Goal: Task Accomplishment & Management: Use online tool/utility

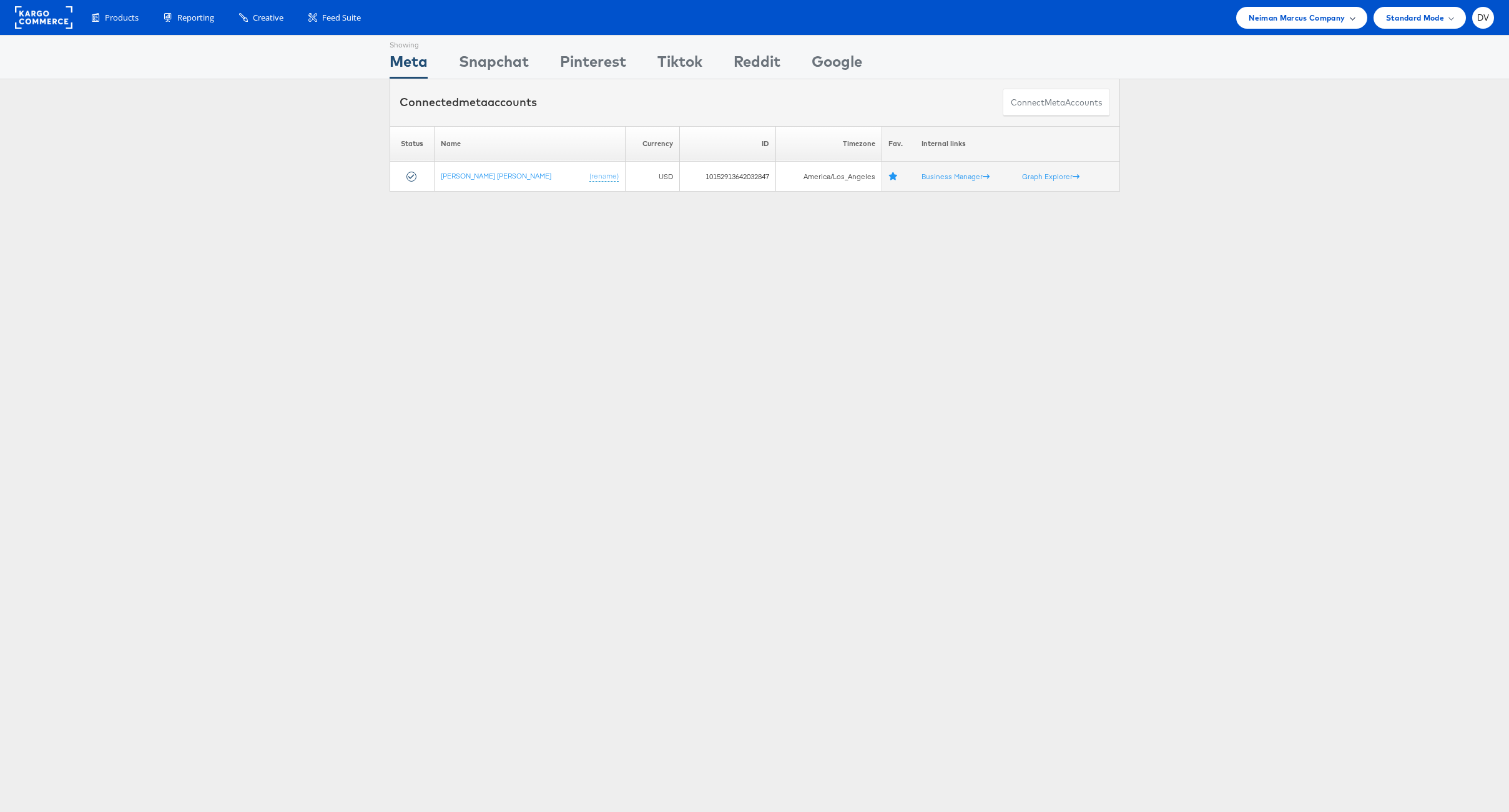
click at [1307, 17] on span "Neiman Marcus Company" at bounding box center [1297, 18] width 96 height 13
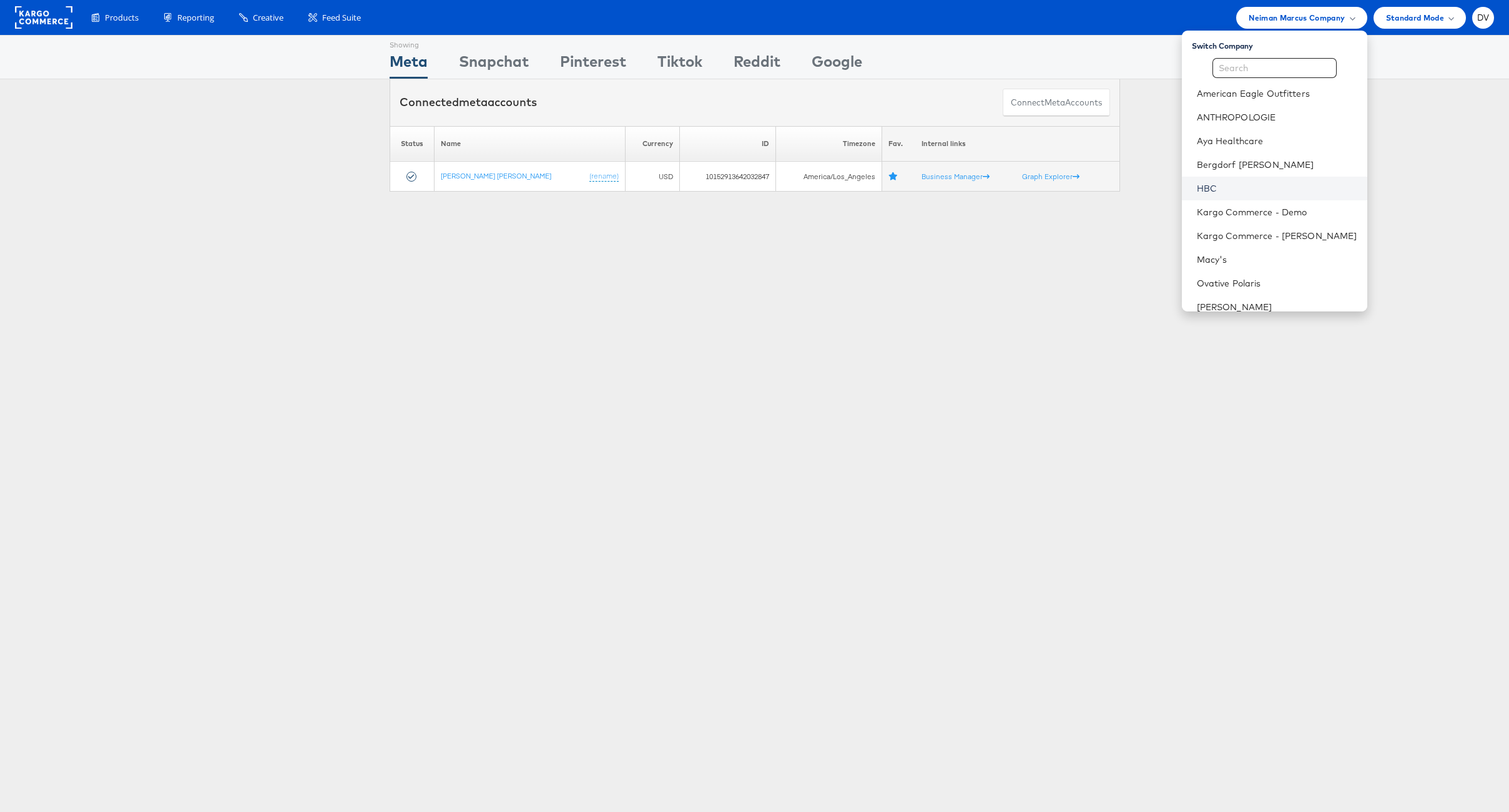
click at [1250, 185] on link "HBC" at bounding box center [1277, 189] width 161 height 13
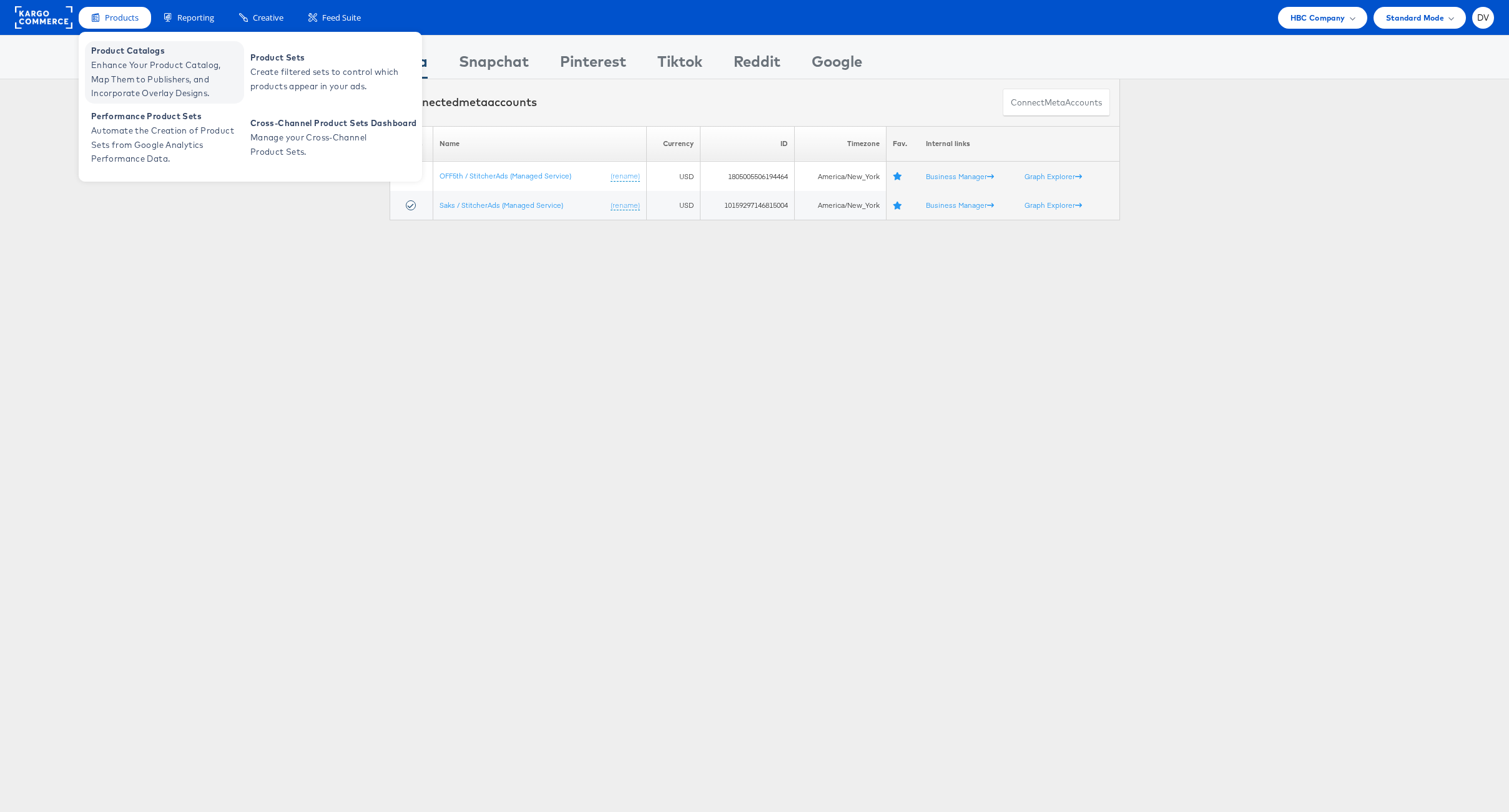
click at [129, 59] on span "Enhance Your Product Catalog, Map Them to Publishers, and Incorporate Overlay D…" at bounding box center [166, 79] width 150 height 42
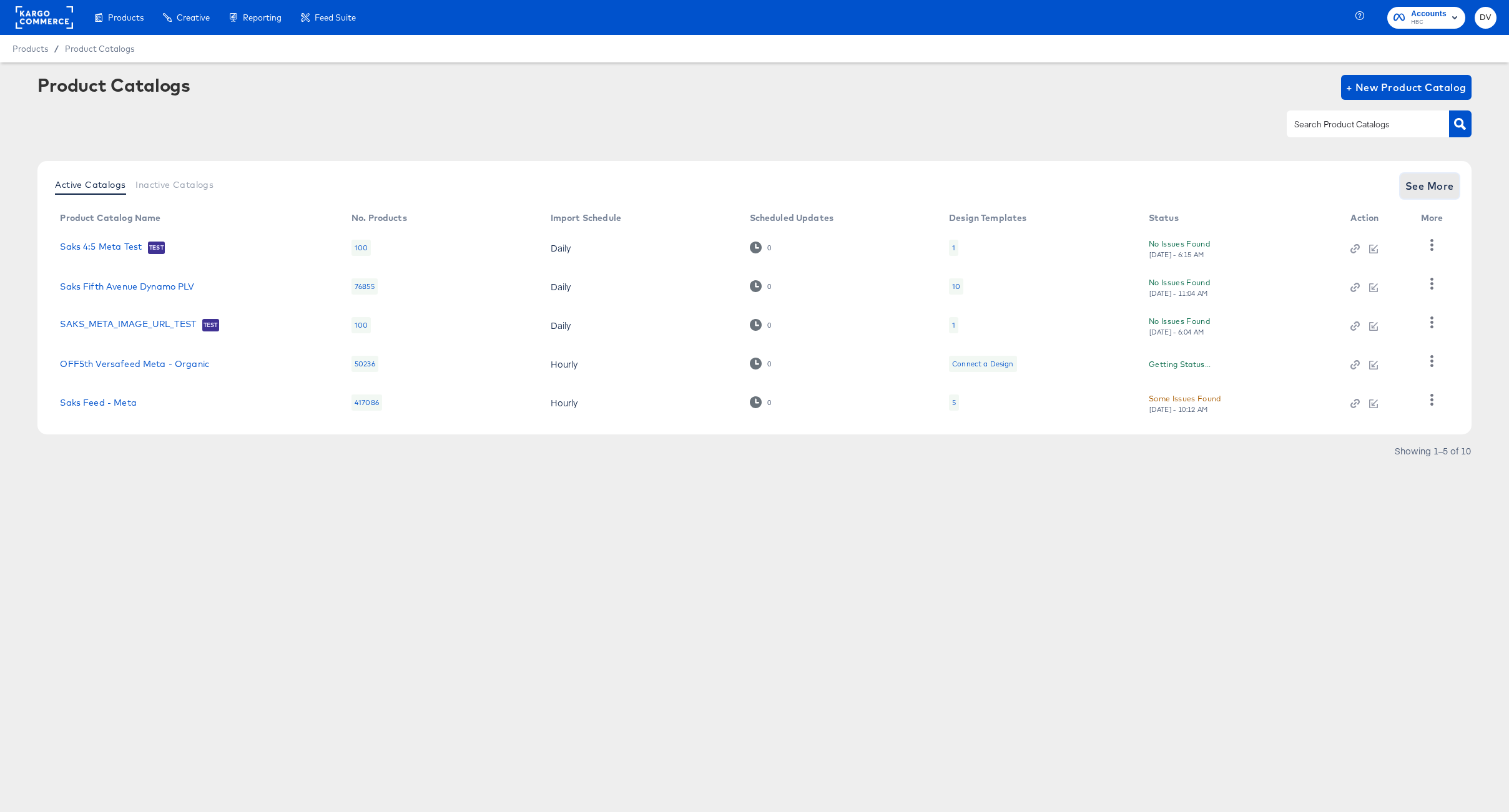
click at [1406, 192] on span "See More" at bounding box center [1430, 185] width 49 height 18
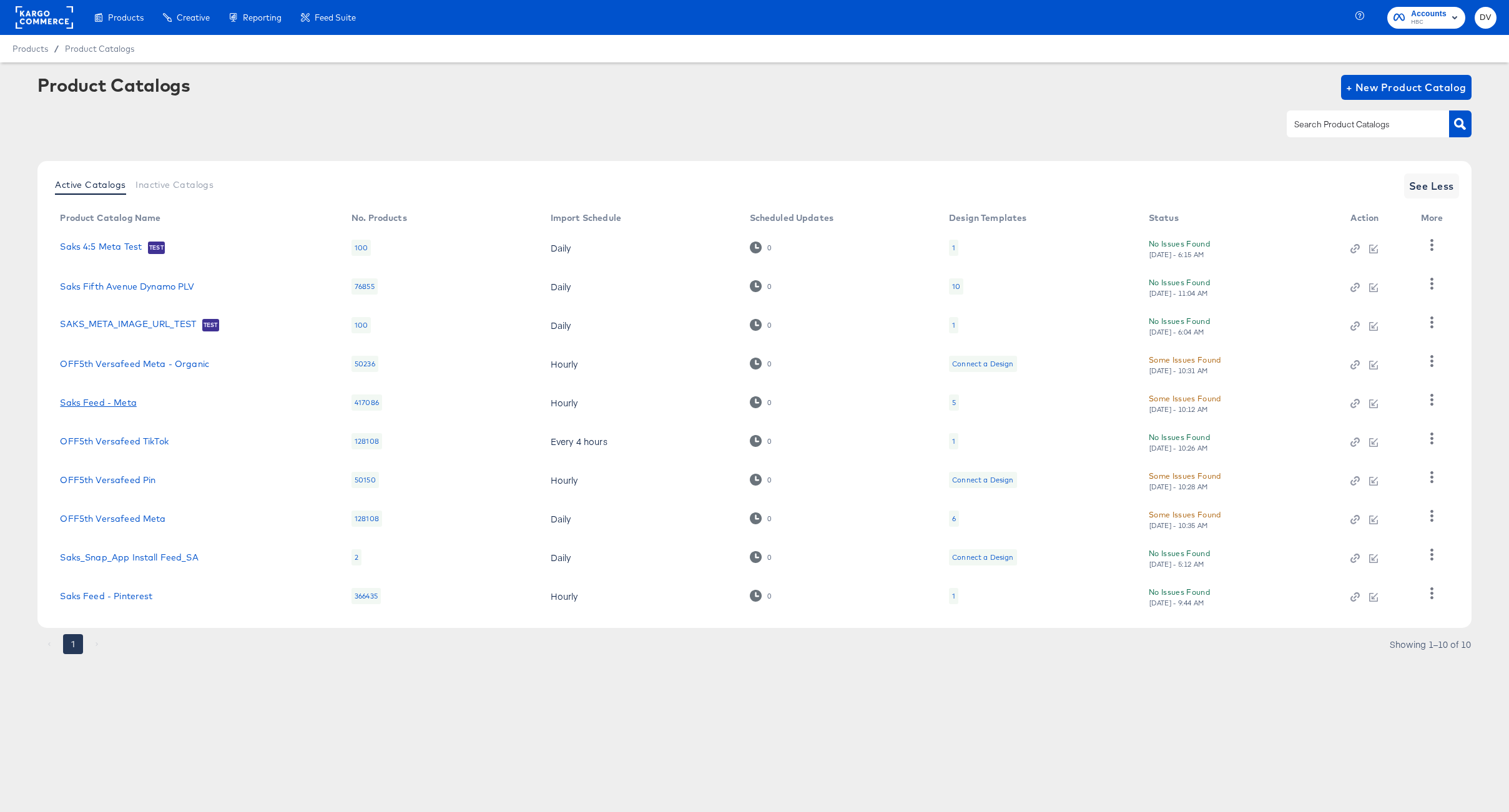
click at [125, 402] on link "Saks Feed - Meta" at bounding box center [98, 402] width 77 height 10
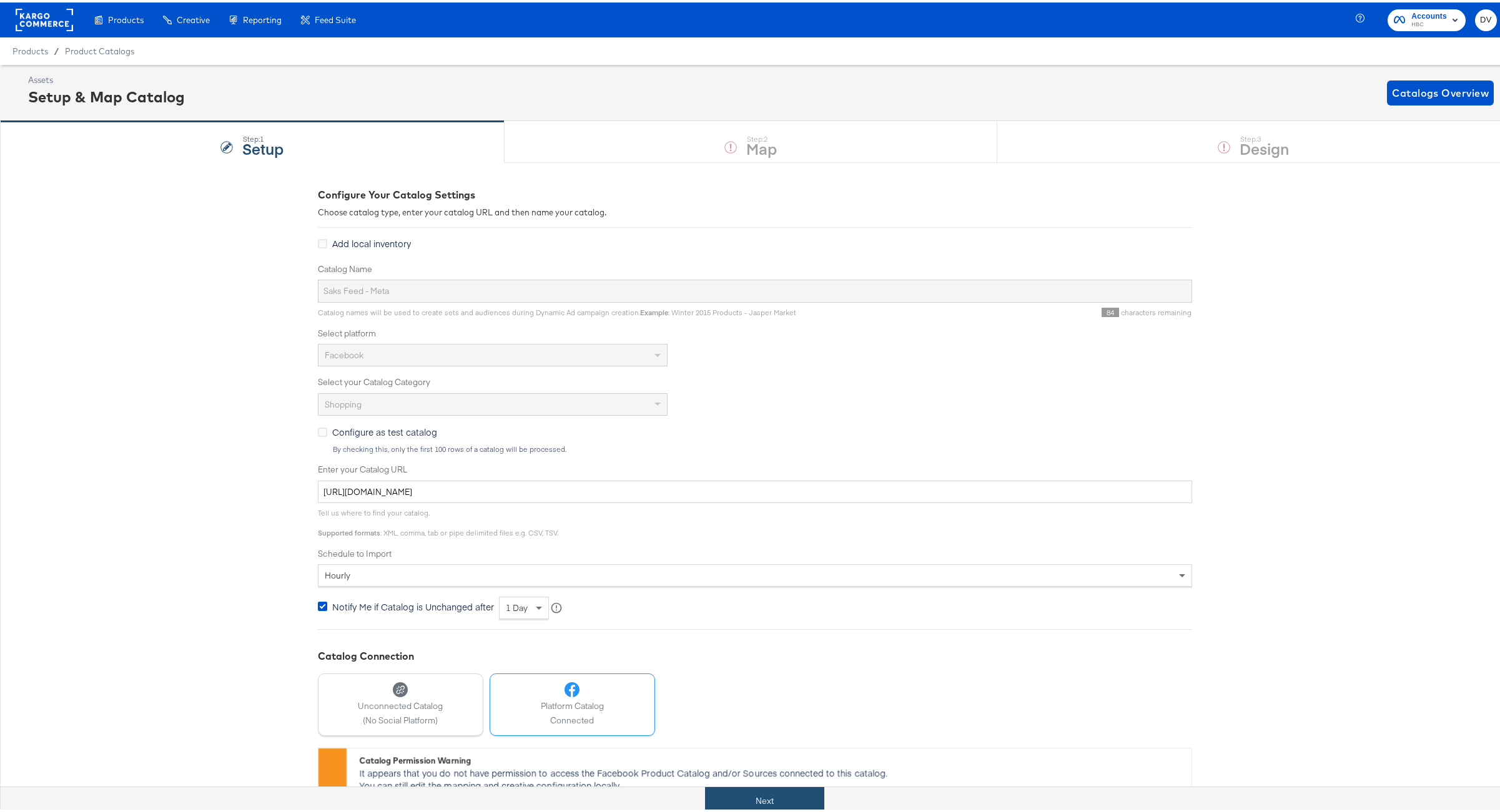
click at [749, 794] on button "Next" at bounding box center [764, 798] width 119 height 28
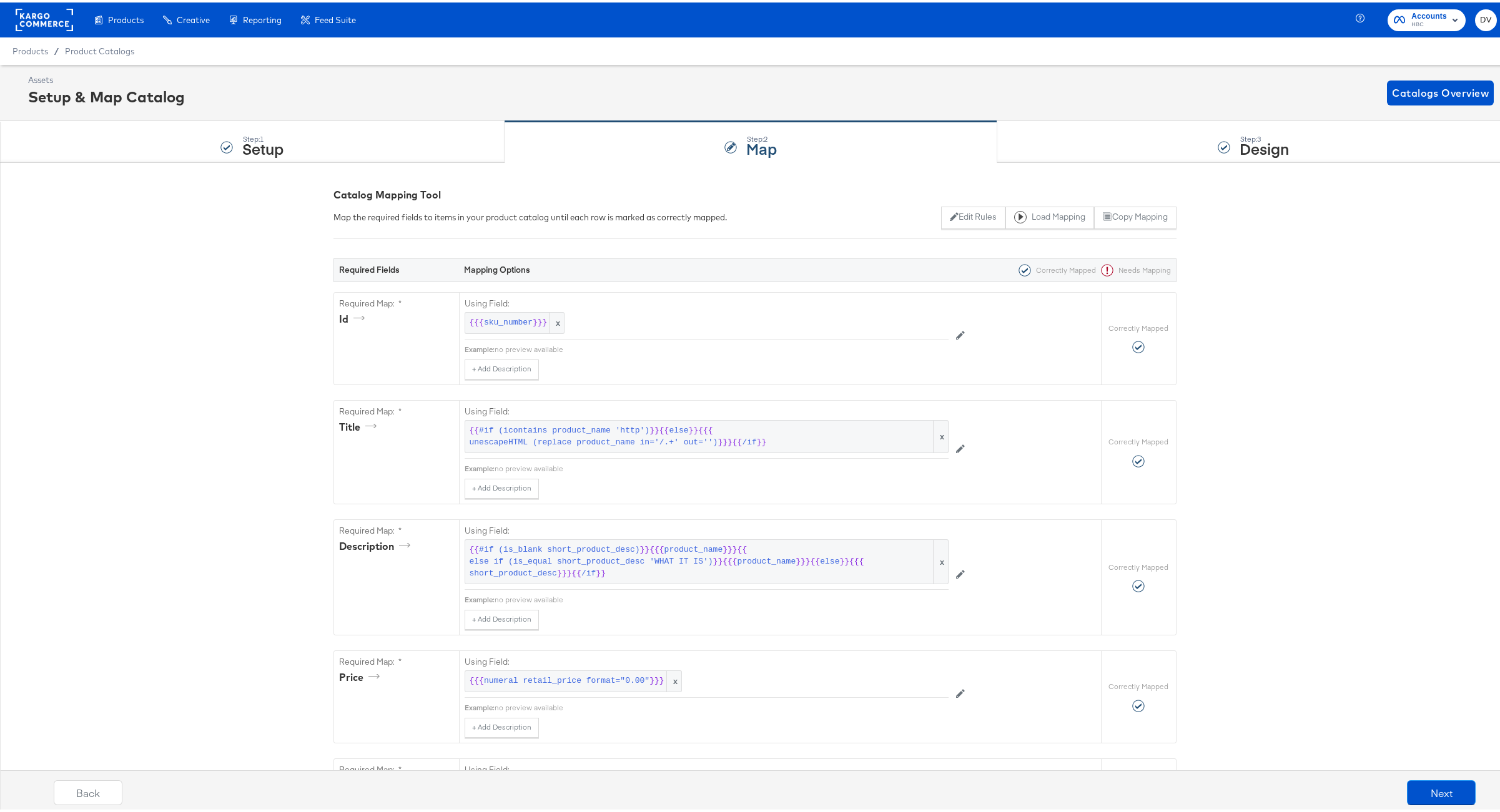
click at [1083, 137] on div "Step: 3 Design" at bounding box center [1253, 139] width 512 height 42
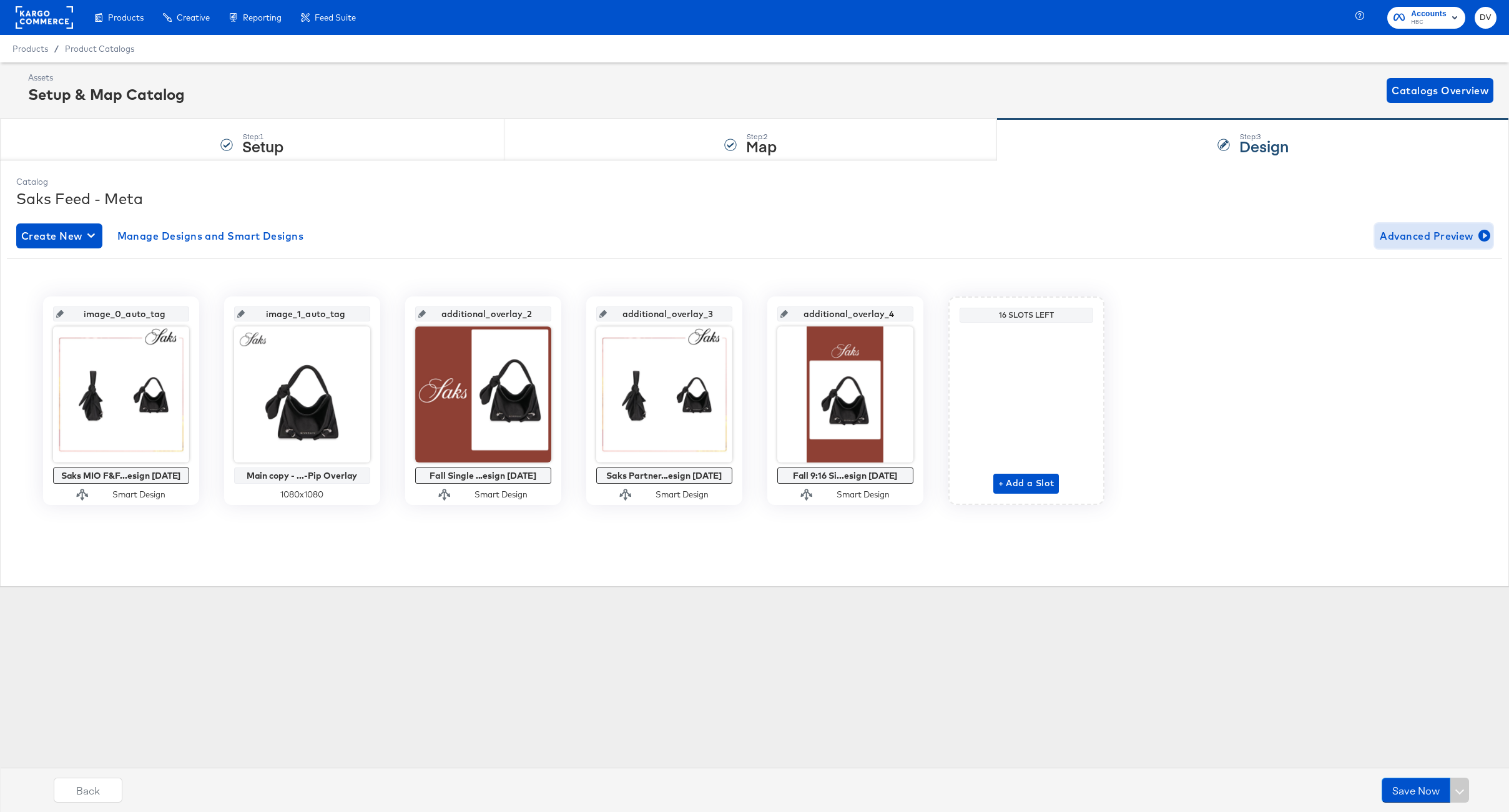
click at [1415, 241] on span "Advanced Preview" at bounding box center [1433, 235] width 108 height 18
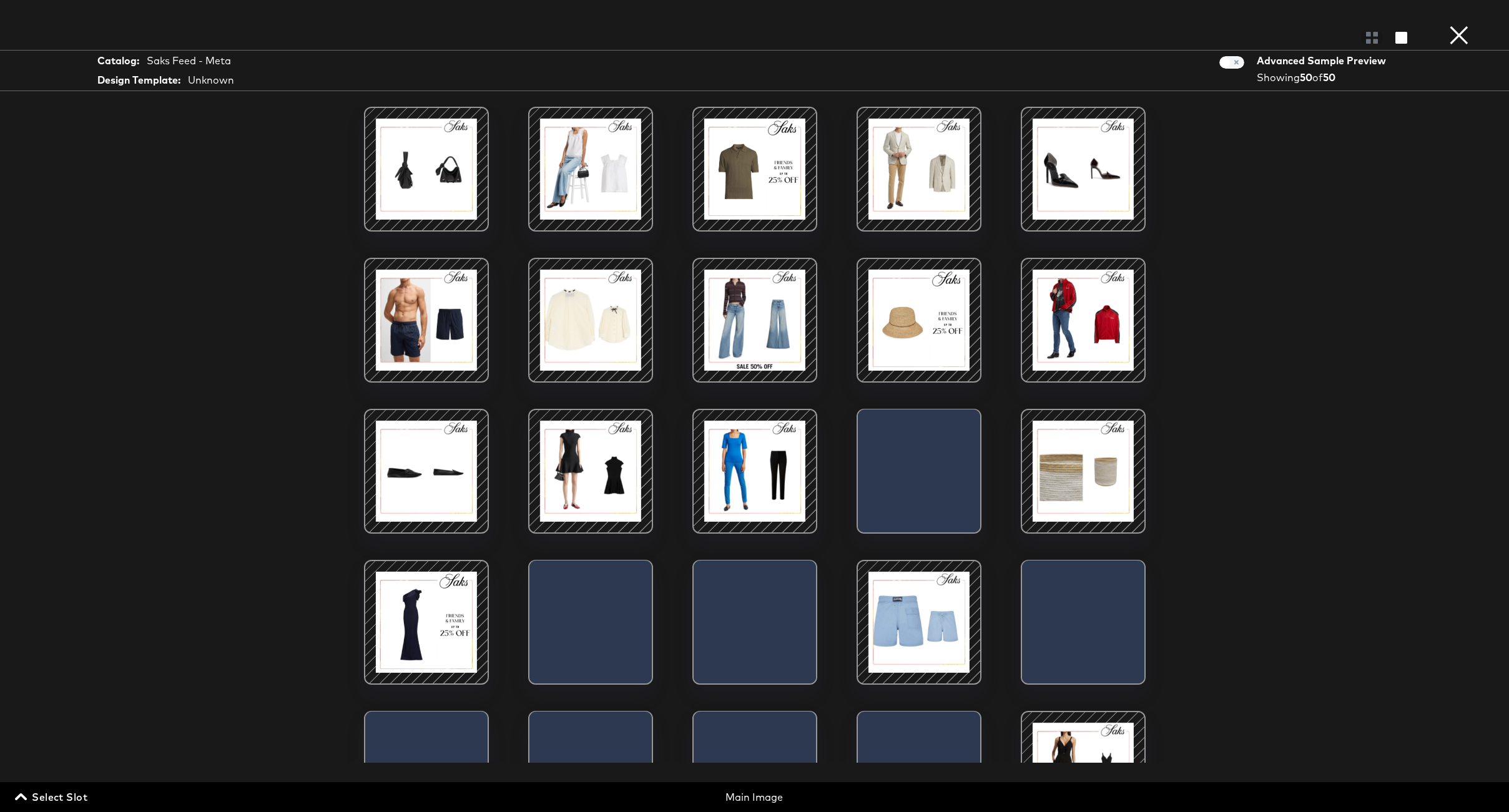
click at [42, 795] on span "Select Slot" at bounding box center [53, 796] width 70 height 18
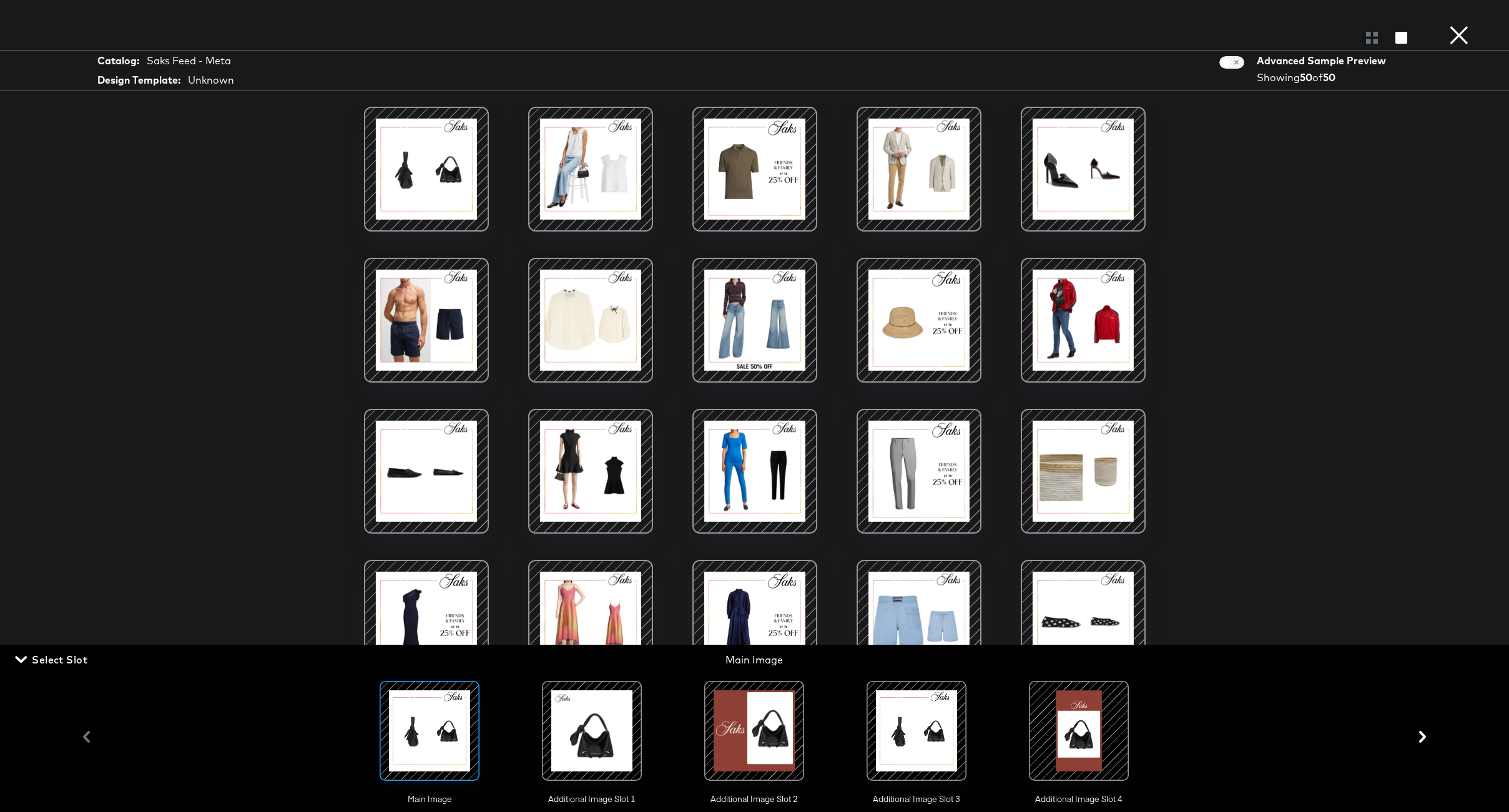
click at [965, 717] on div at bounding box center [916, 731] width 100 height 100
click at [1179, 385] on div "Load More" at bounding box center [754, 435] width 937 height 656
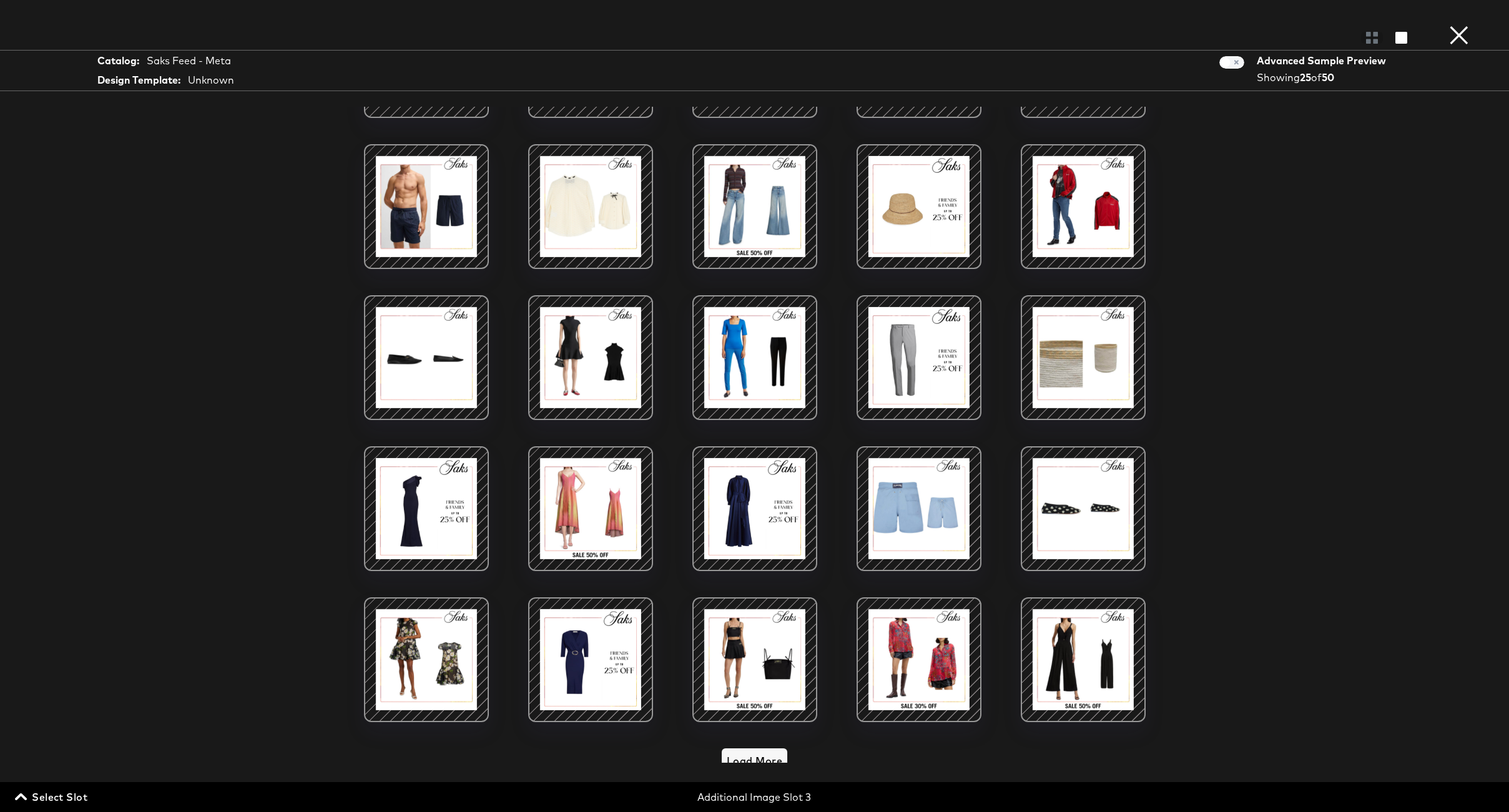
scroll to position [134, 0]
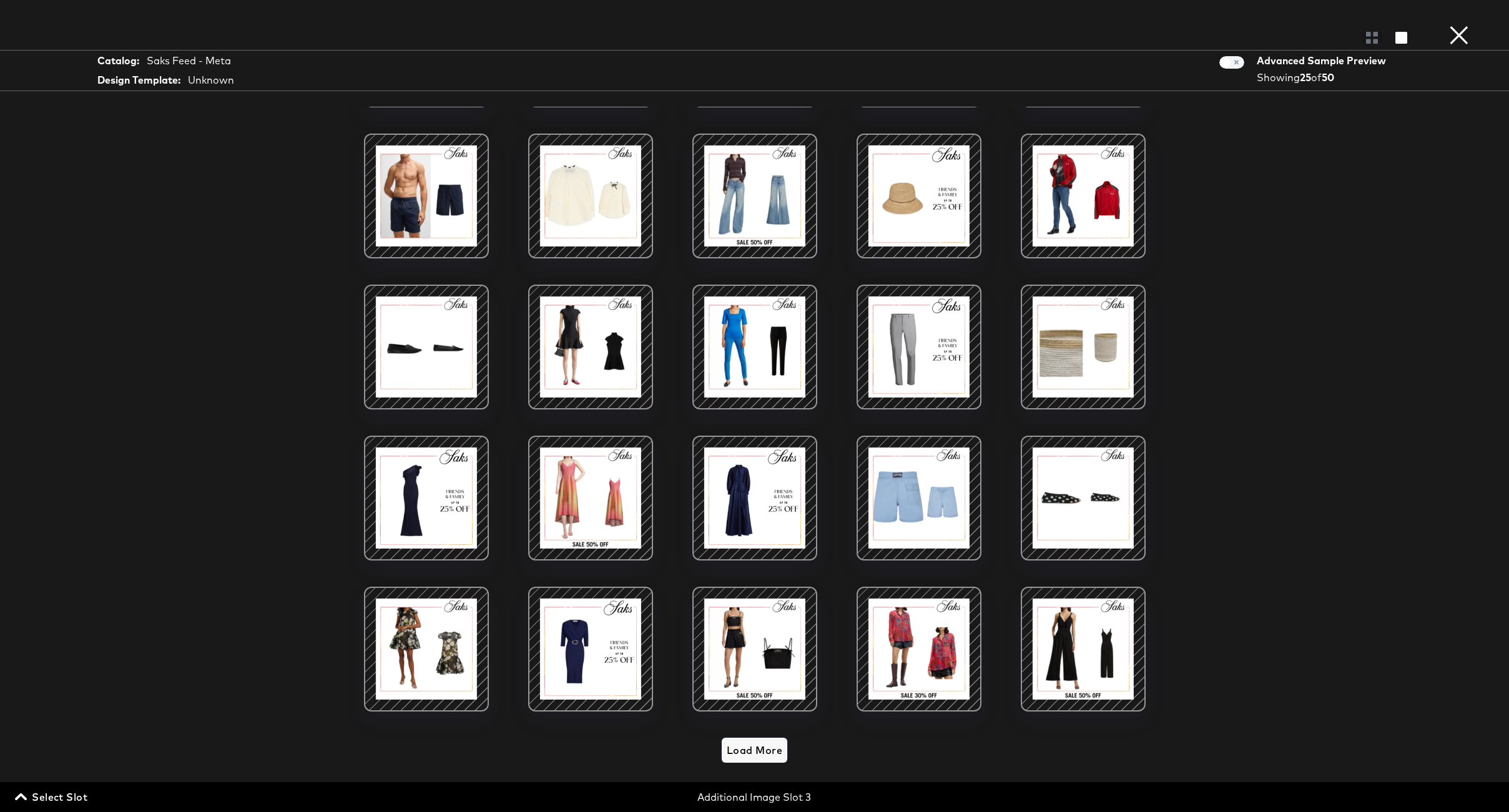
click at [727, 742] on span "Load More" at bounding box center [754, 750] width 55 height 18
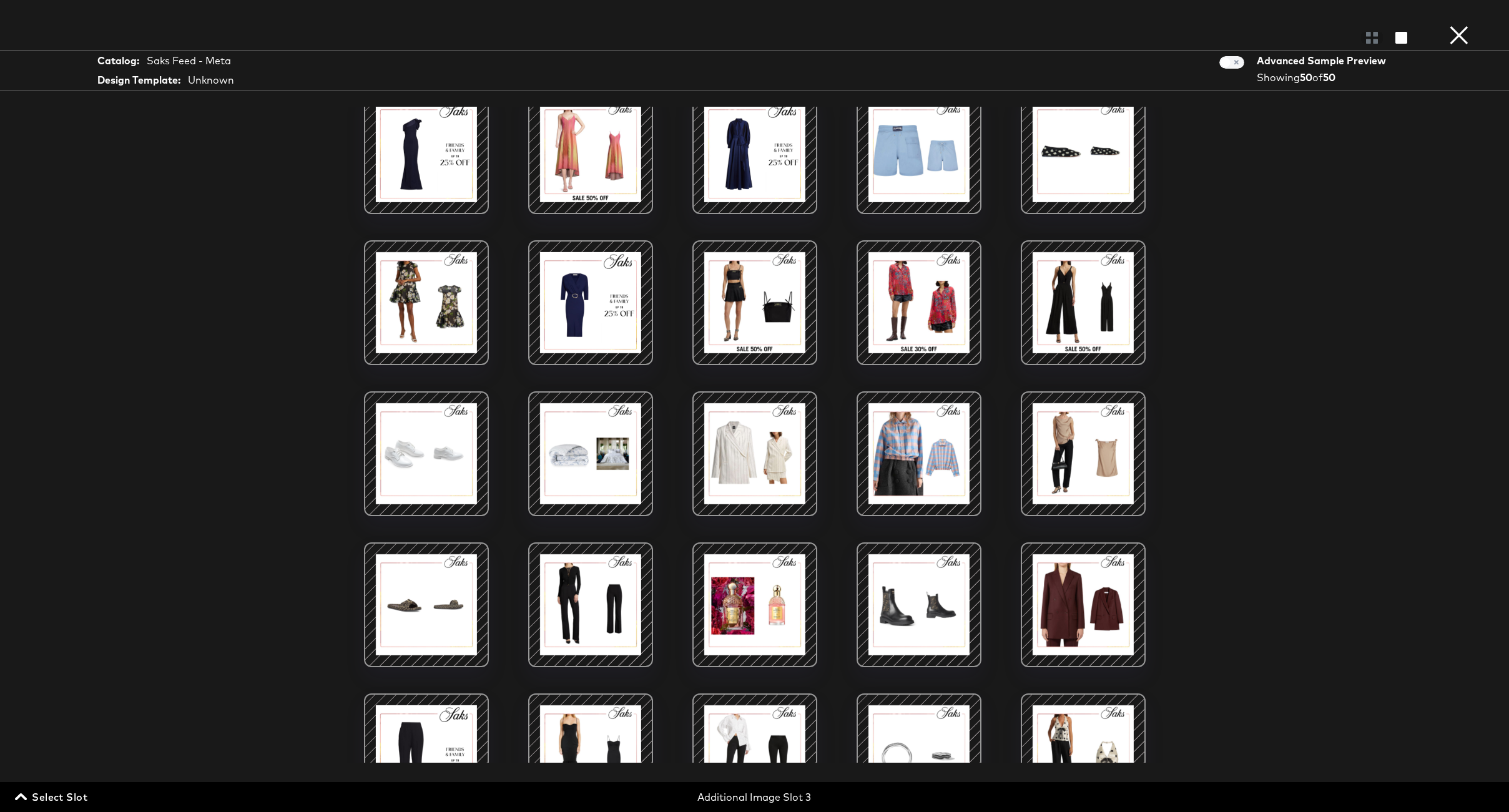
scroll to position [0, 0]
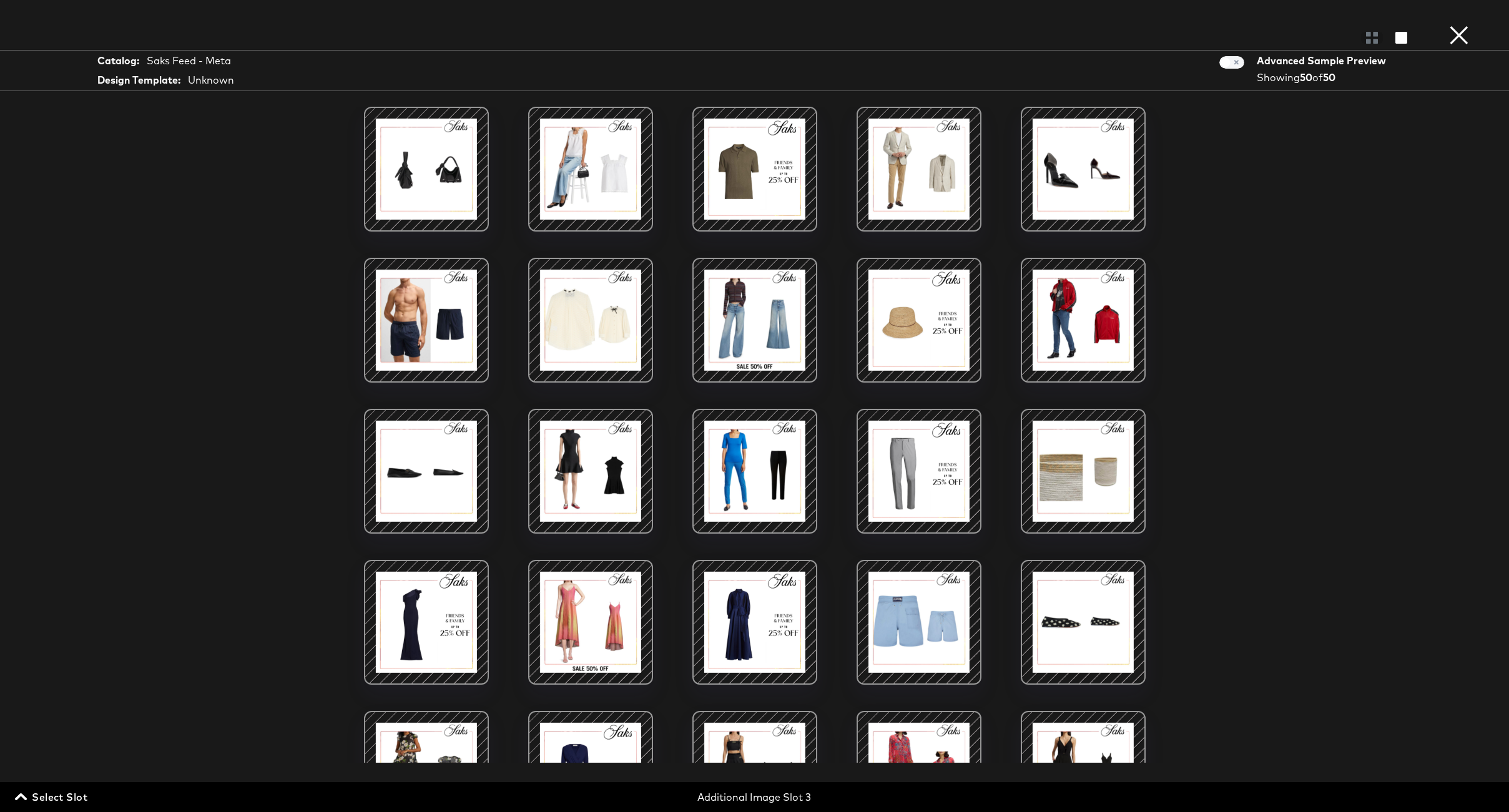
click at [1464, 25] on button "×" at bounding box center [1458, 12] width 25 height 25
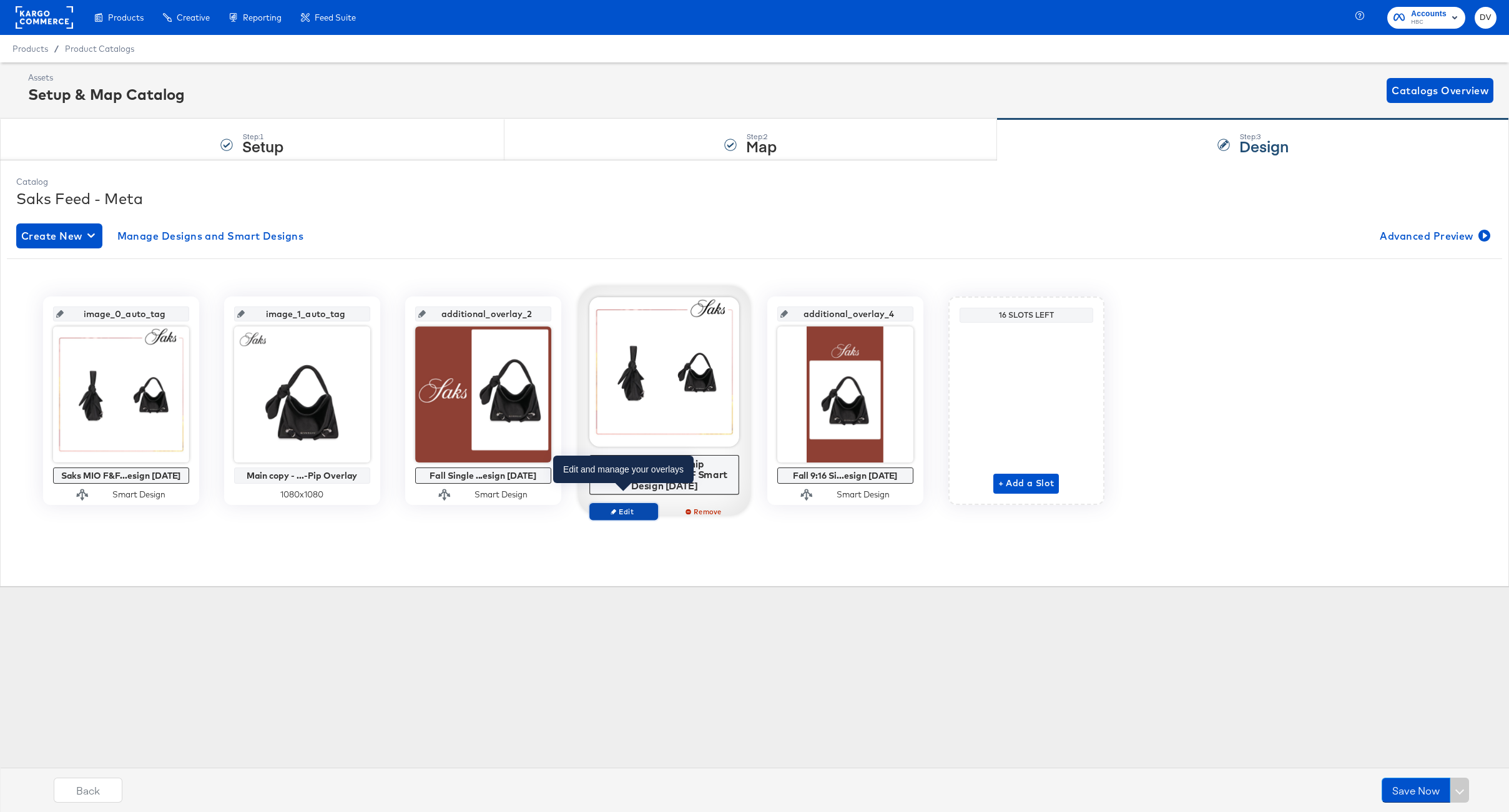
click at [640, 507] on button "Edit" at bounding box center [624, 511] width 68 height 18
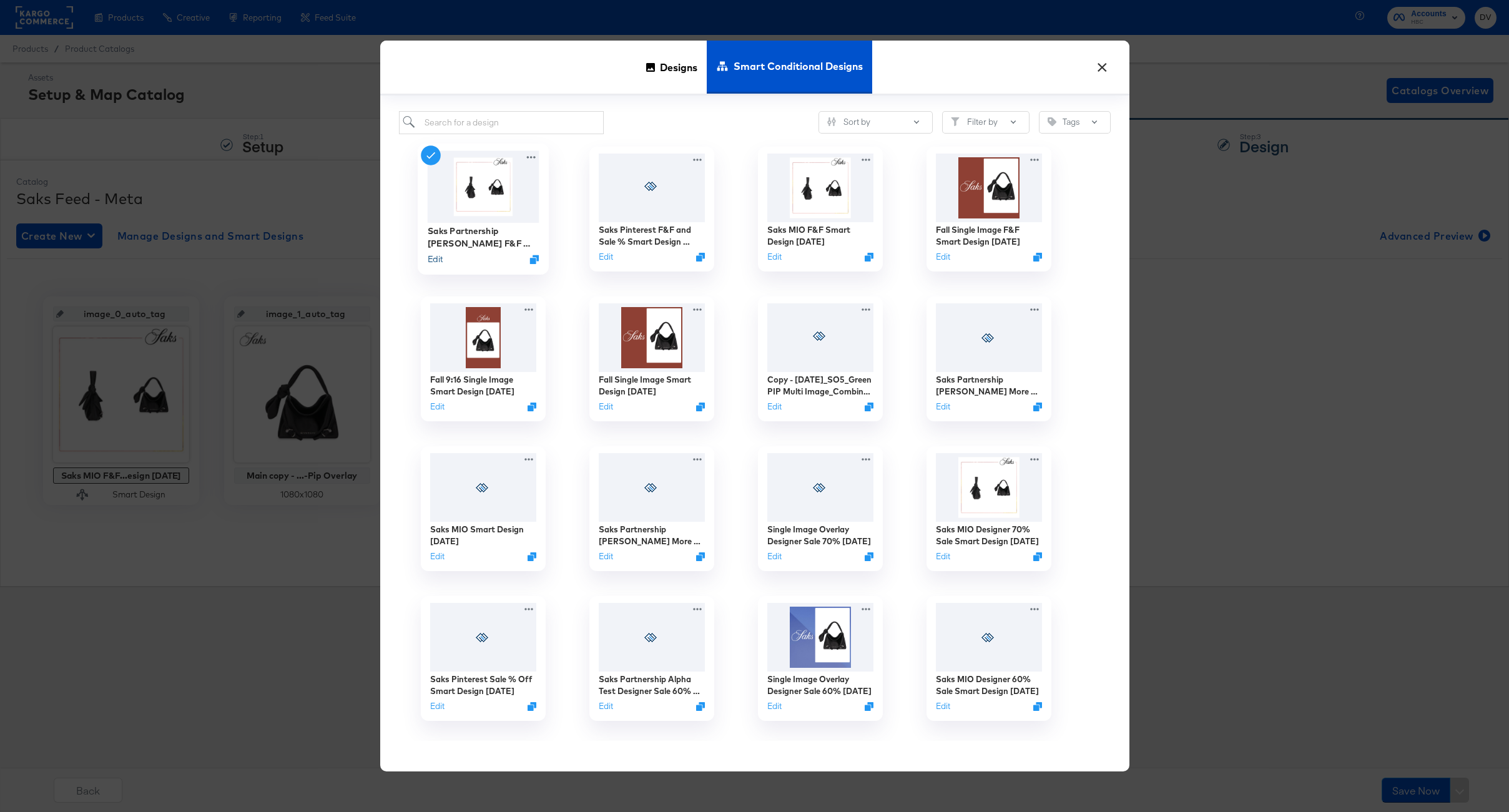
click at [437, 257] on button "Edit" at bounding box center [435, 258] width 15 height 12
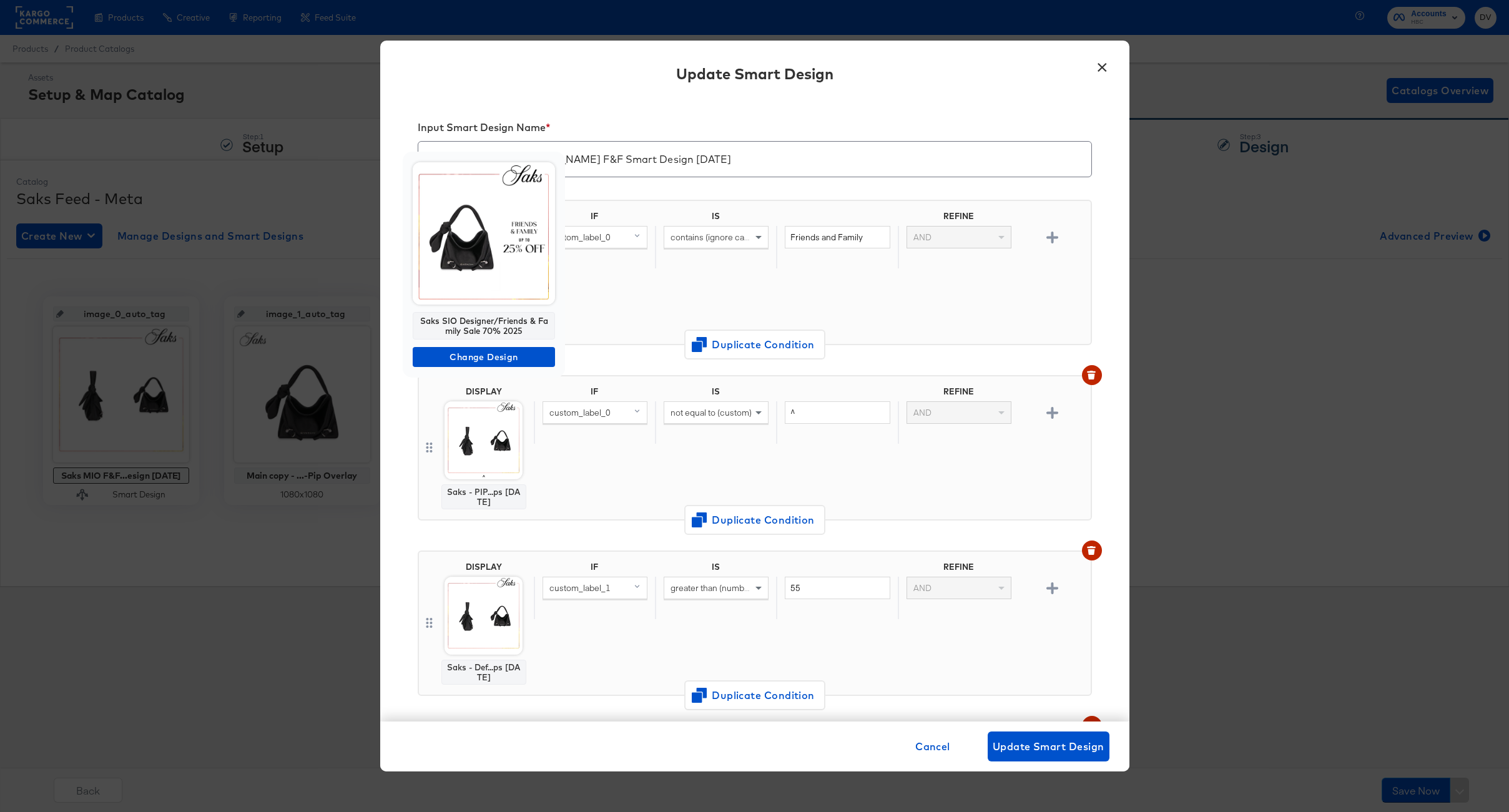
click at [493, 327] on div "Saks SIO Designer/Friends & Family Sale 70% 2025" at bounding box center [484, 326] width 142 height 28
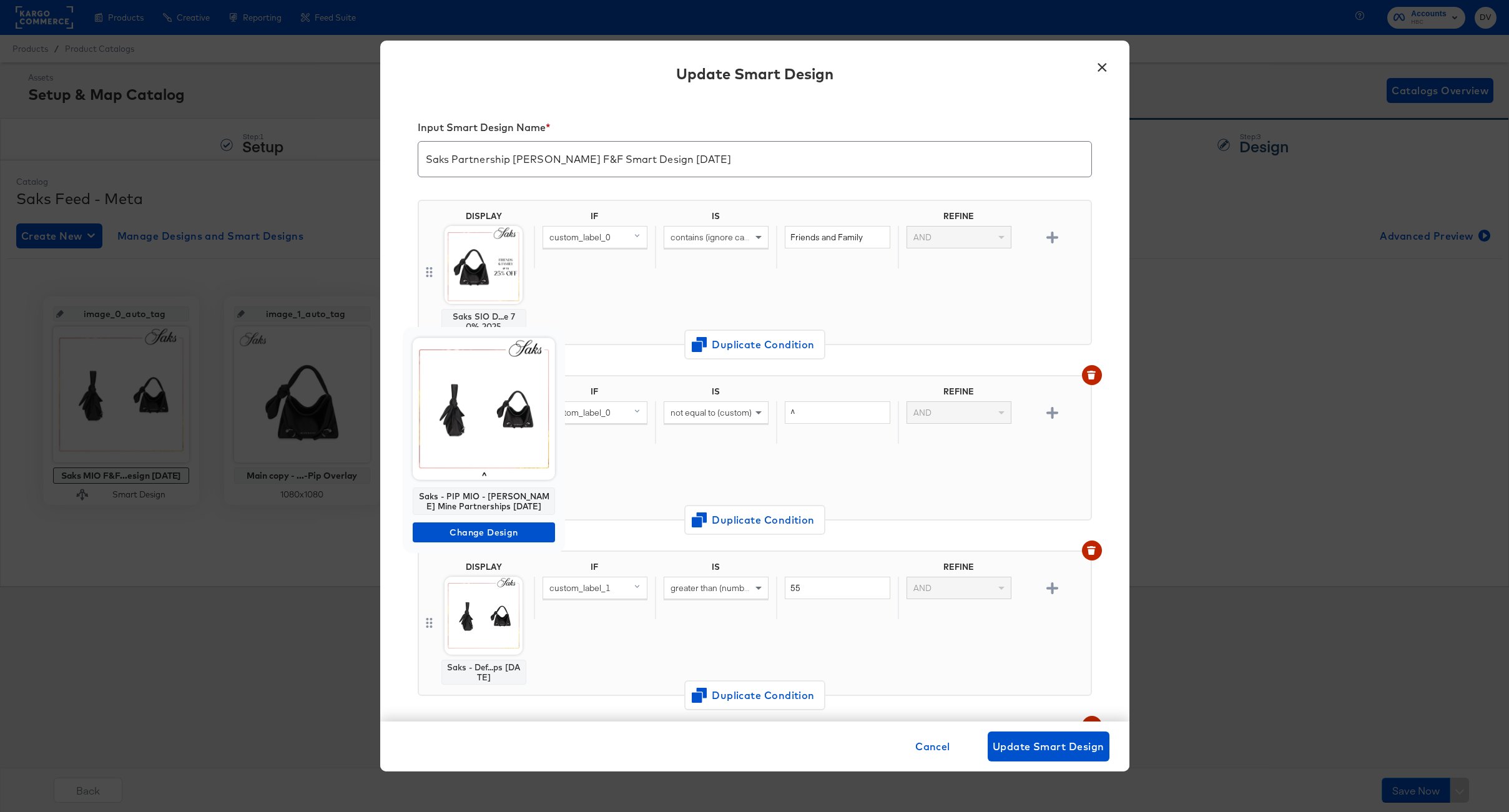
click at [495, 496] on div "Saks - PIP MIO - Mia Mia Mine Partnerships 7.14.25" at bounding box center [484, 501] width 142 height 28
copy div "Saks - PIP MIO - Mia Mia Mine Partnerships 7.14.25"
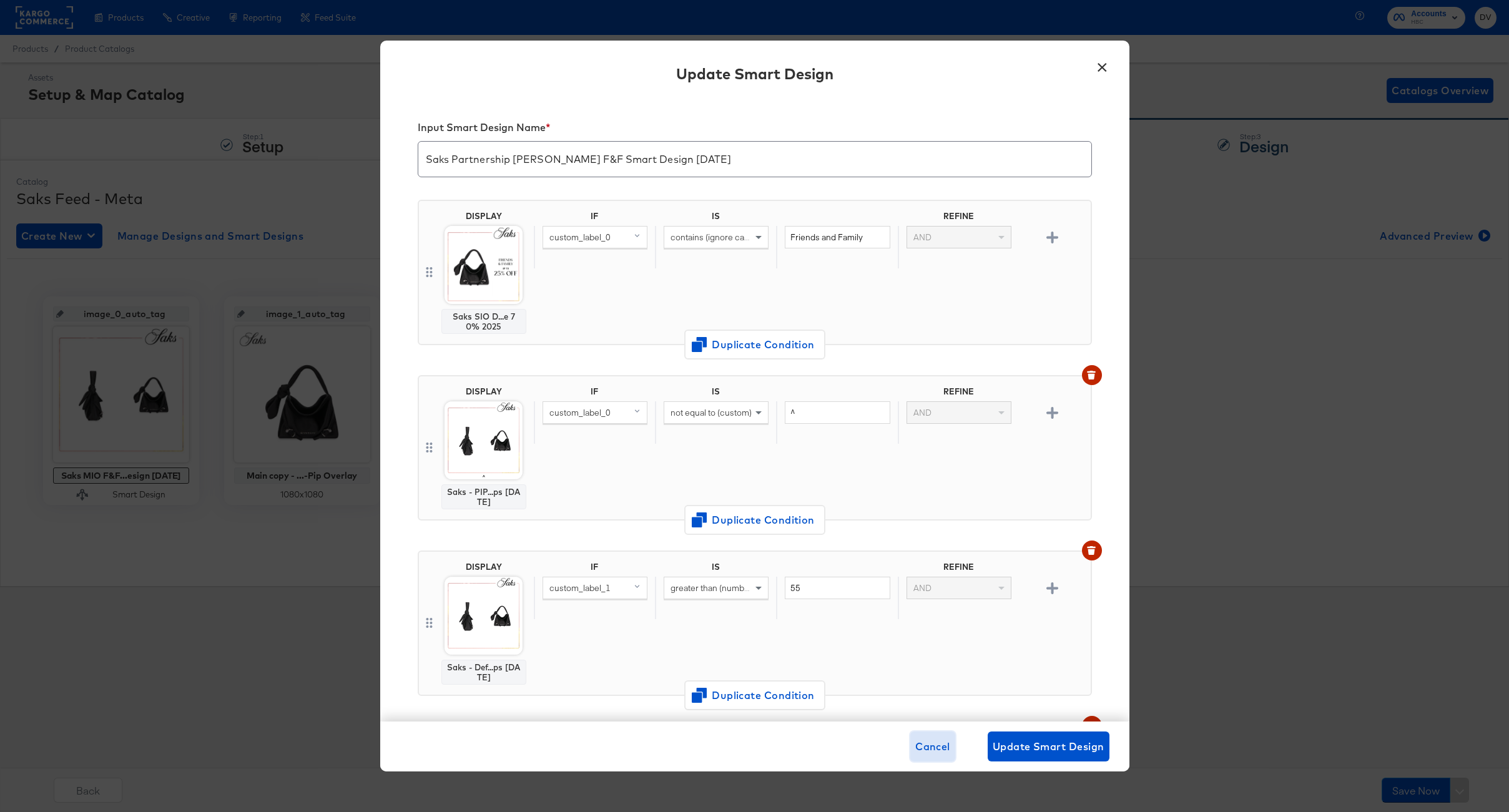
click at [925, 744] on span "Cancel" at bounding box center [933, 746] width 35 height 18
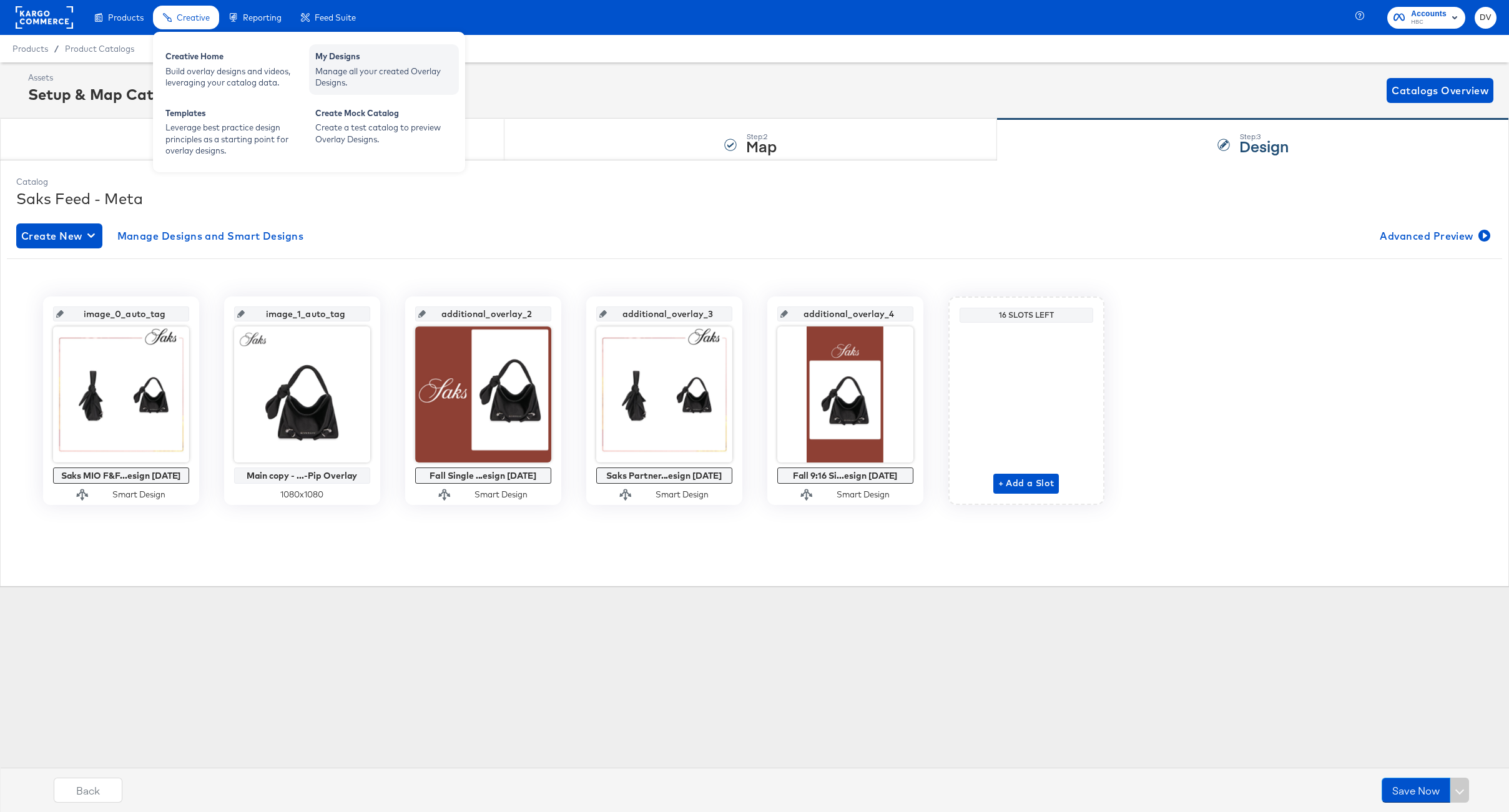
click at [401, 74] on div "Manage all your created Overlay Designs." at bounding box center [384, 77] width 138 height 23
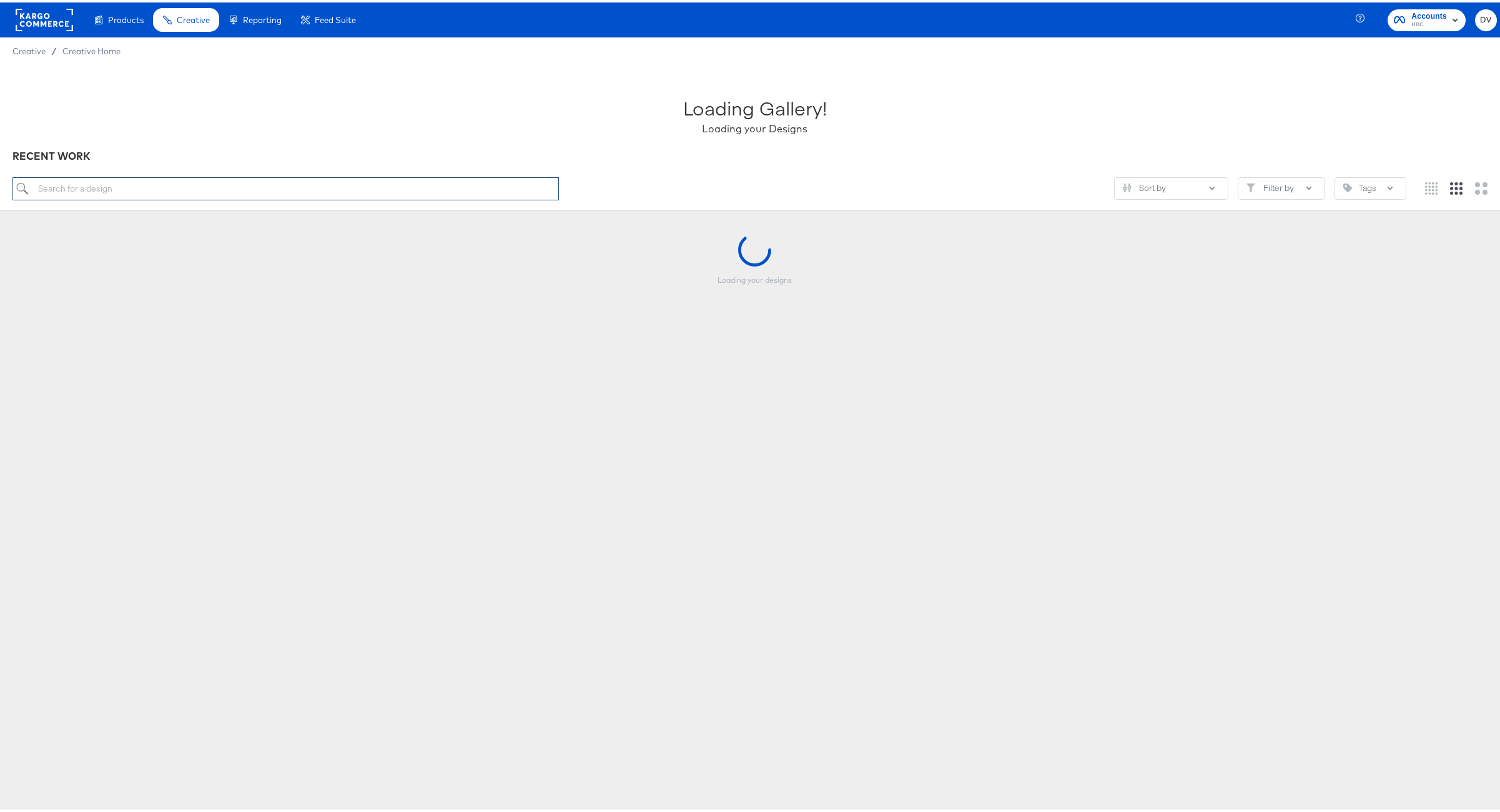
click at [412, 187] on input "search" at bounding box center [286, 185] width 546 height 23
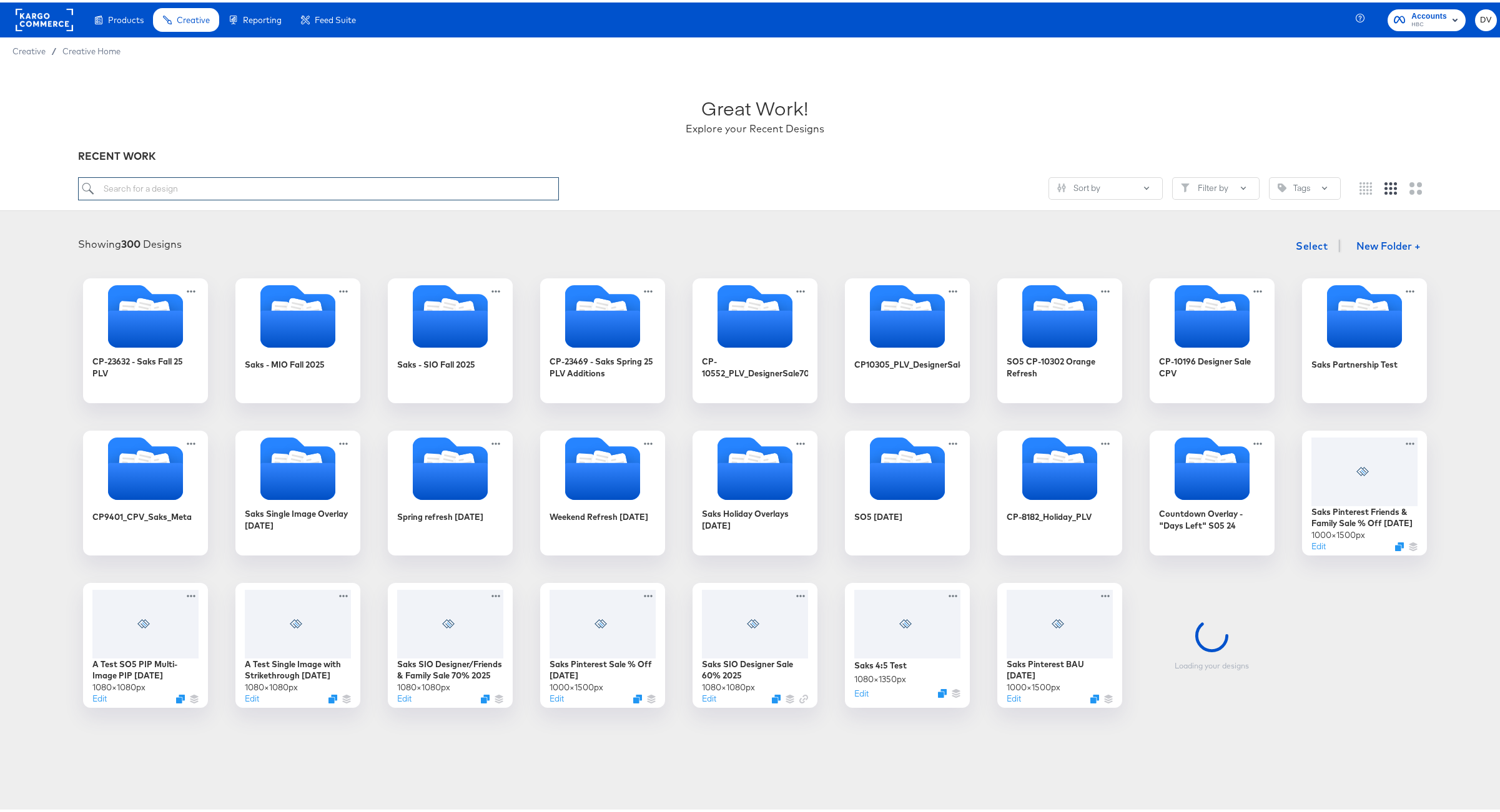
paste input "Saks - PIP MIO - Mia Mia Mine Partnerships 7.14.25"
type input "Saks - PIP MIO - Mia Mia Mine Partnerships 7.14.25"
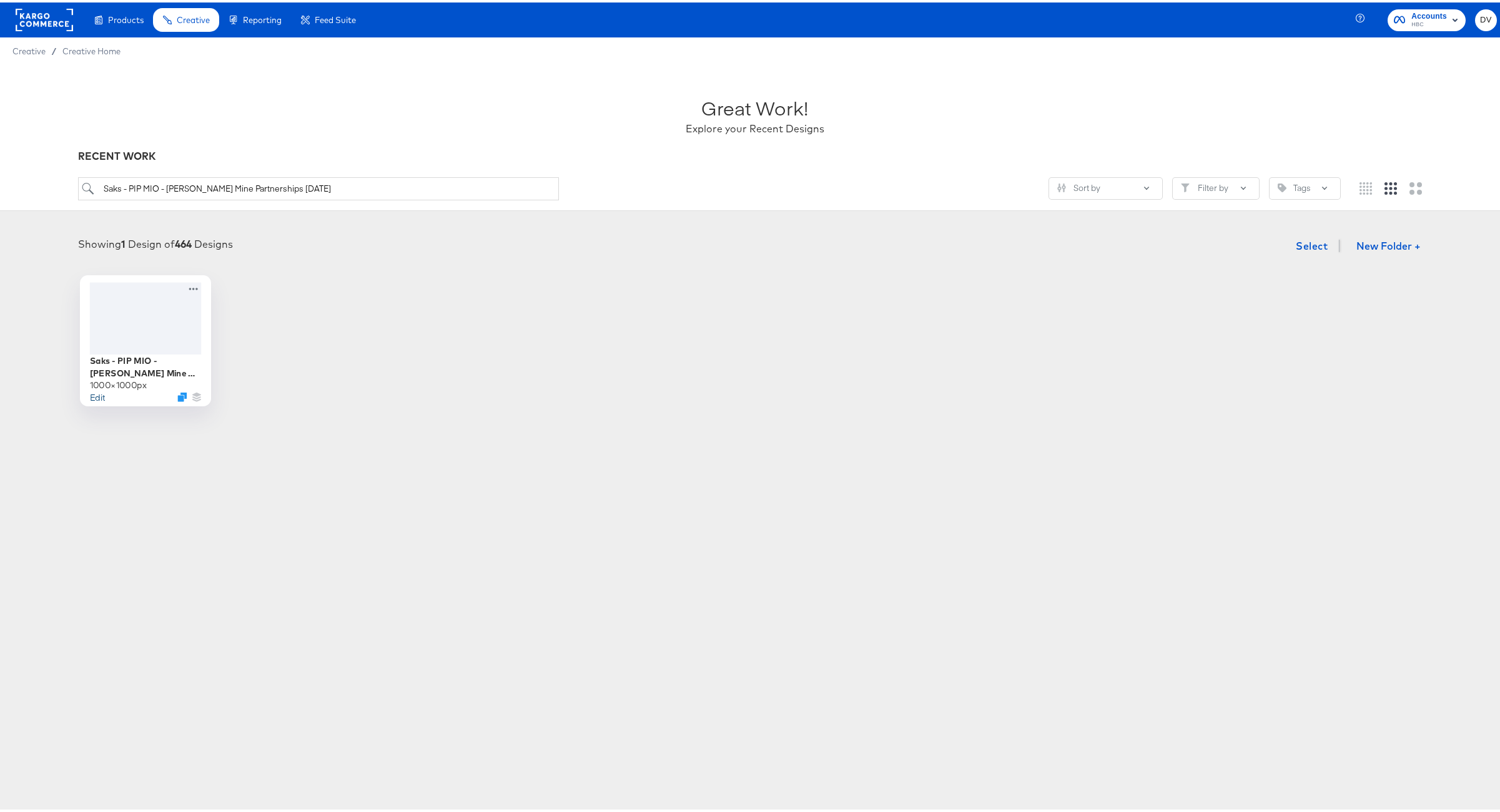
click at [90, 393] on button "Edit" at bounding box center [97, 394] width 15 height 12
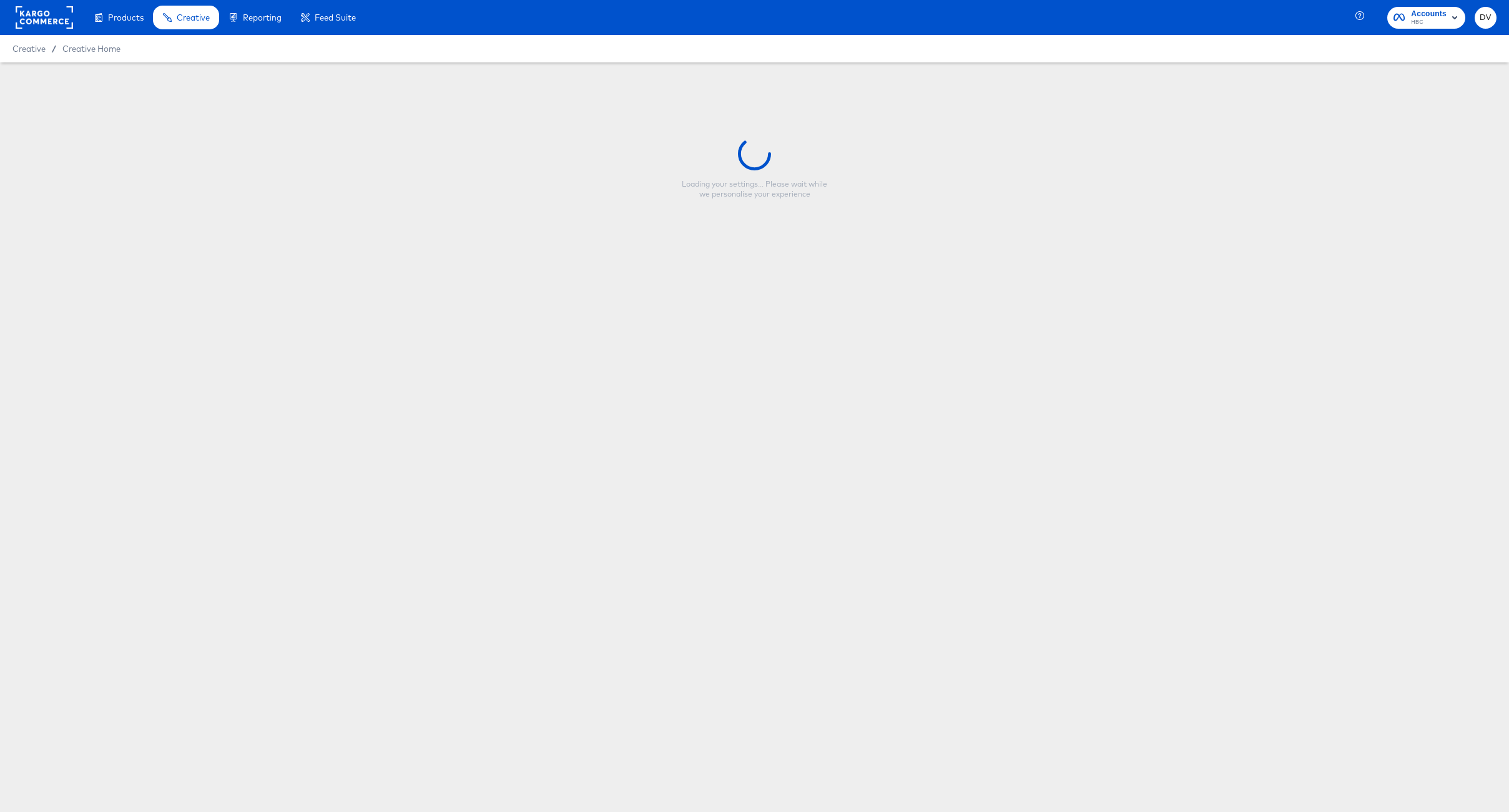
type input "Saks - PIP MIO - Mia Mia Mine Partnerships 7.14.25"
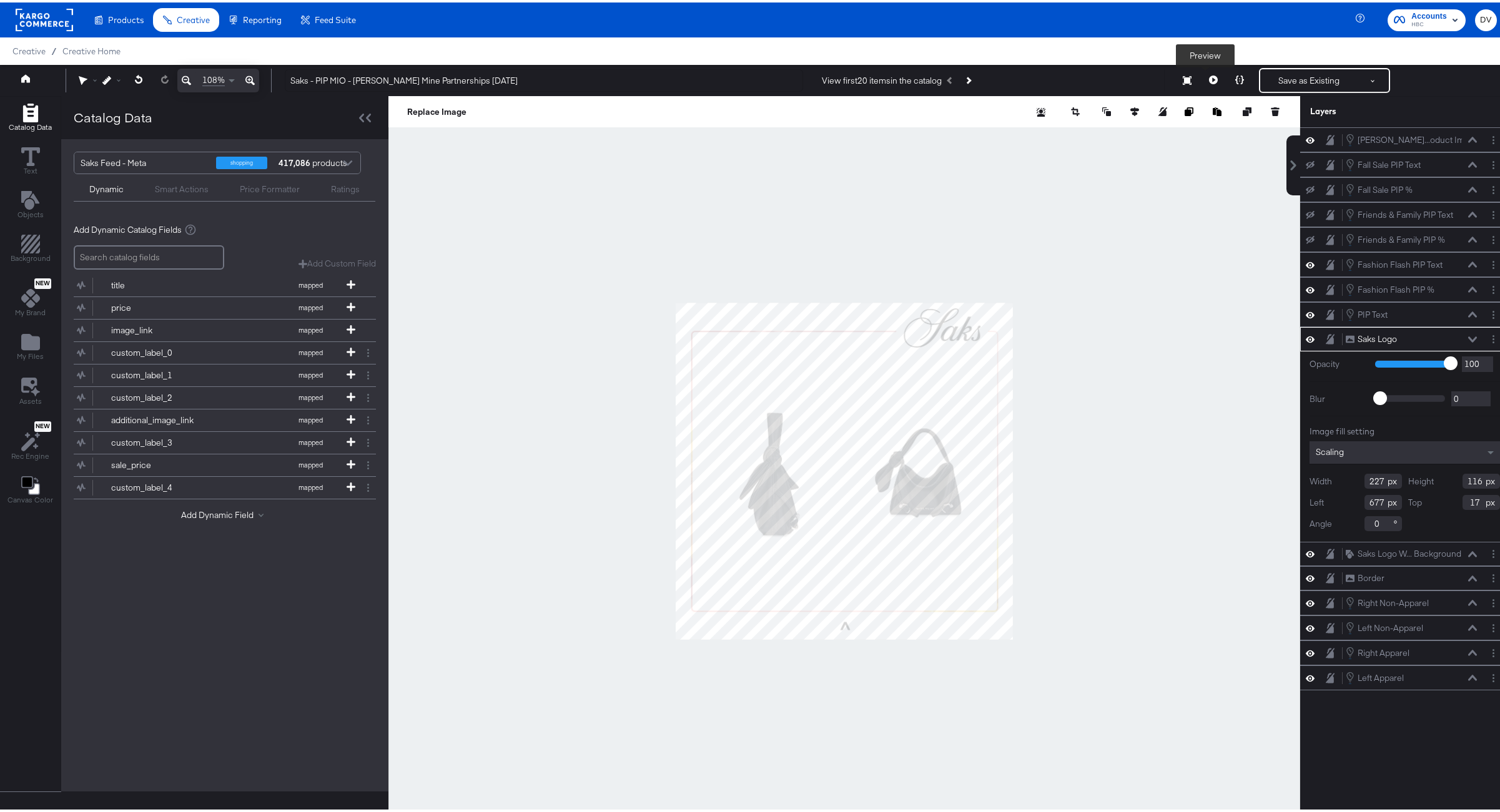
click at [1208, 79] on icon at bounding box center [1212, 77] width 8 height 8
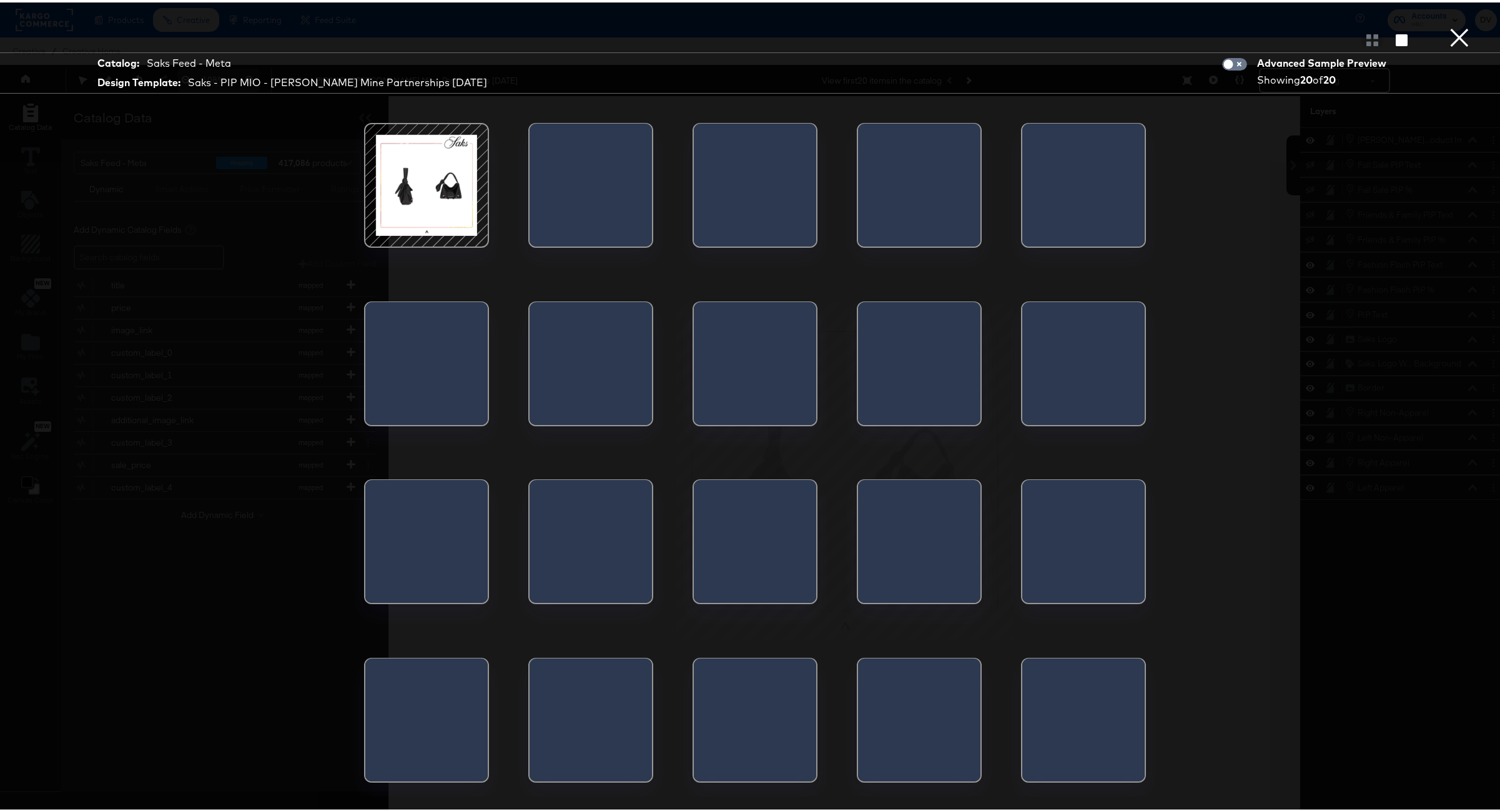
click at [1453, 25] on button "×" at bounding box center [1458, 12] width 25 height 25
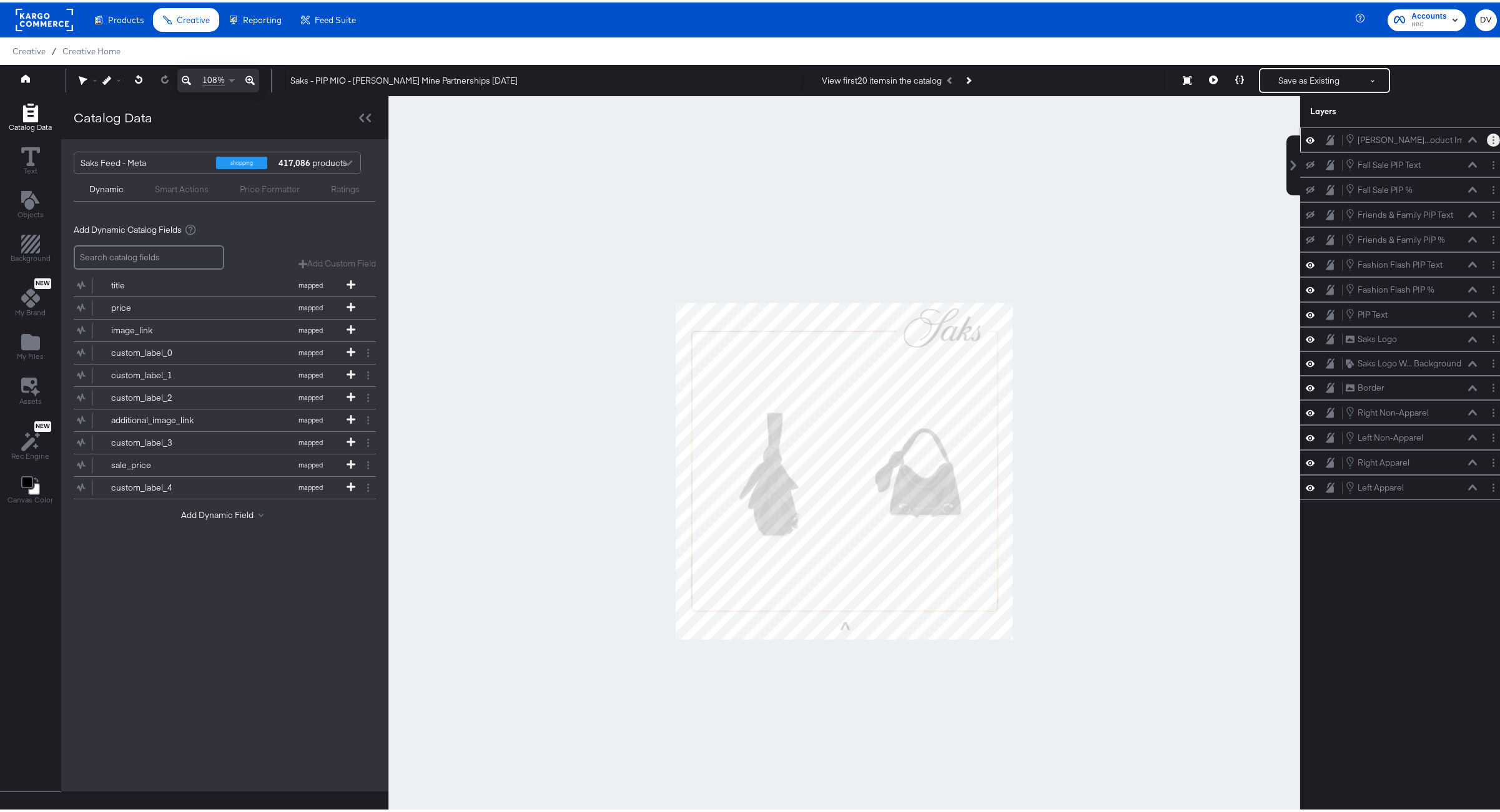
click at [1486, 136] on button "Layer Options" at bounding box center [1493, 137] width 13 height 13
click at [1401, 182] on button "Edit Smart Layer" at bounding box center [1412, 180] width 63 height 13
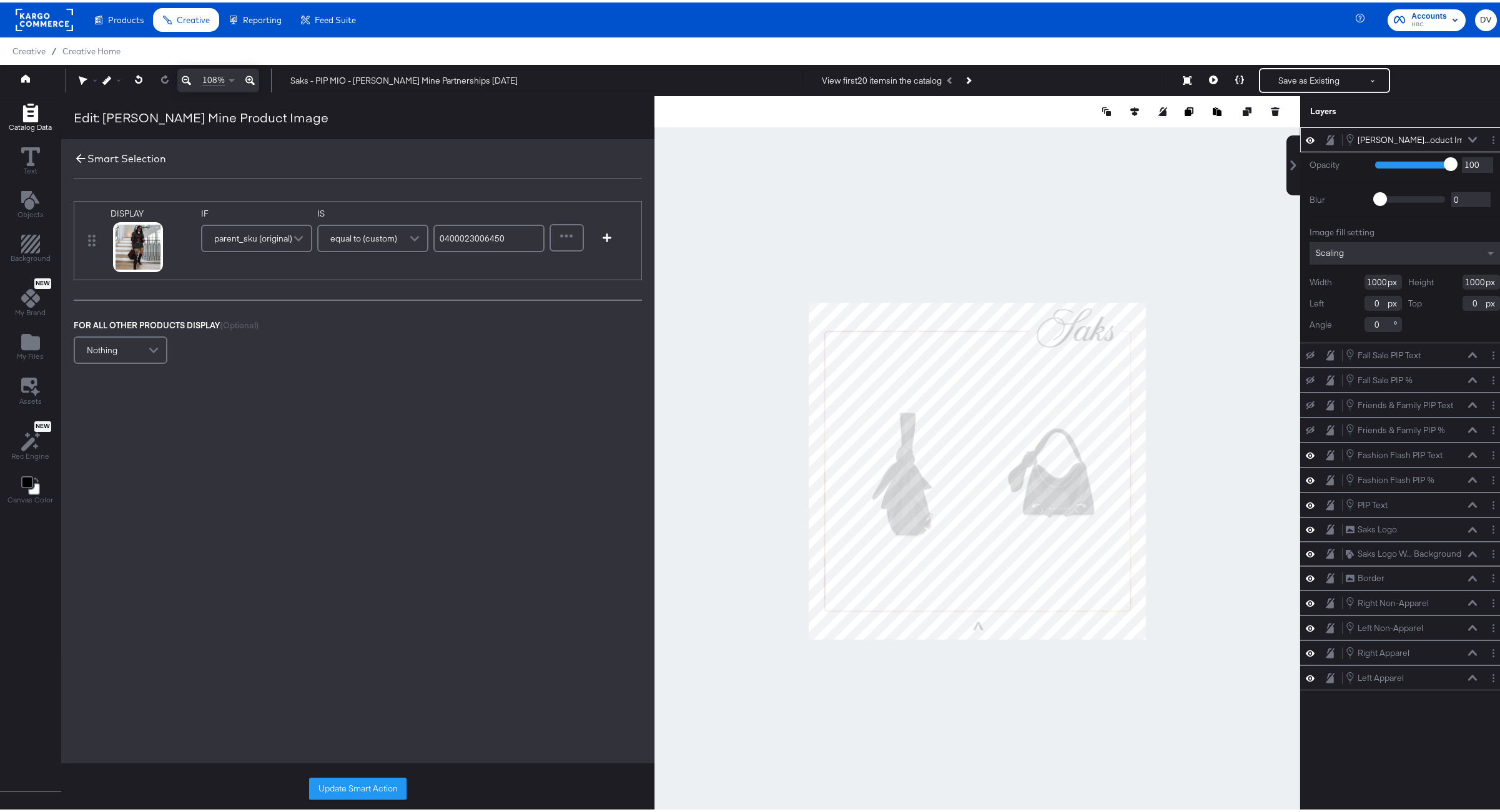
click at [78, 151] on icon at bounding box center [80, 156] width 14 height 14
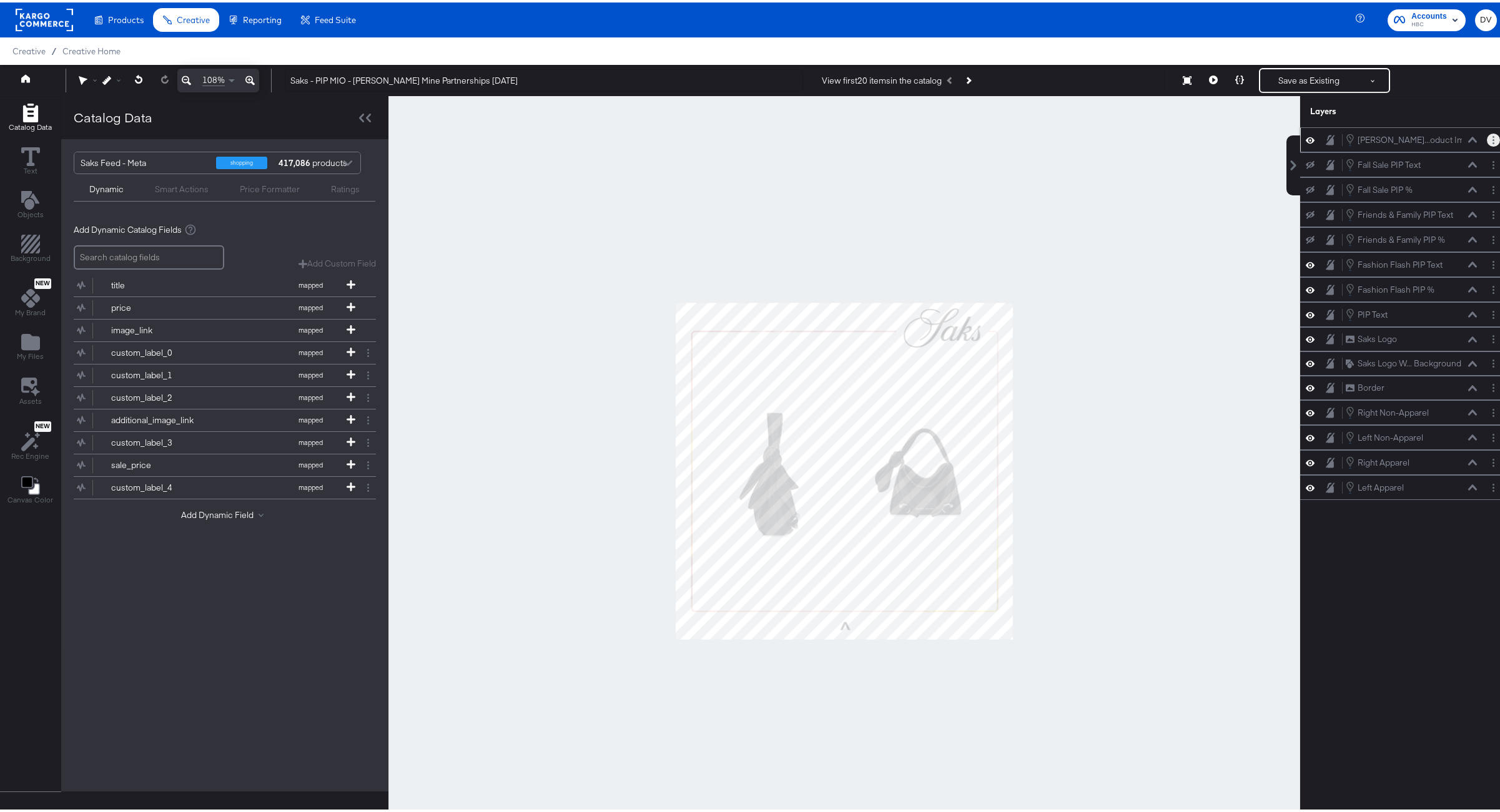
click at [1493, 140] on icon "Layer Options" at bounding box center [1494, 137] width 2 height 8
click at [1428, 180] on button "Edit Smart Layer" at bounding box center [1412, 180] width 63 height 13
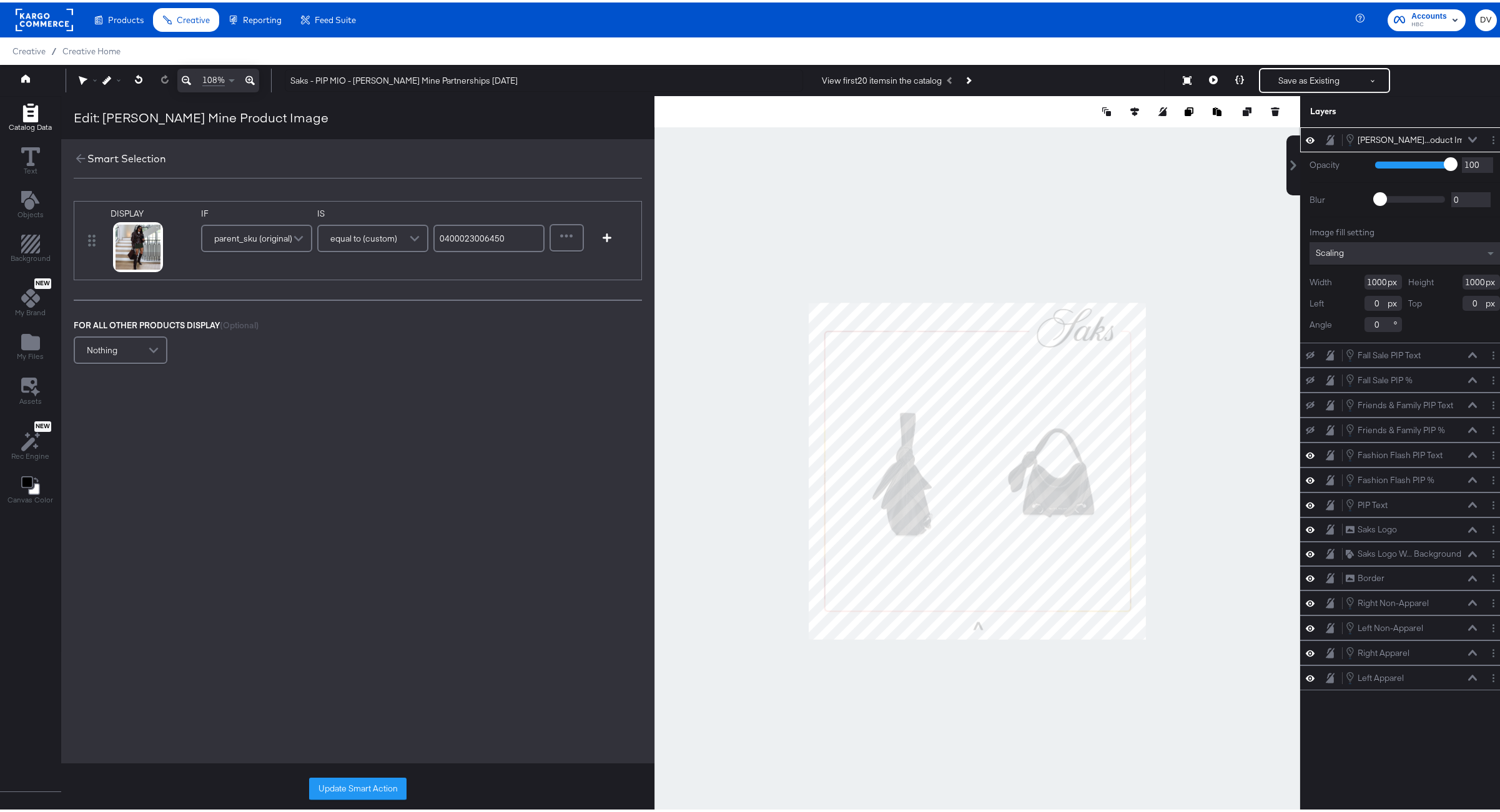
click at [443, 231] on input "0400023006450" at bounding box center [488, 236] width 111 height 28
click at [0, 0] on div "Product Catalogs" at bounding box center [0, 0] width 0 height 0
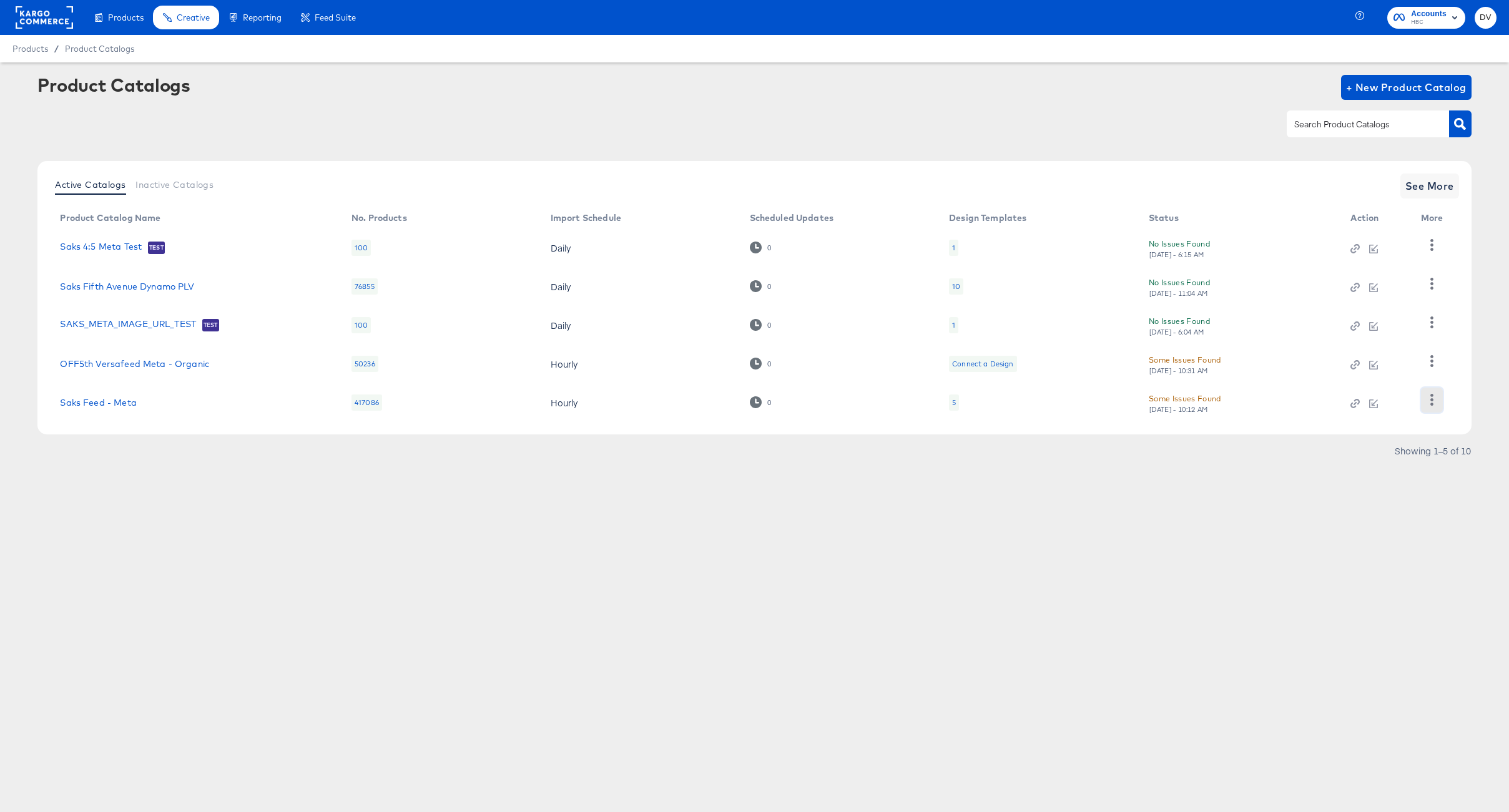
click at [1424, 400] on button "button" at bounding box center [1431, 400] width 22 height 25
click at [1352, 316] on div "Business Manager" at bounding box center [1380, 317] width 125 height 20
click at [42, 9] on rect at bounding box center [44, 18] width 57 height 22
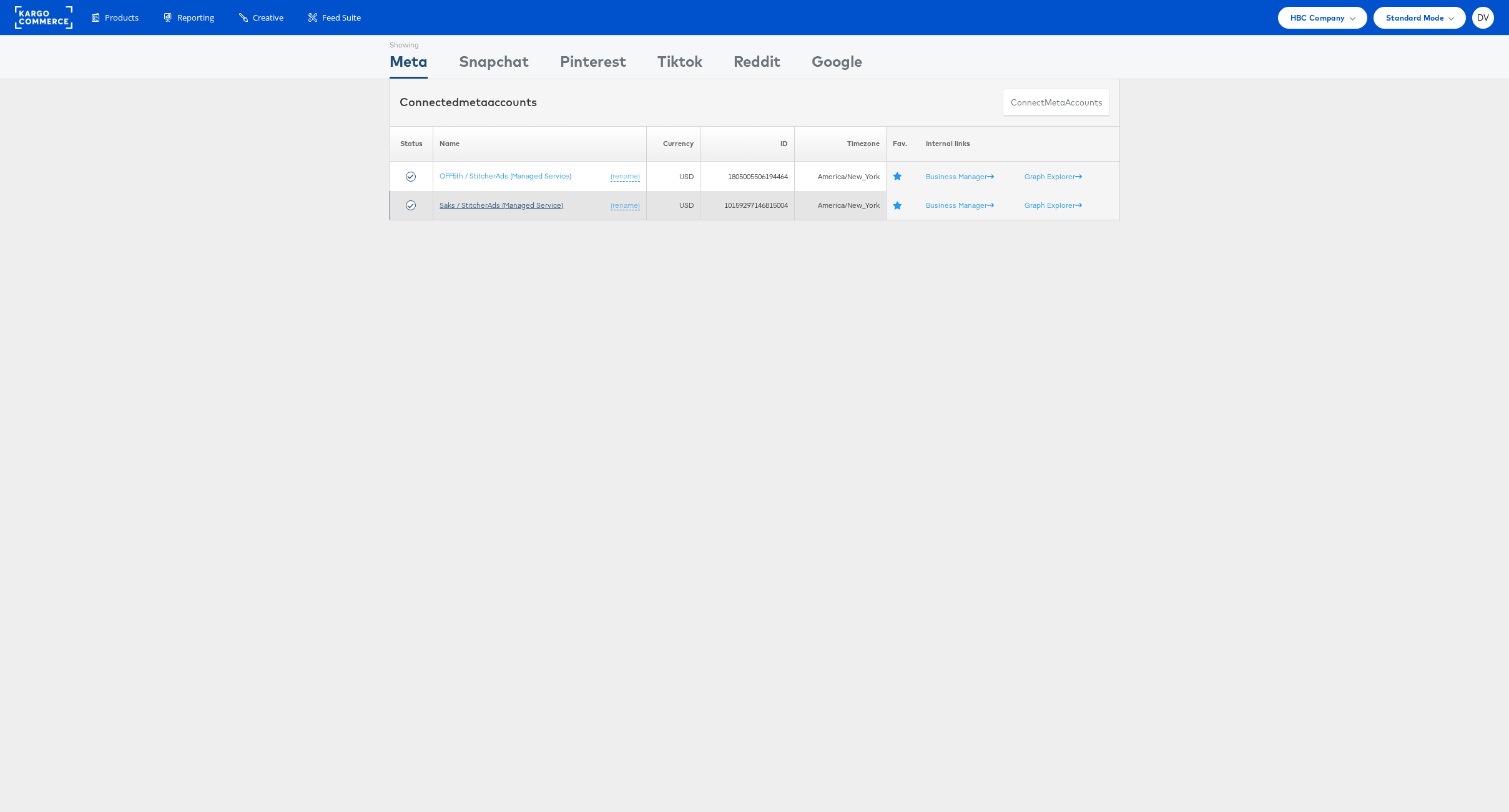
click at [468, 208] on link "Saks / StitcherAds (Managed Service)" at bounding box center [501, 205] width 124 height 9
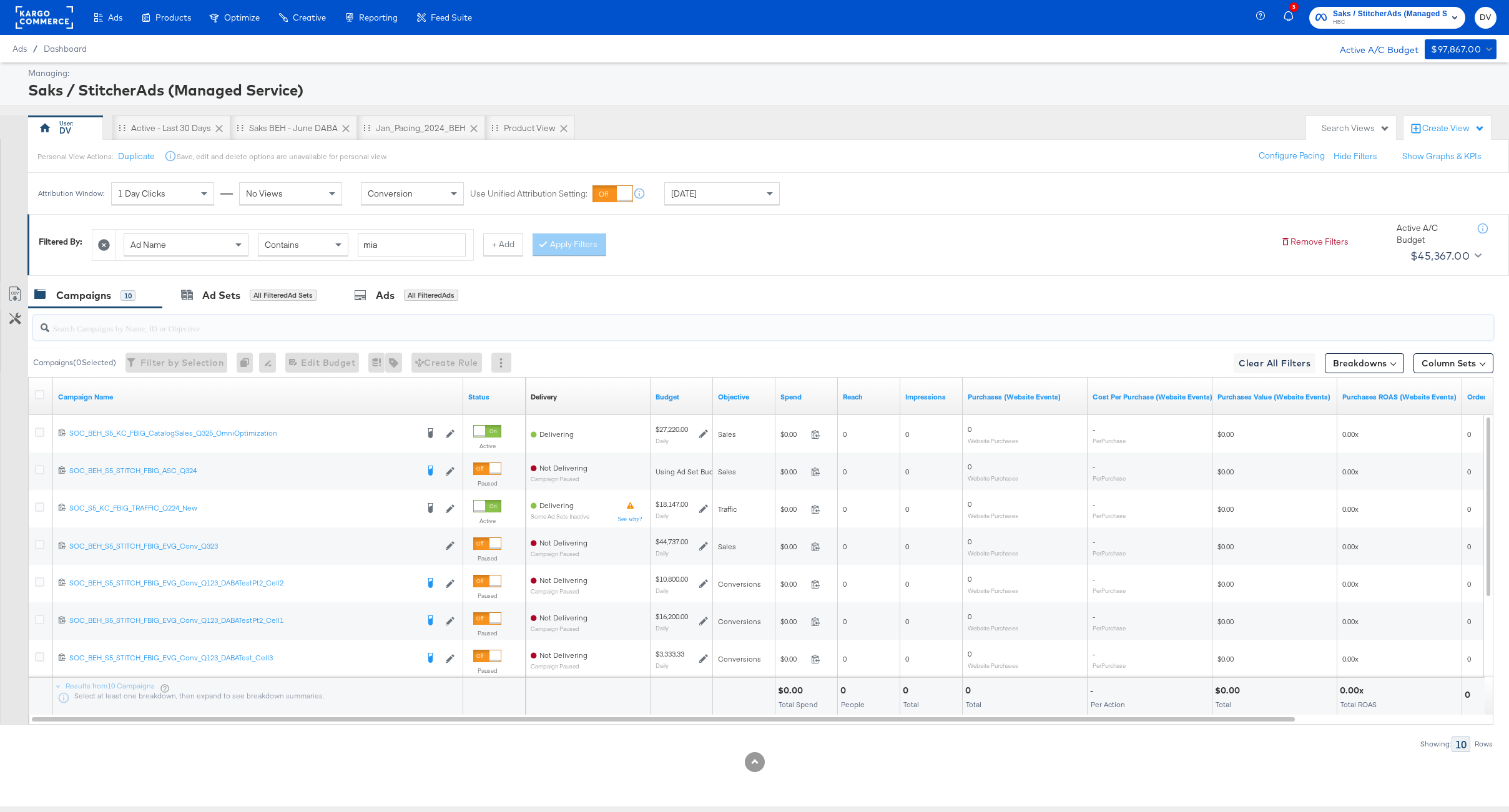
click at [287, 328] on input "search" at bounding box center [702, 323] width 1307 height 24
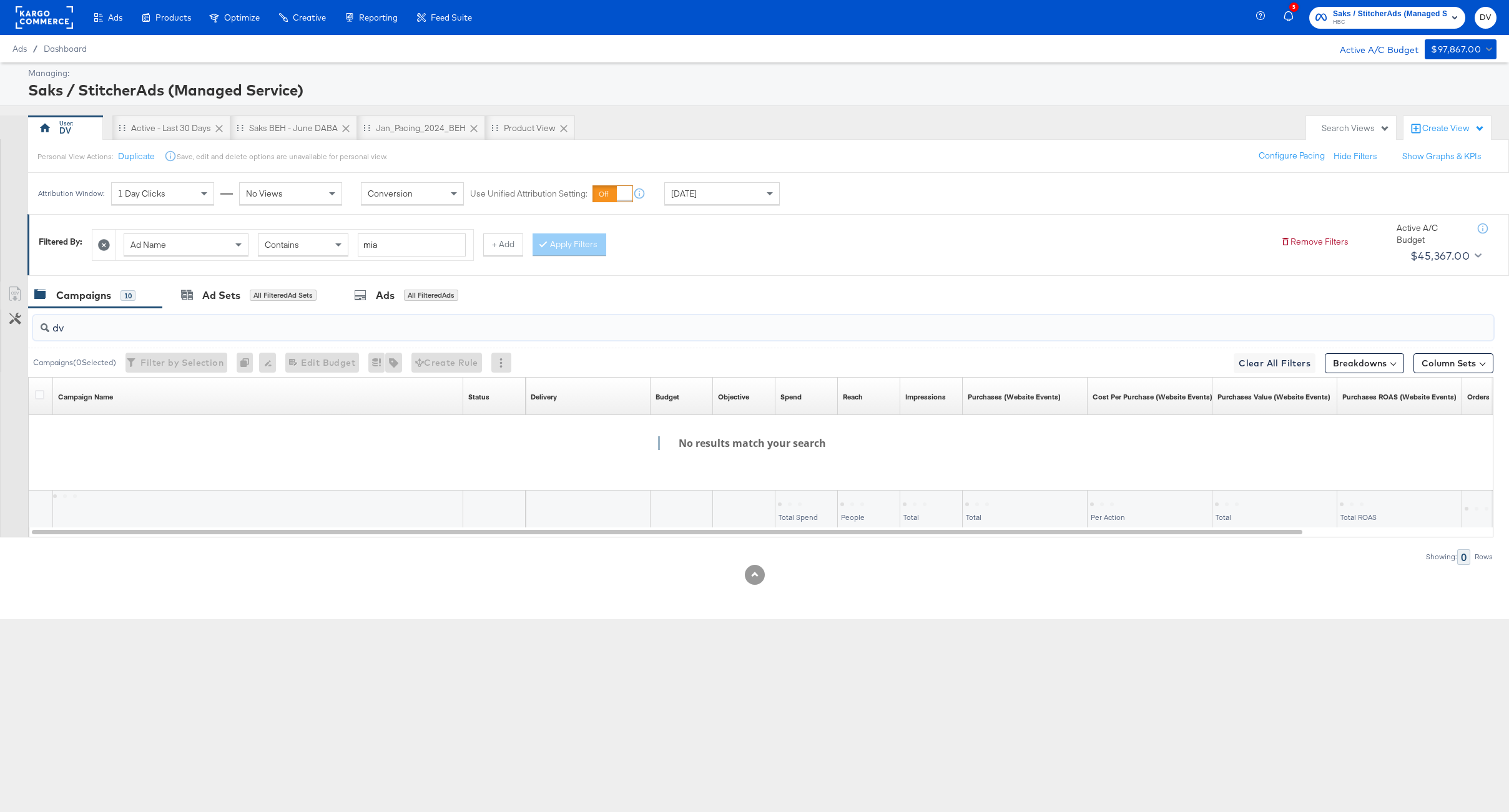
type input "dv"
click at [103, 246] on icon at bounding box center [103, 245] width 12 height 12
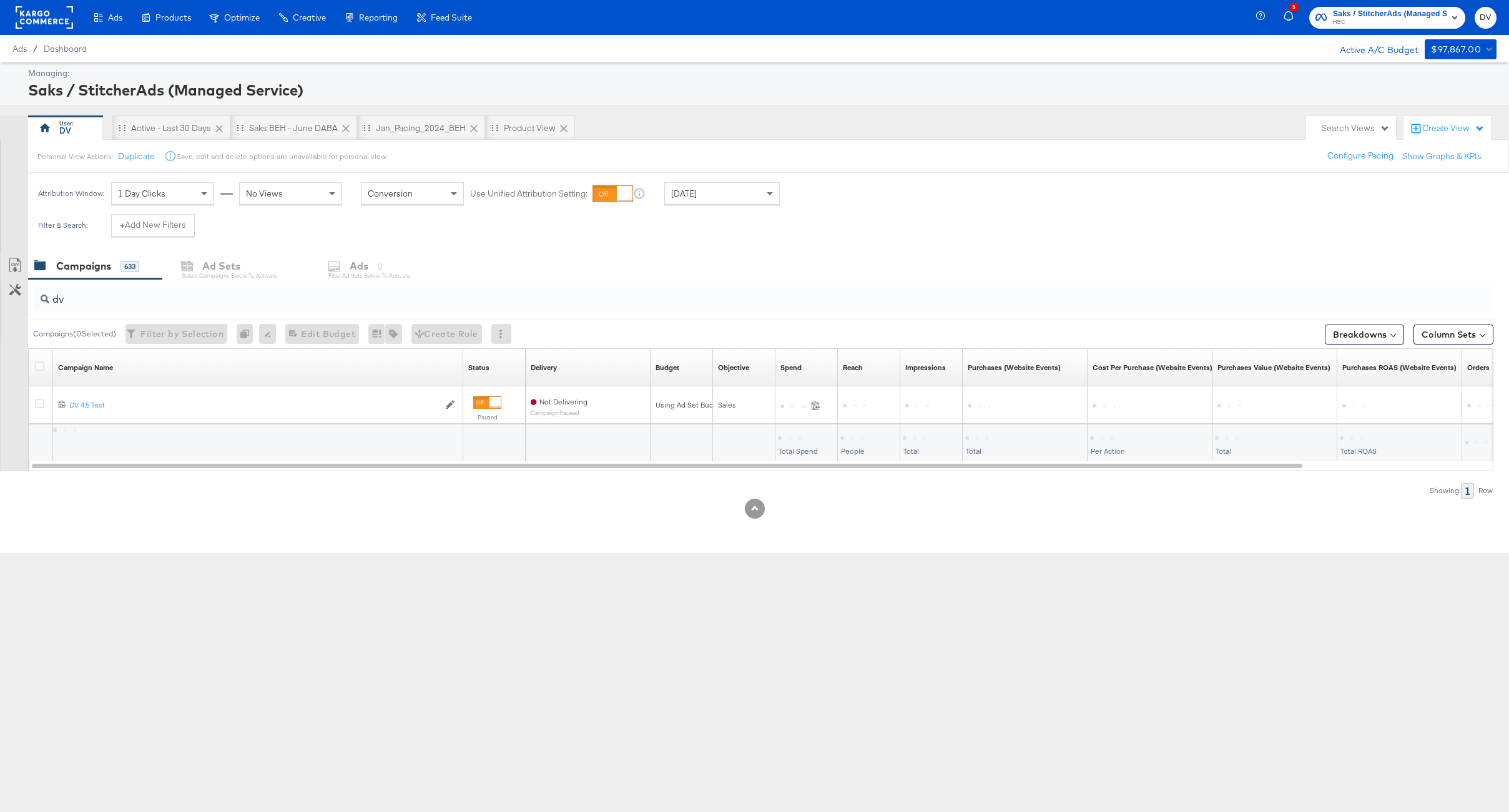
click at [93, 301] on input "dv" at bounding box center [702, 294] width 1307 height 24
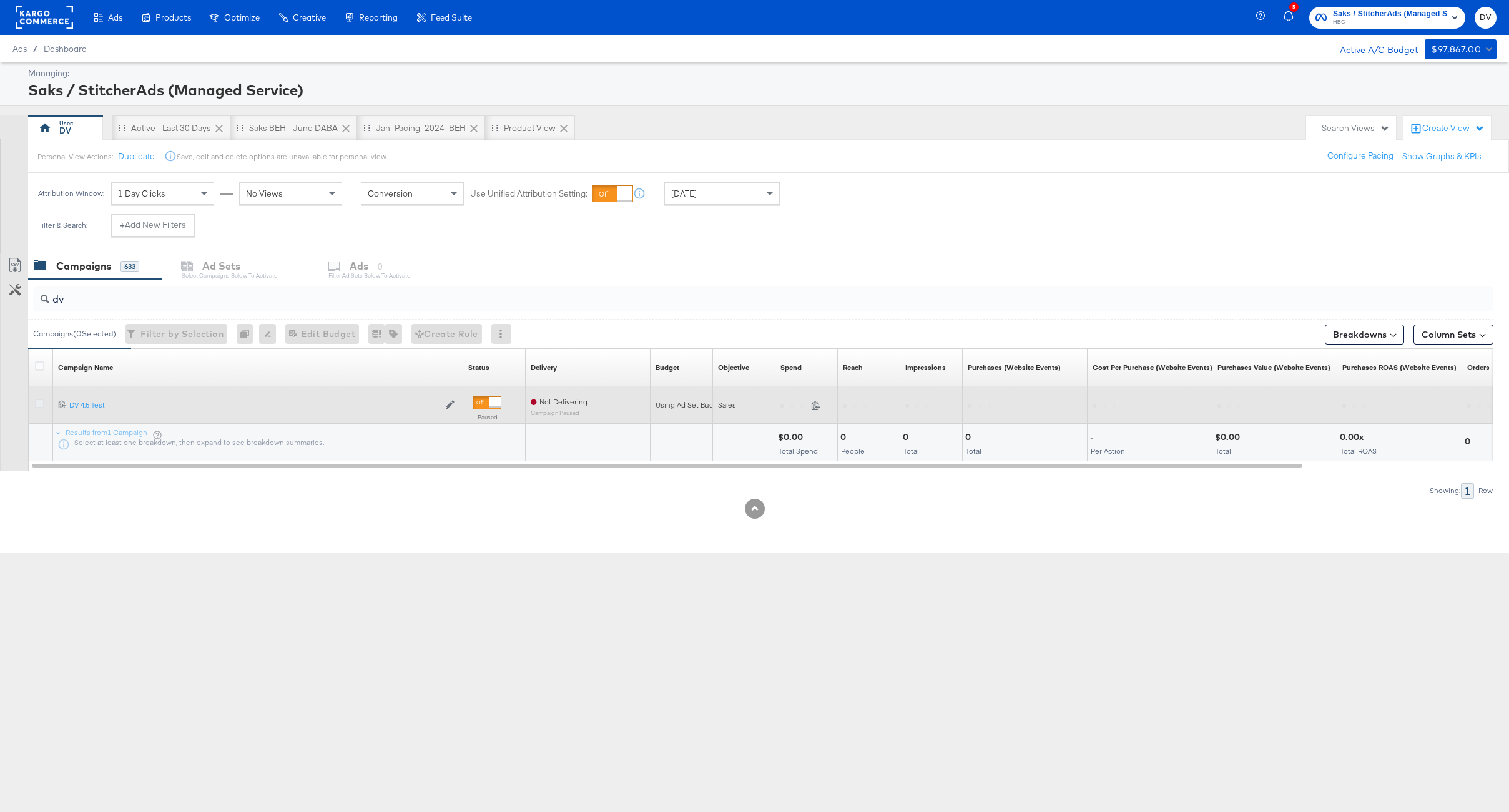
click at [38, 405] on icon at bounding box center [40, 403] width 9 height 9
click at [0, 0] on input "checkbox" at bounding box center [0, 0] width 0 height 0
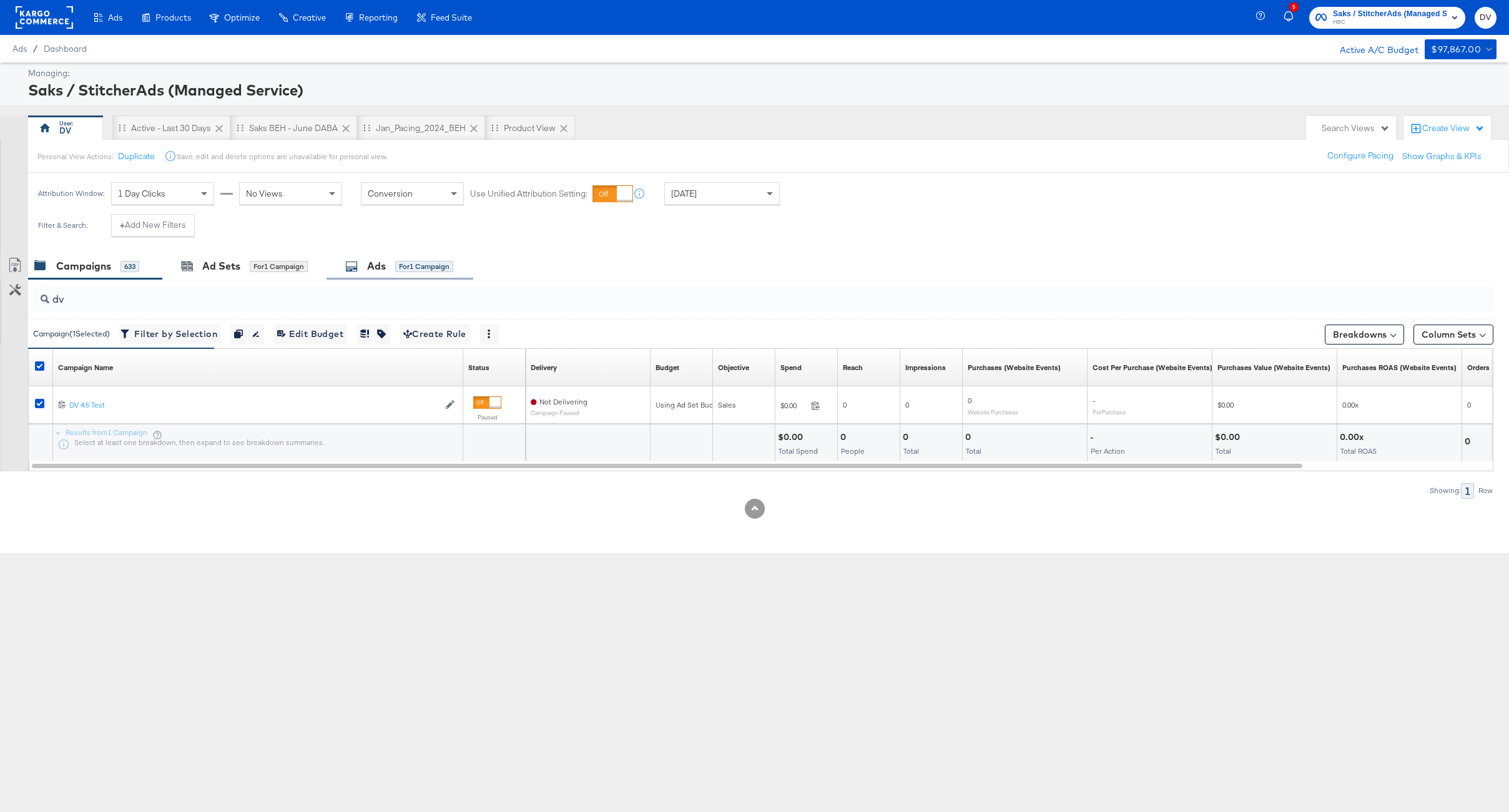
click at [387, 276] on div "Ads for 1 Campaign" at bounding box center [400, 266] width 147 height 27
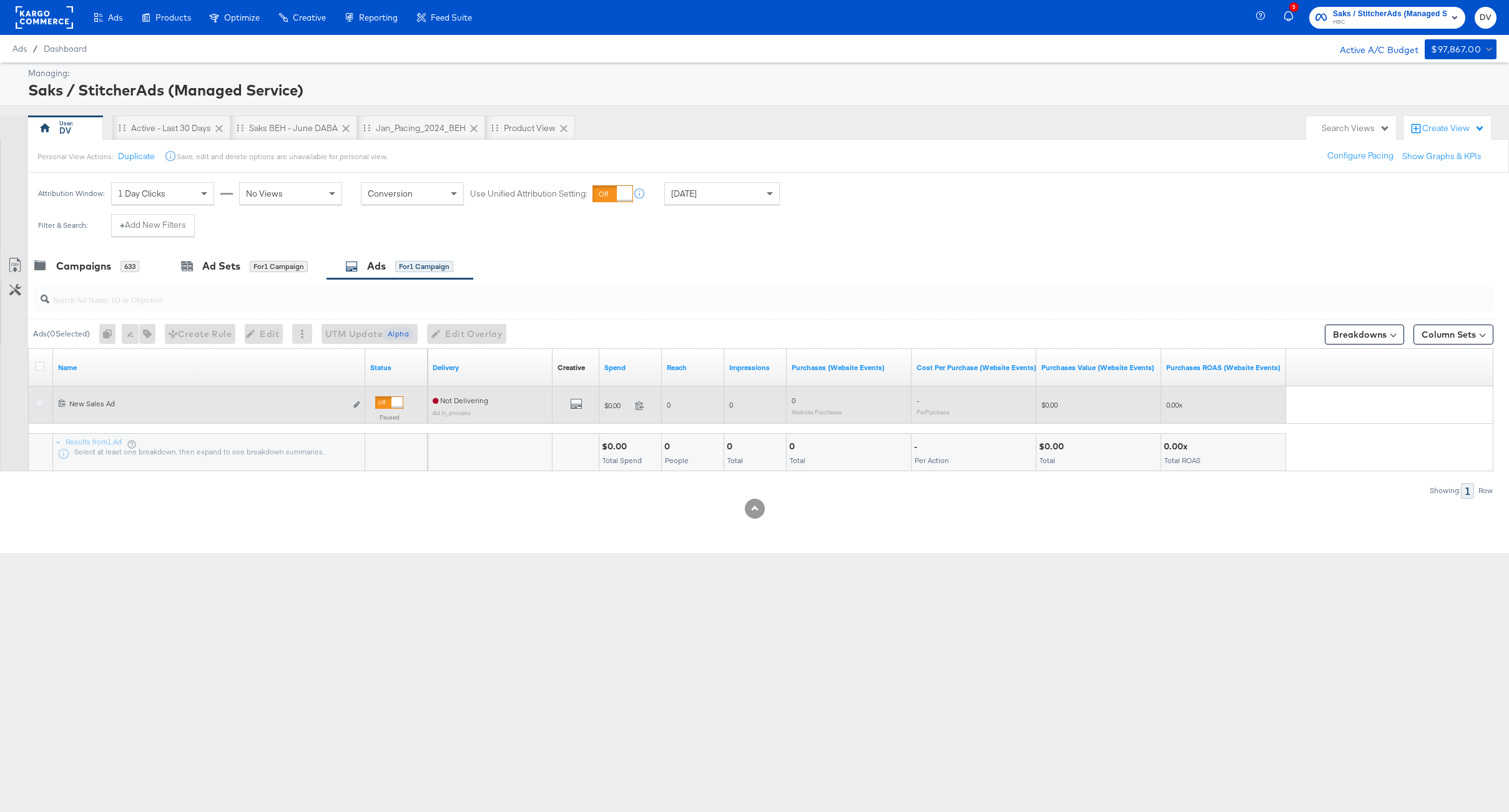
click at [40, 403] on icon at bounding box center [40, 403] width 9 height 9
click at [0, 0] on input "checkbox" at bounding box center [0, 0] width 0 height 0
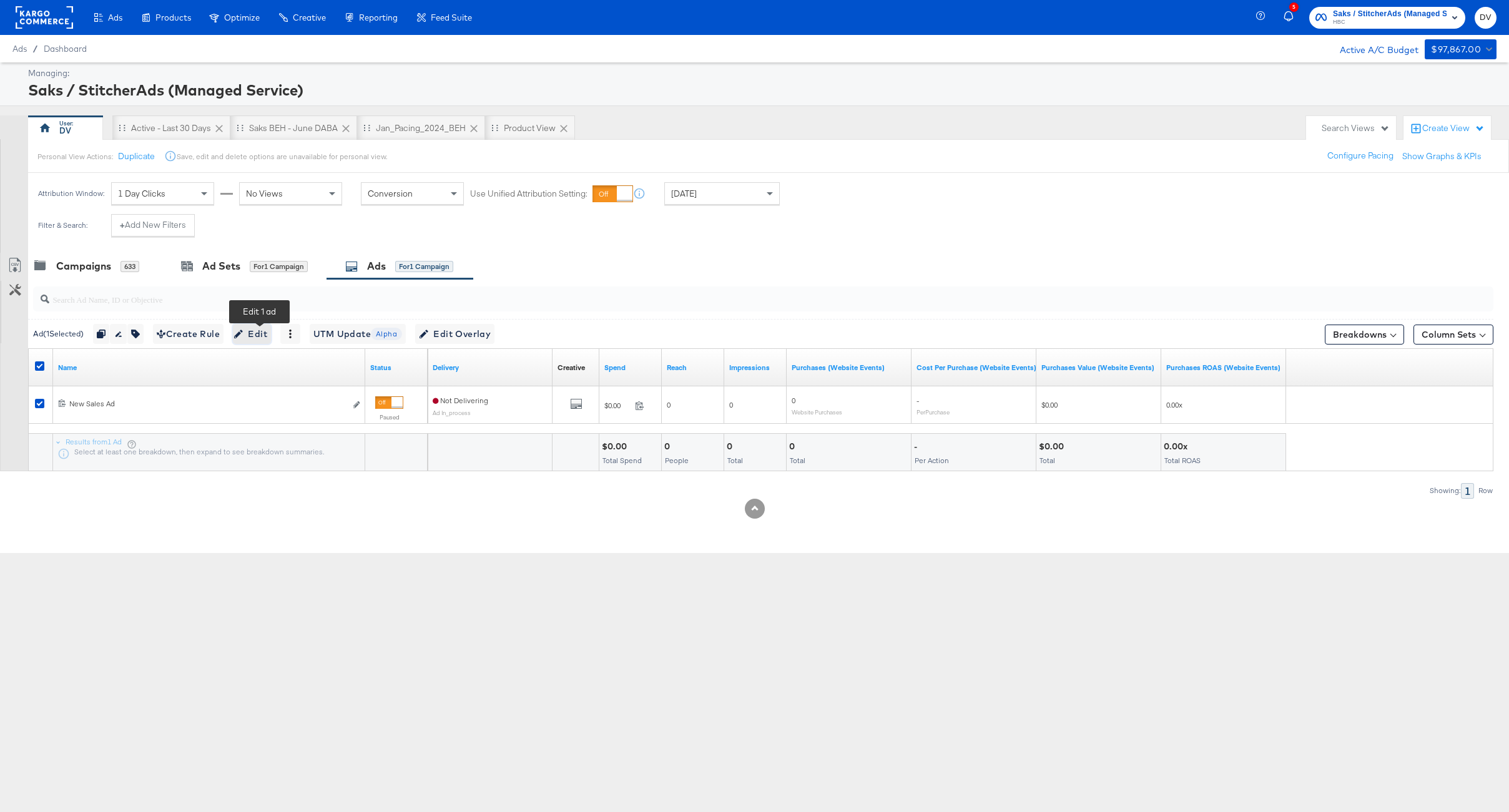
click at [254, 337] on span "Edit" at bounding box center [251, 334] width 30 height 16
click at [253, 337] on span "Edit" at bounding box center [251, 334] width 30 height 16
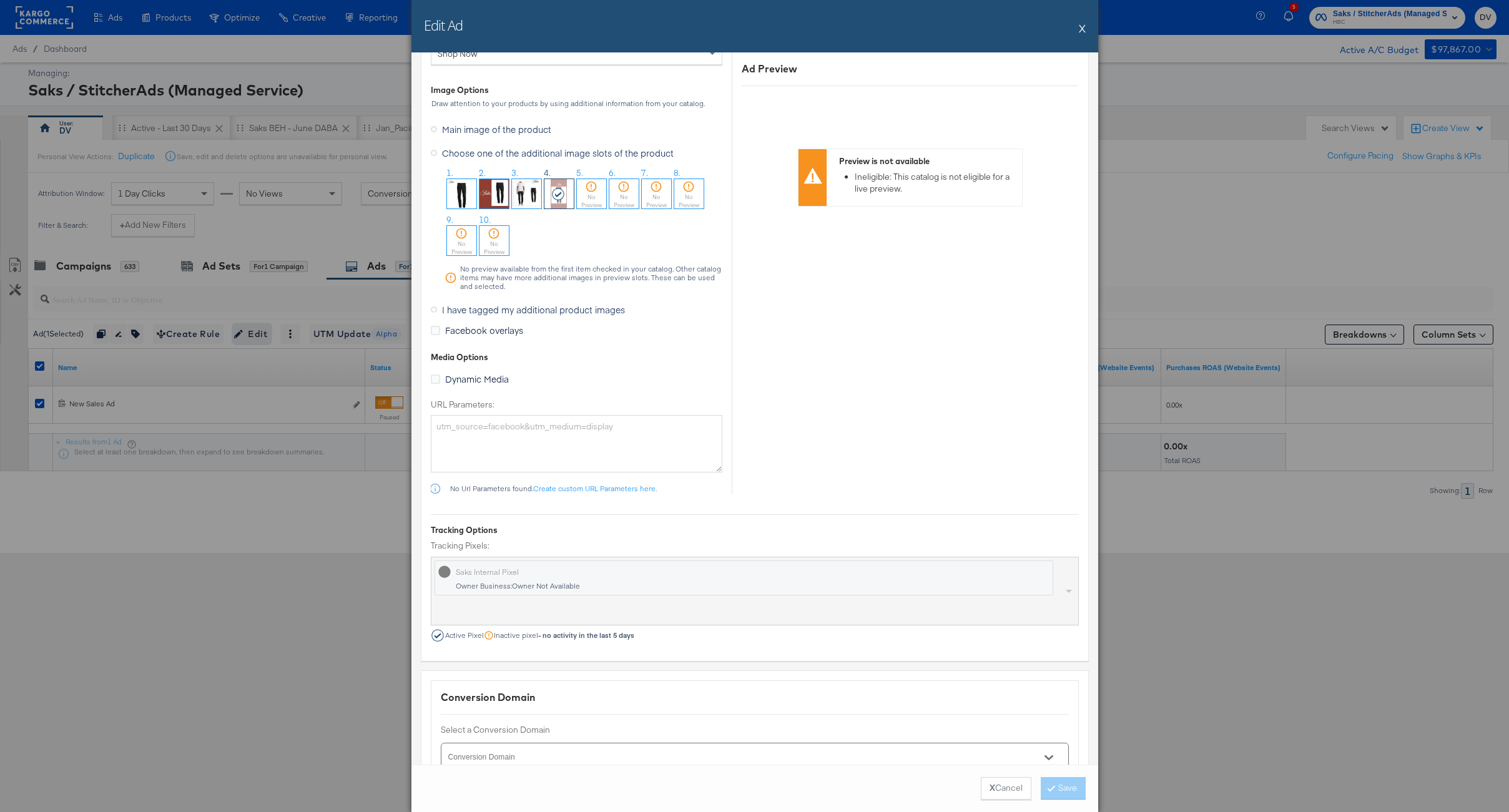
scroll to position [1221, 0]
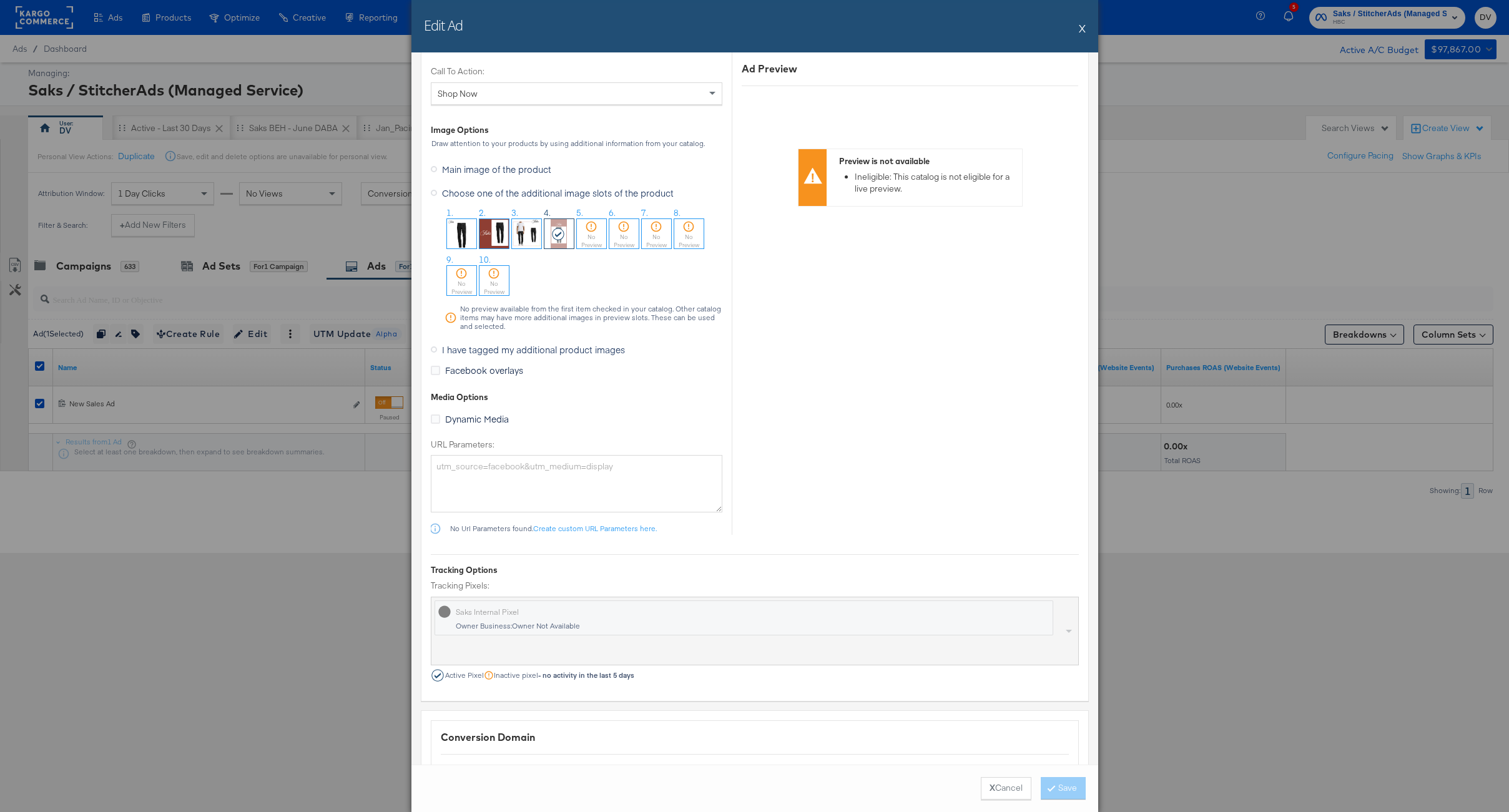
click at [528, 233] on img at bounding box center [527, 233] width 30 height 30
click at [1075, 789] on button "Save" at bounding box center [1063, 788] width 45 height 22
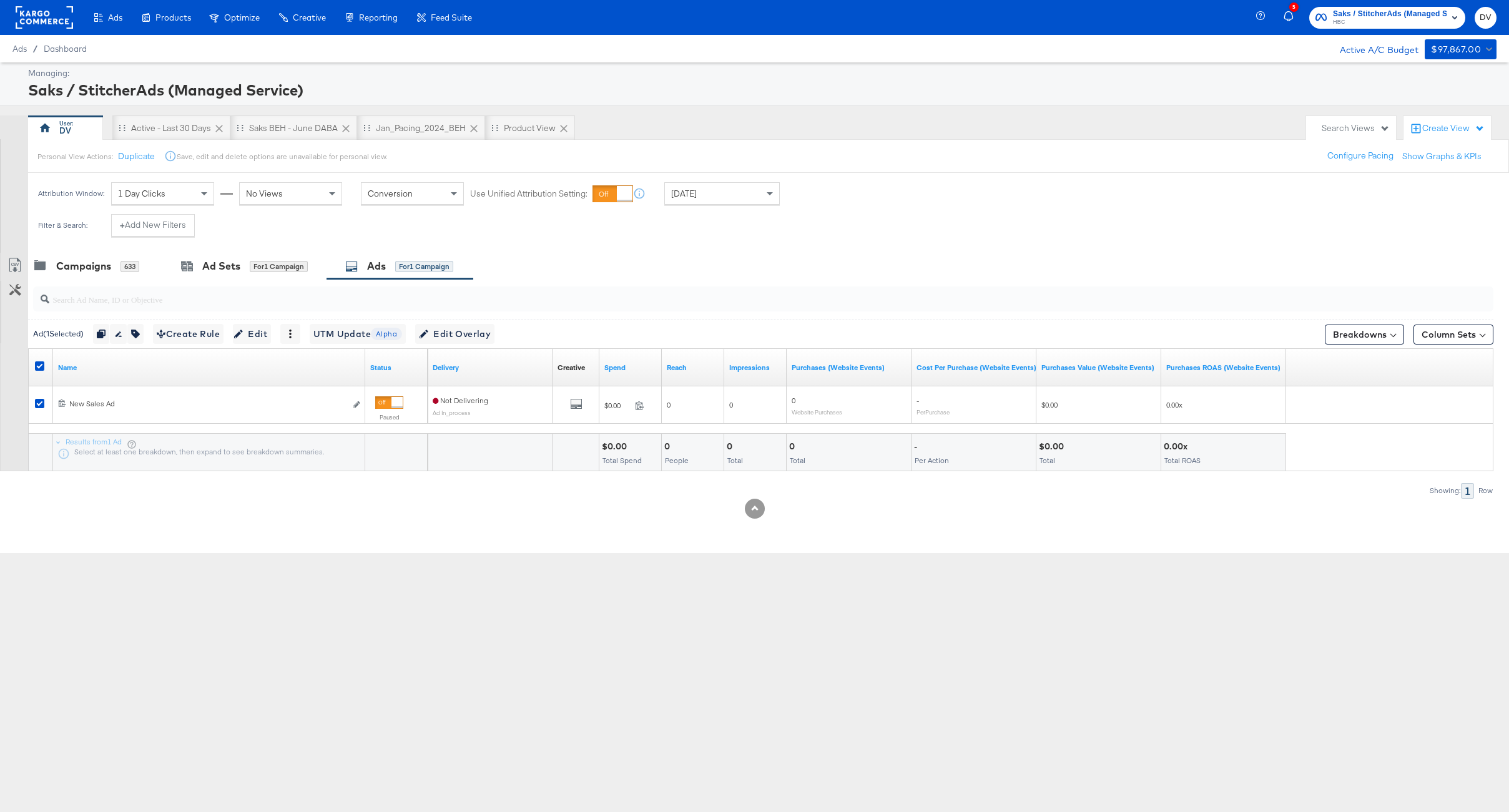
click at [42, 18] on rect at bounding box center [44, 18] width 57 height 22
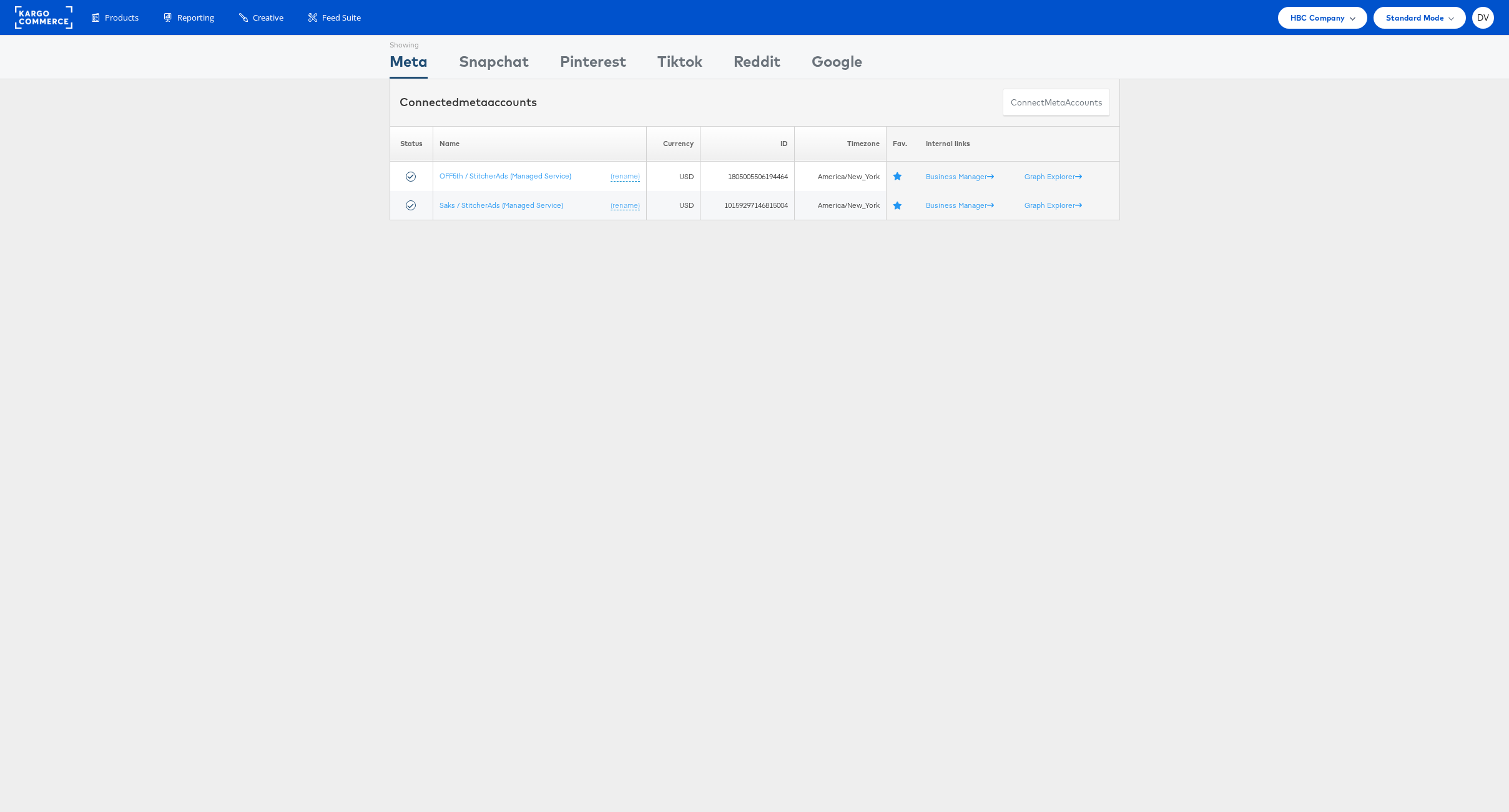
click at [1303, 25] on div "HBC Company" at bounding box center [1323, 18] width 90 height 22
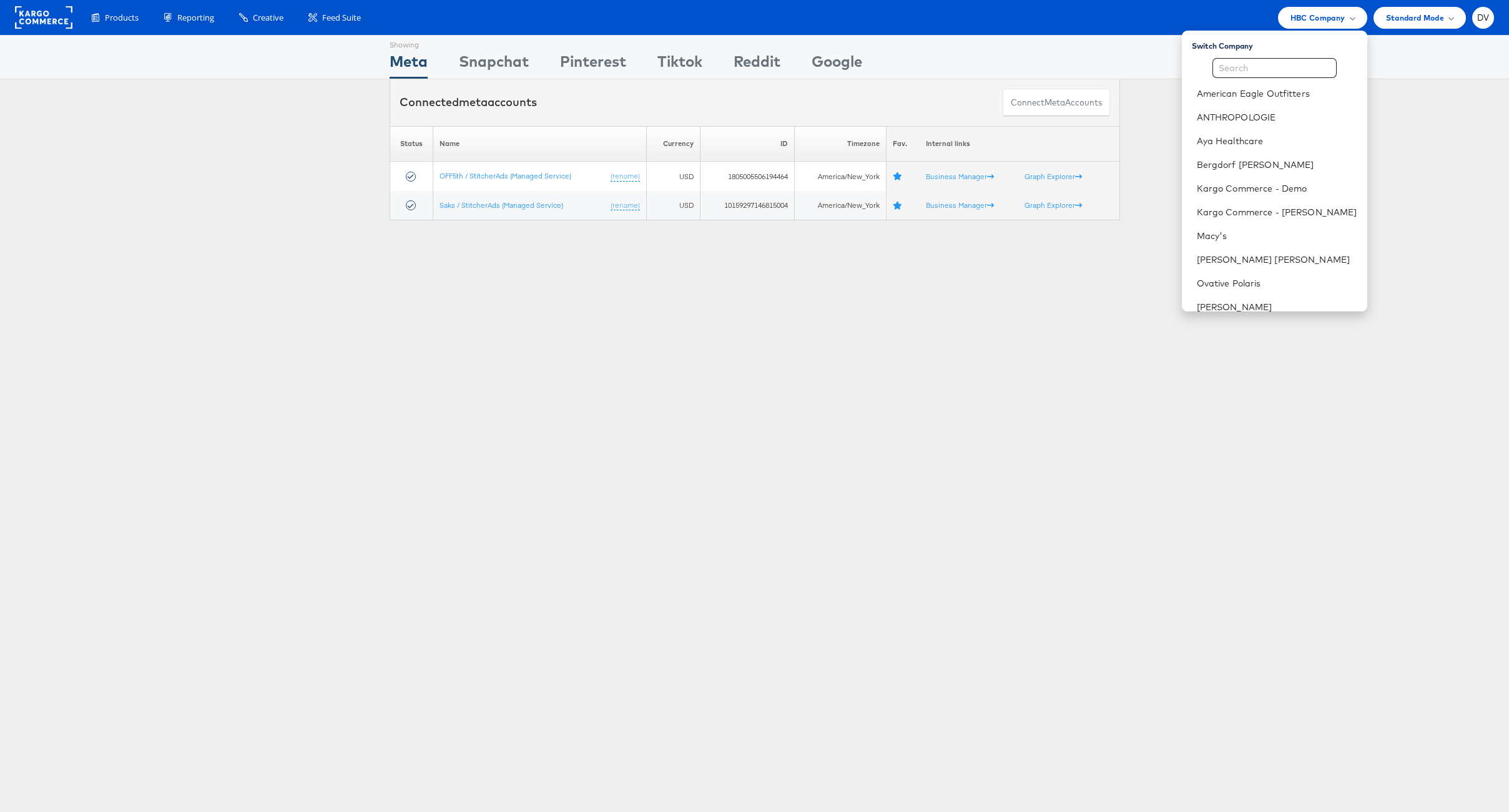
scroll to position [175, 0]
click at [1249, 252] on link "[PERSON_NAME] Sonoma, Inc." at bounding box center [1277, 250] width 161 height 13
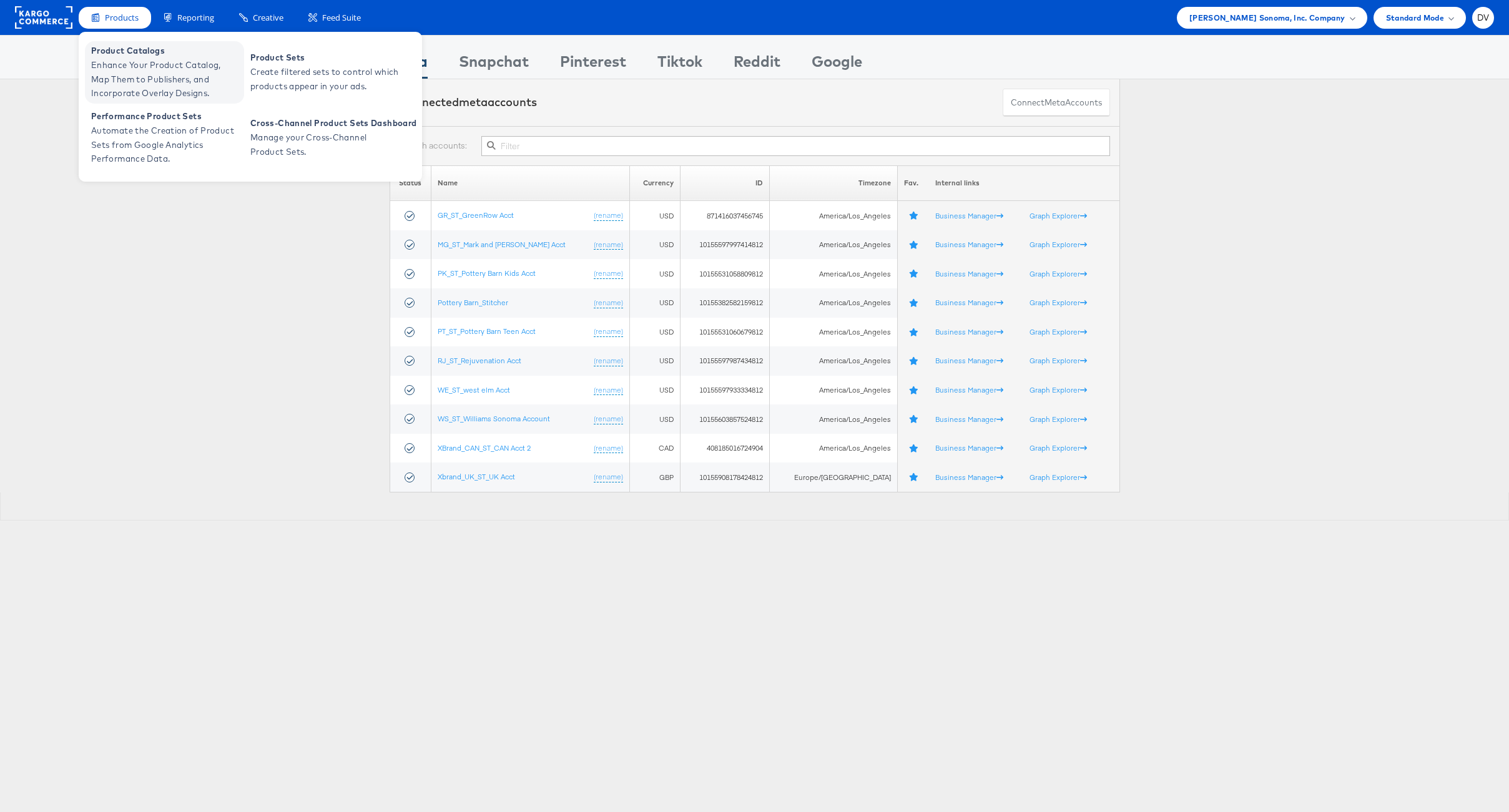
click at [146, 56] on span "Product Catalogs" at bounding box center [166, 51] width 150 height 15
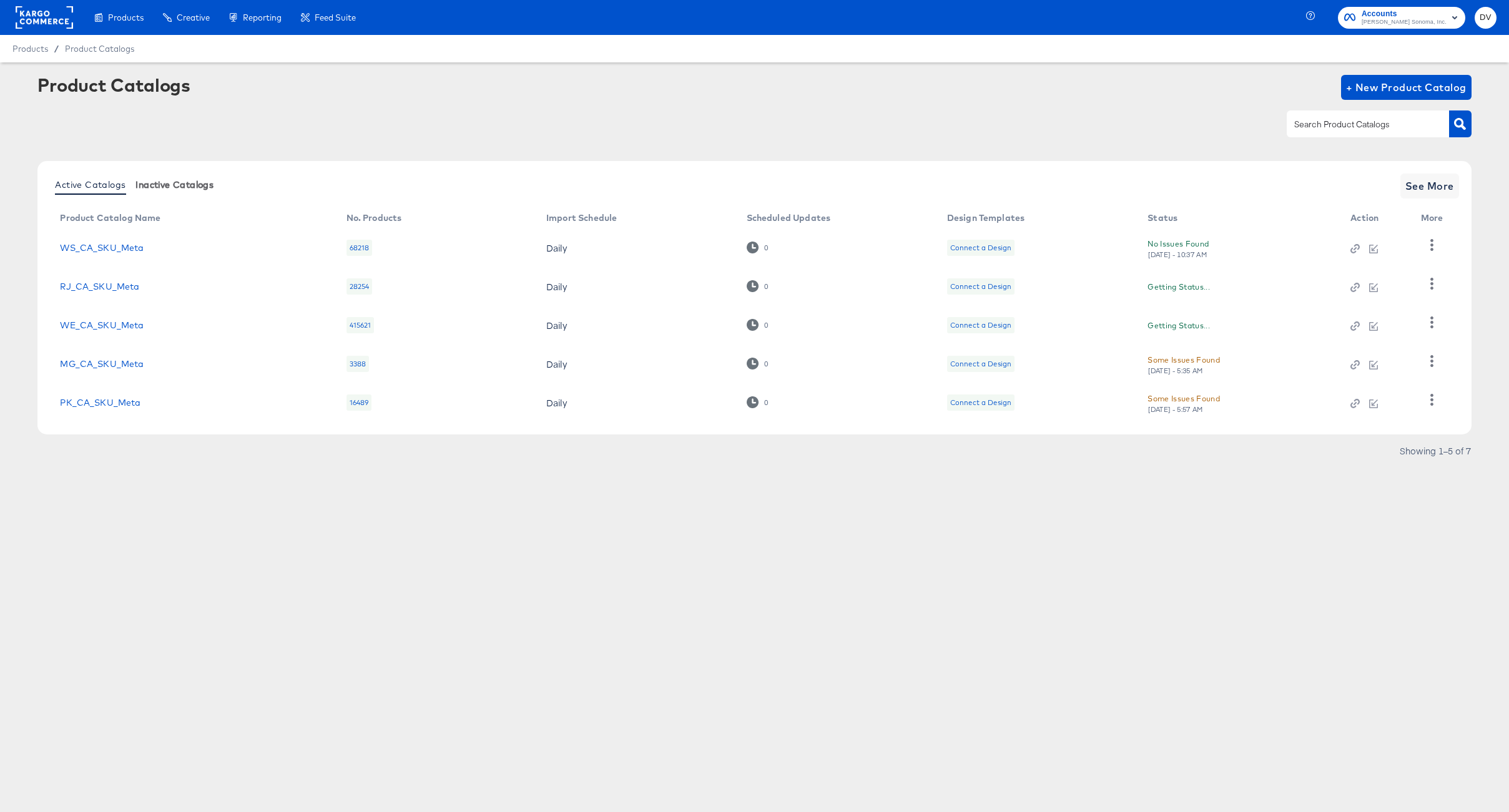
click at [155, 189] on span "Inactive Catalogs" at bounding box center [174, 185] width 78 height 10
click at [1380, 127] on input "text" at bounding box center [1358, 125] width 133 height 15
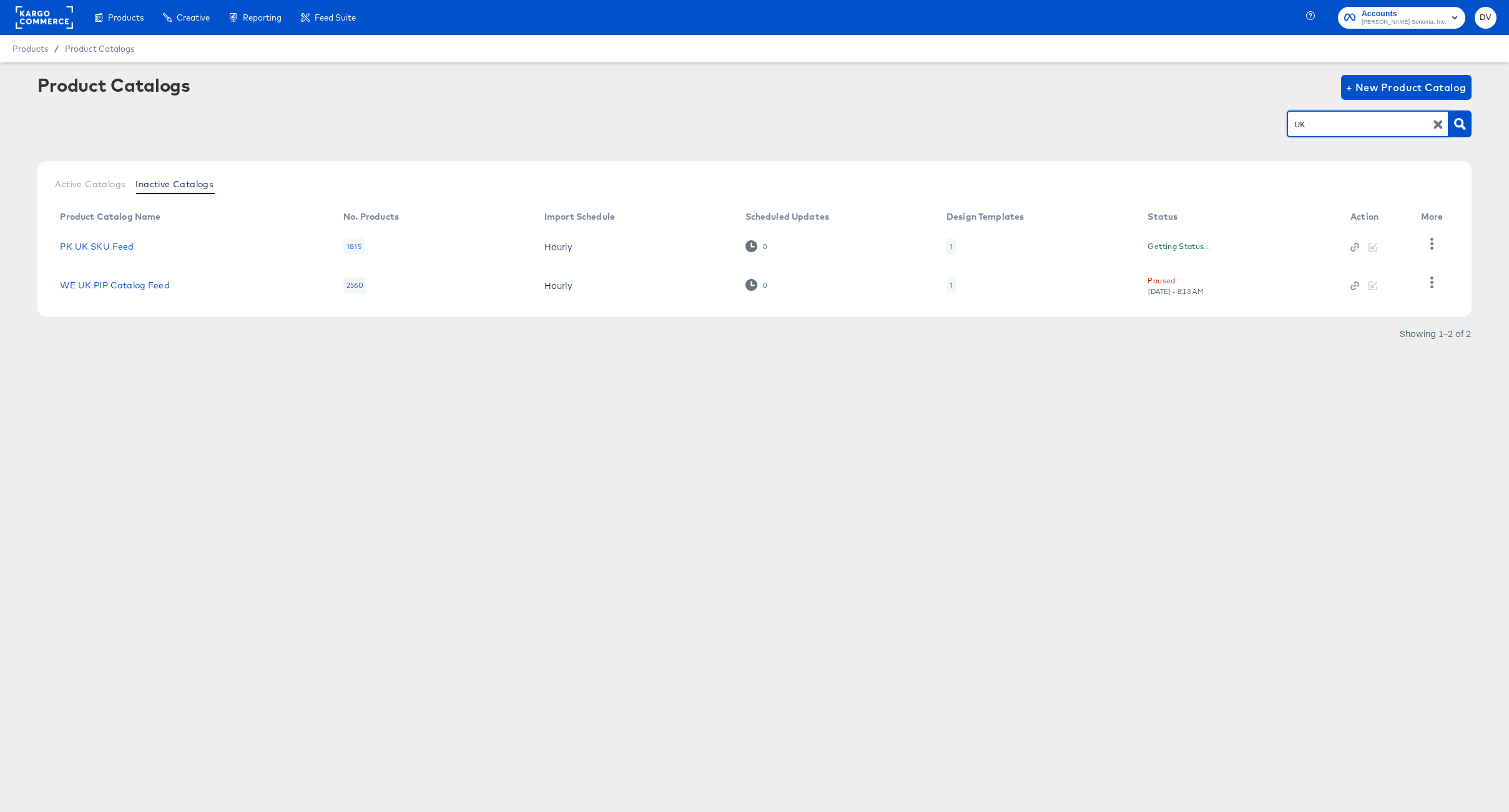
click at [1337, 132] on div "UK" at bounding box center [1368, 124] width 162 height 26
type input "U"
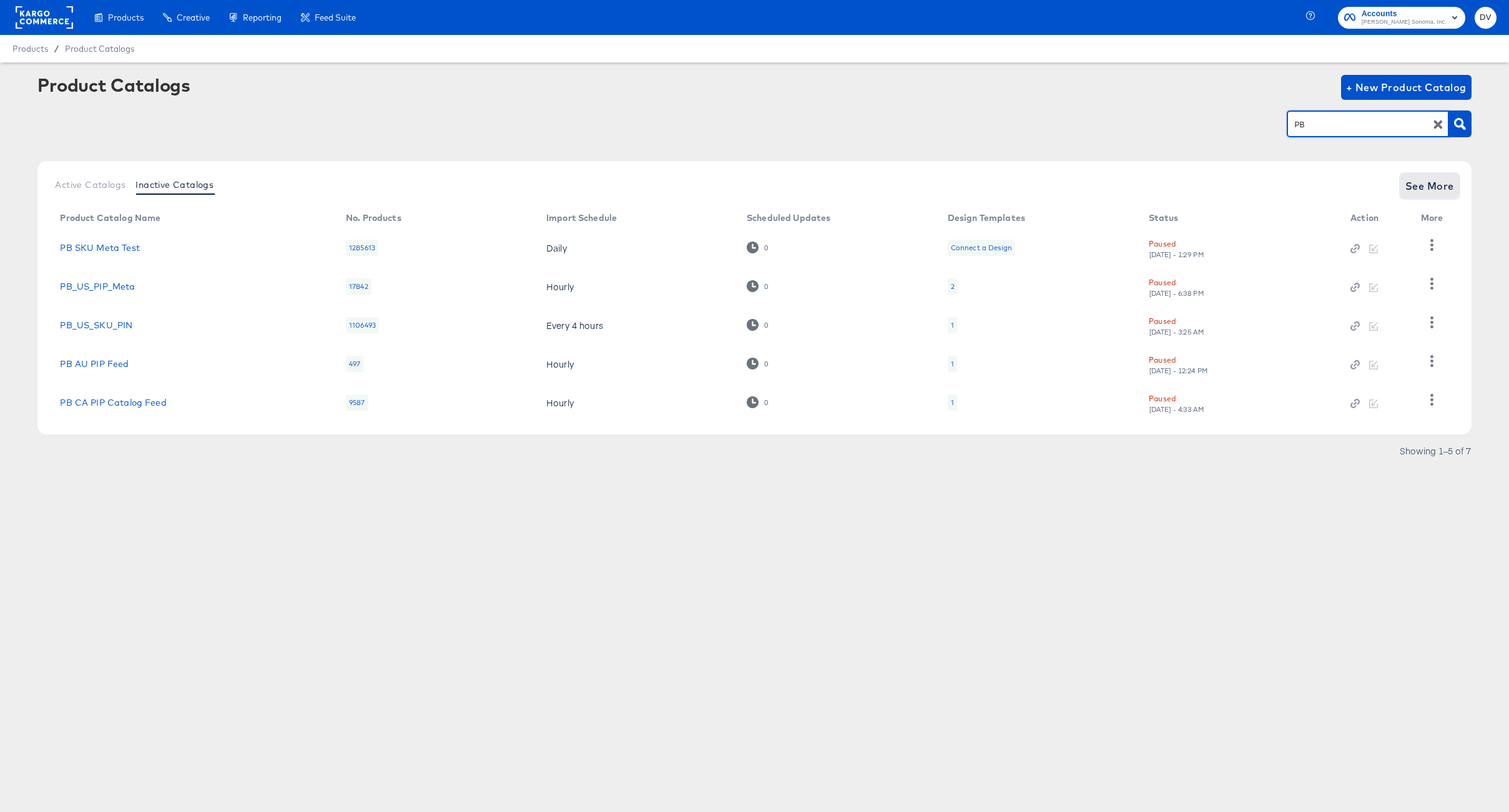
click at [1419, 186] on span "See More" at bounding box center [1430, 185] width 49 height 18
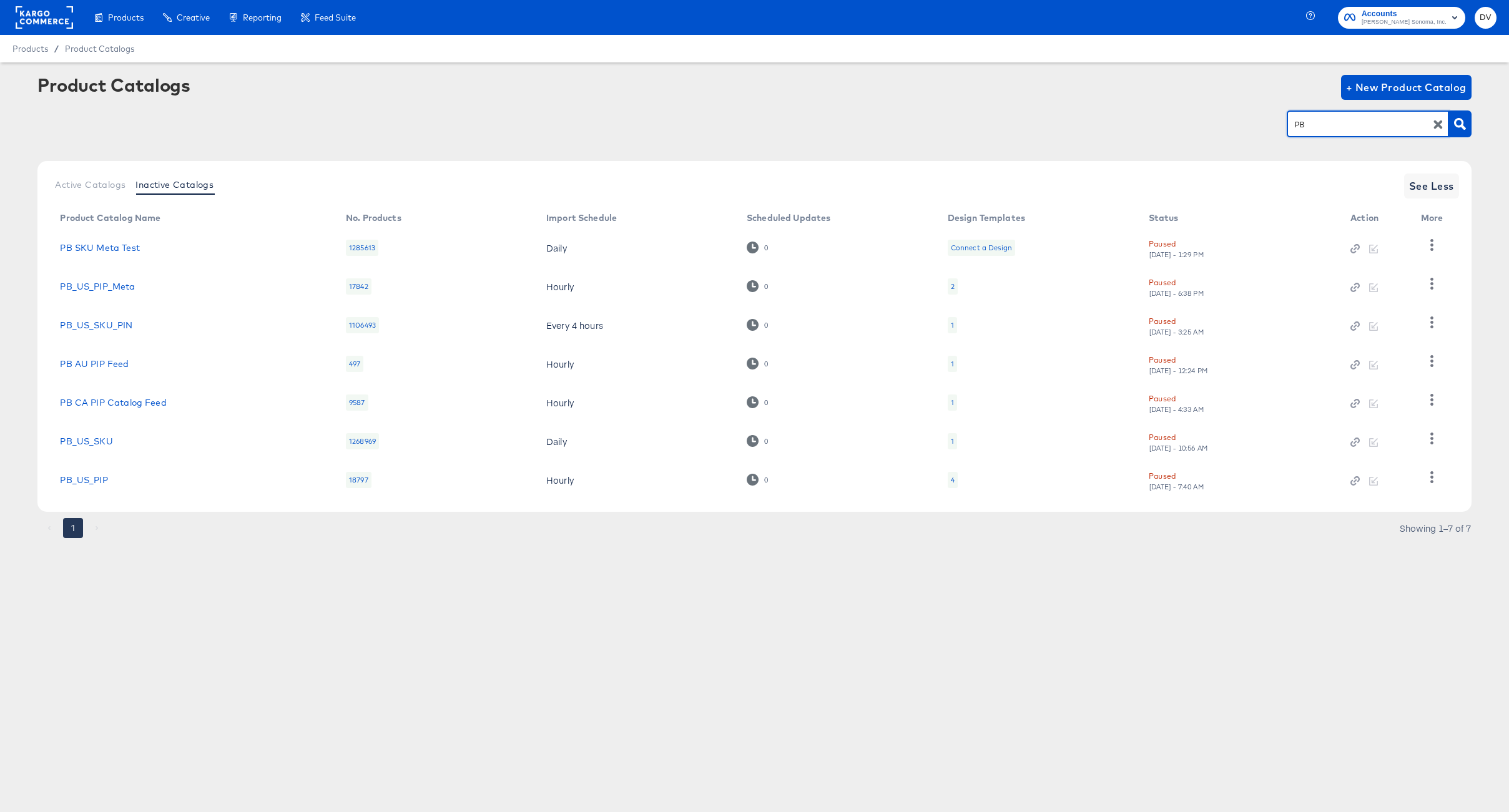
click at [1300, 125] on input "PB" at bounding box center [1358, 125] width 133 height 15
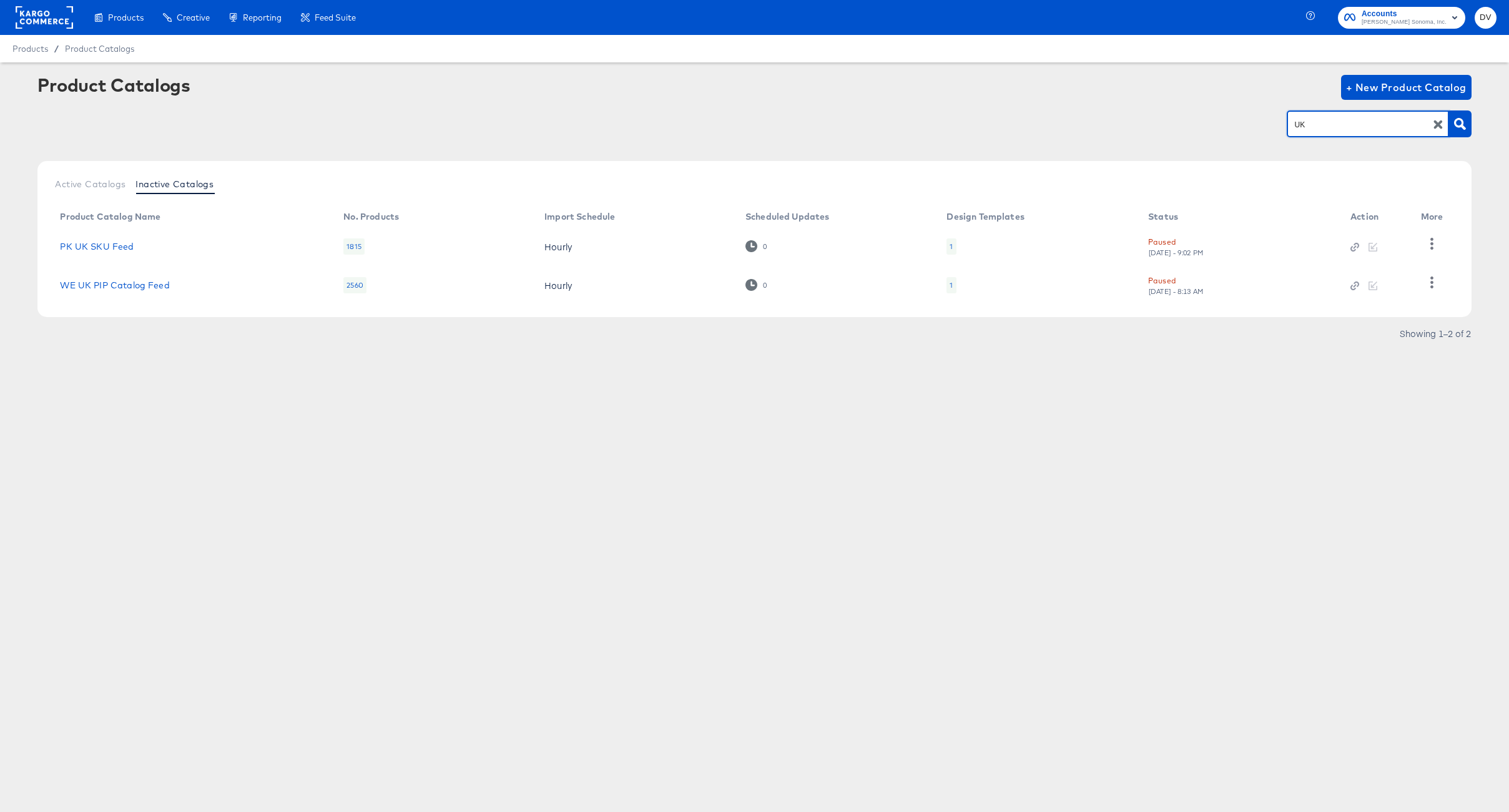
click at [1299, 125] on input "UK" at bounding box center [1358, 125] width 133 height 15
type input "CA"
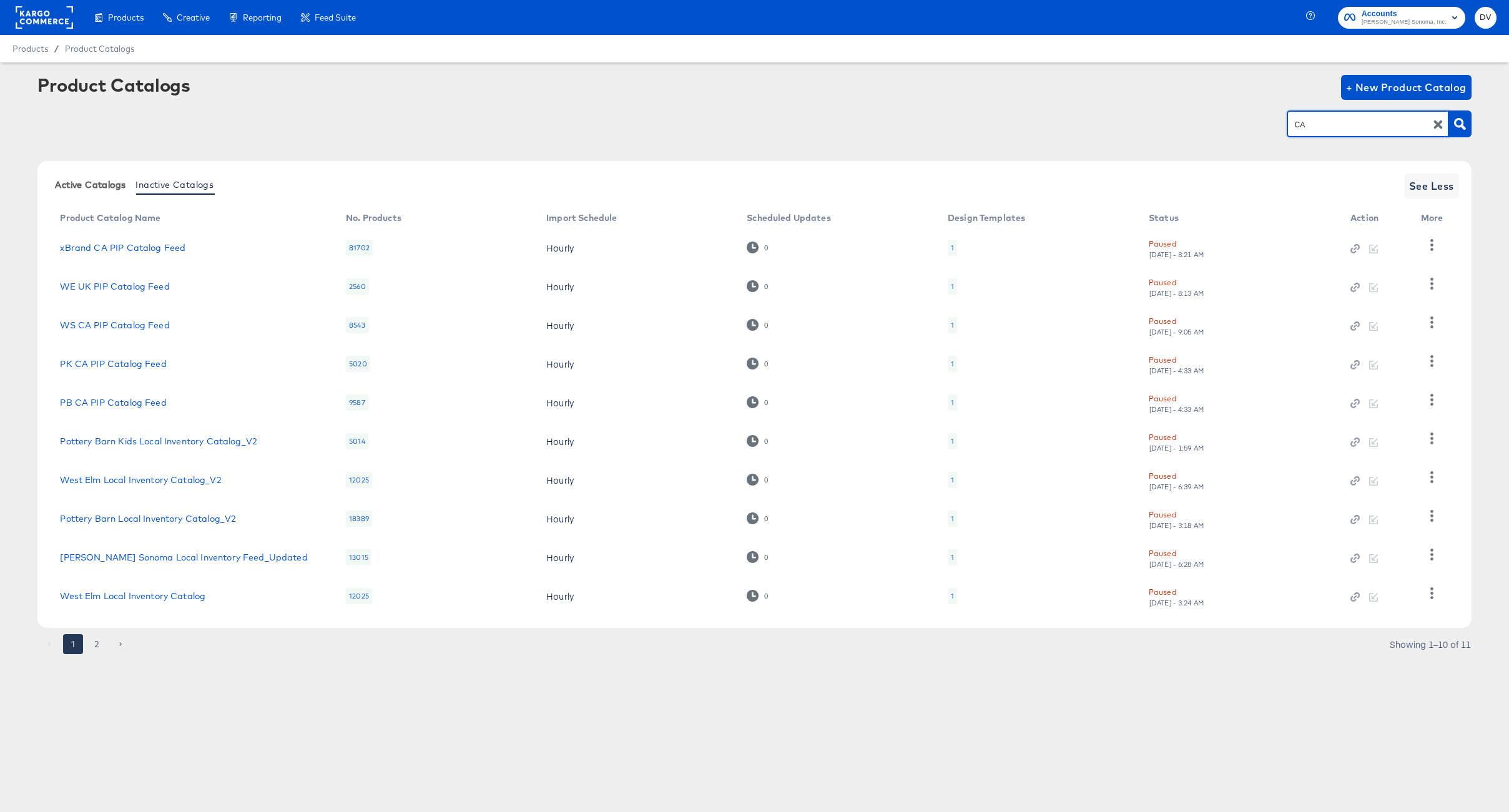
click at [111, 180] on span "Active Catalogs" at bounding box center [90, 185] width 70 height 10
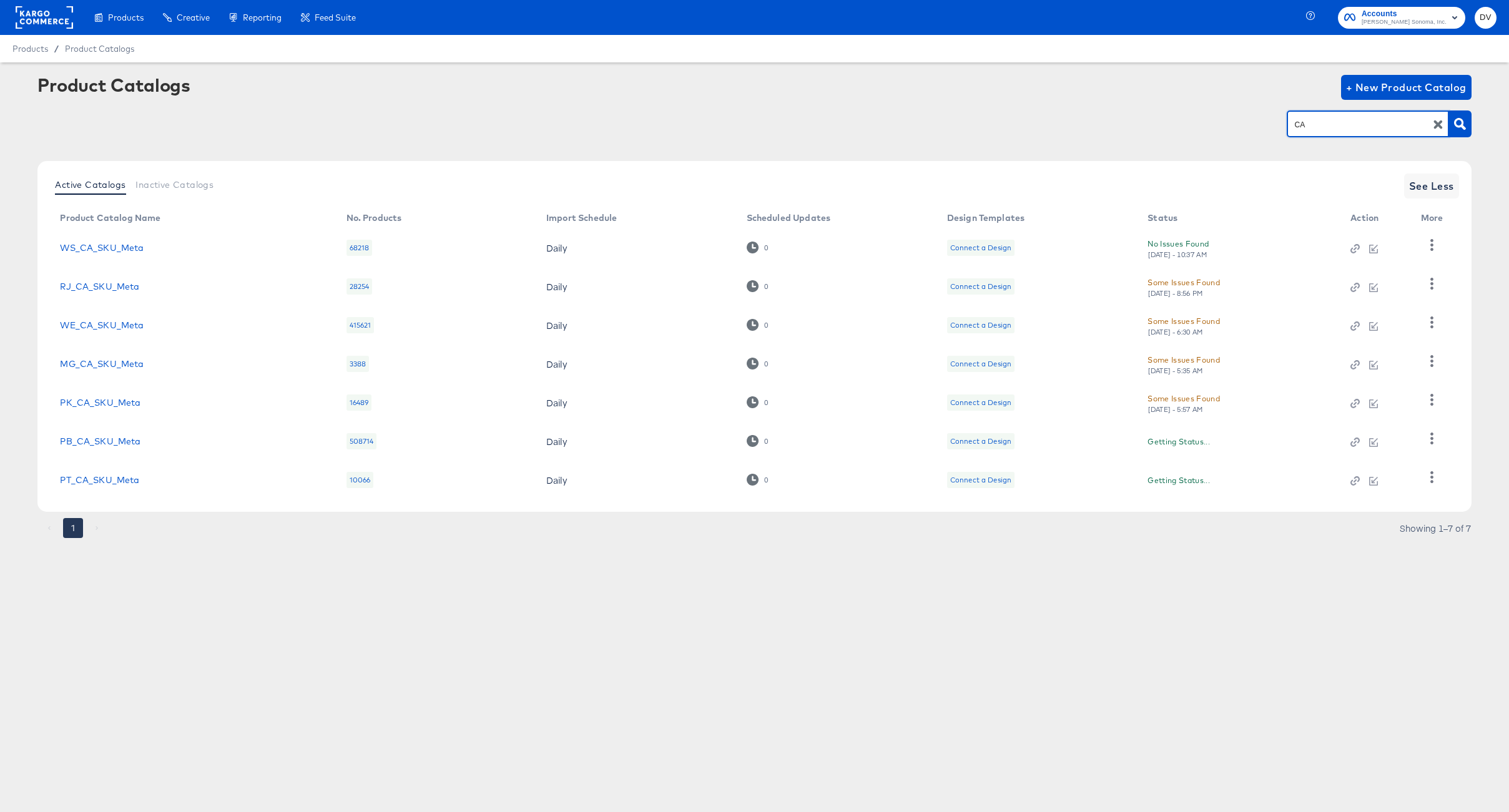
click at [1310, 124] on input "CA" at bounding box center [1358, 125] width 133 height 15
type input "CA"
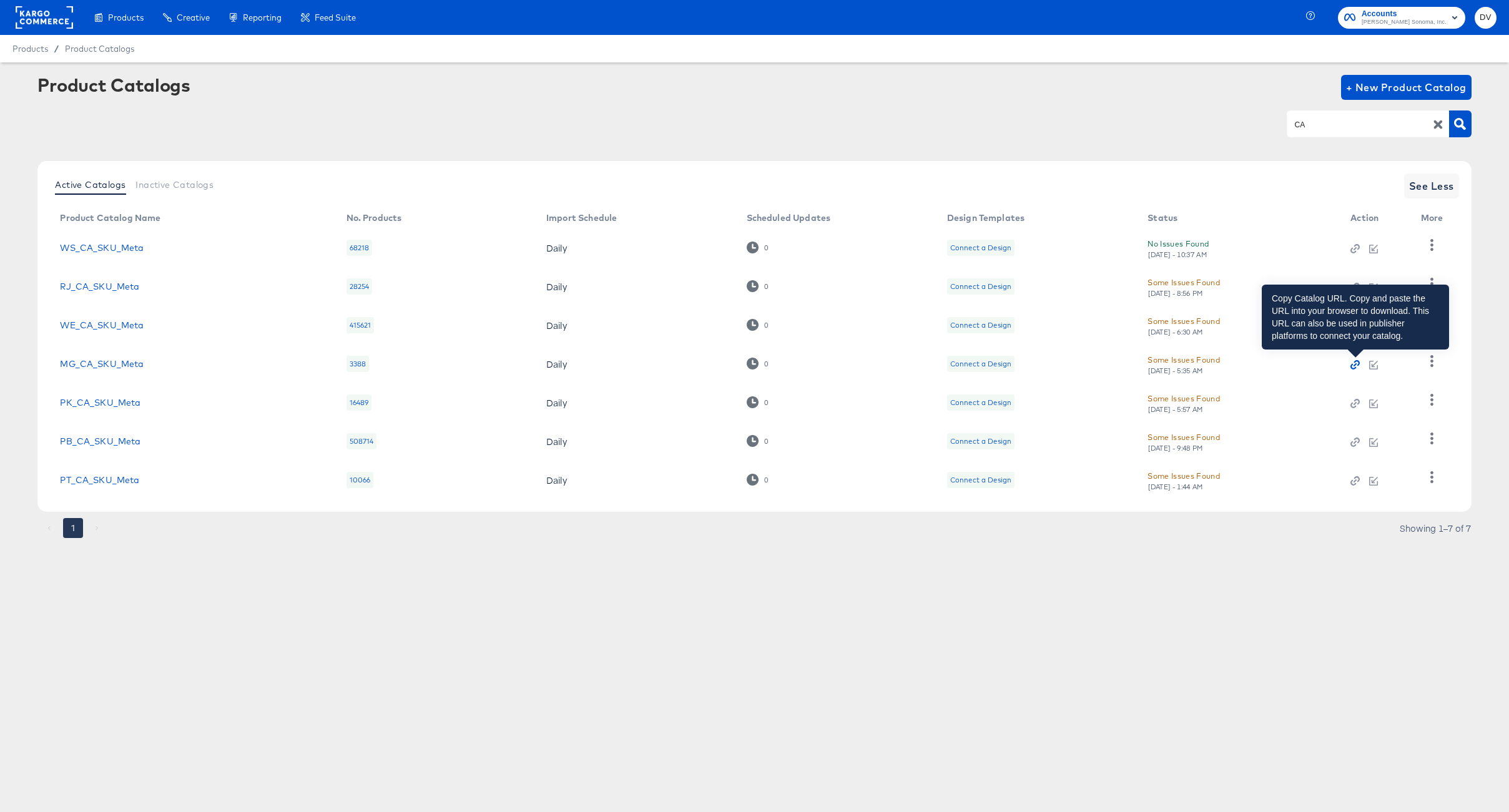
click at [1355, 364] on icon "button" at bounding box center [1354, 364] width 3 height 3
click at [124, 362] on link "MG_CA_SKU_Meta" at bounding box center [102, 364] width 84 height 10
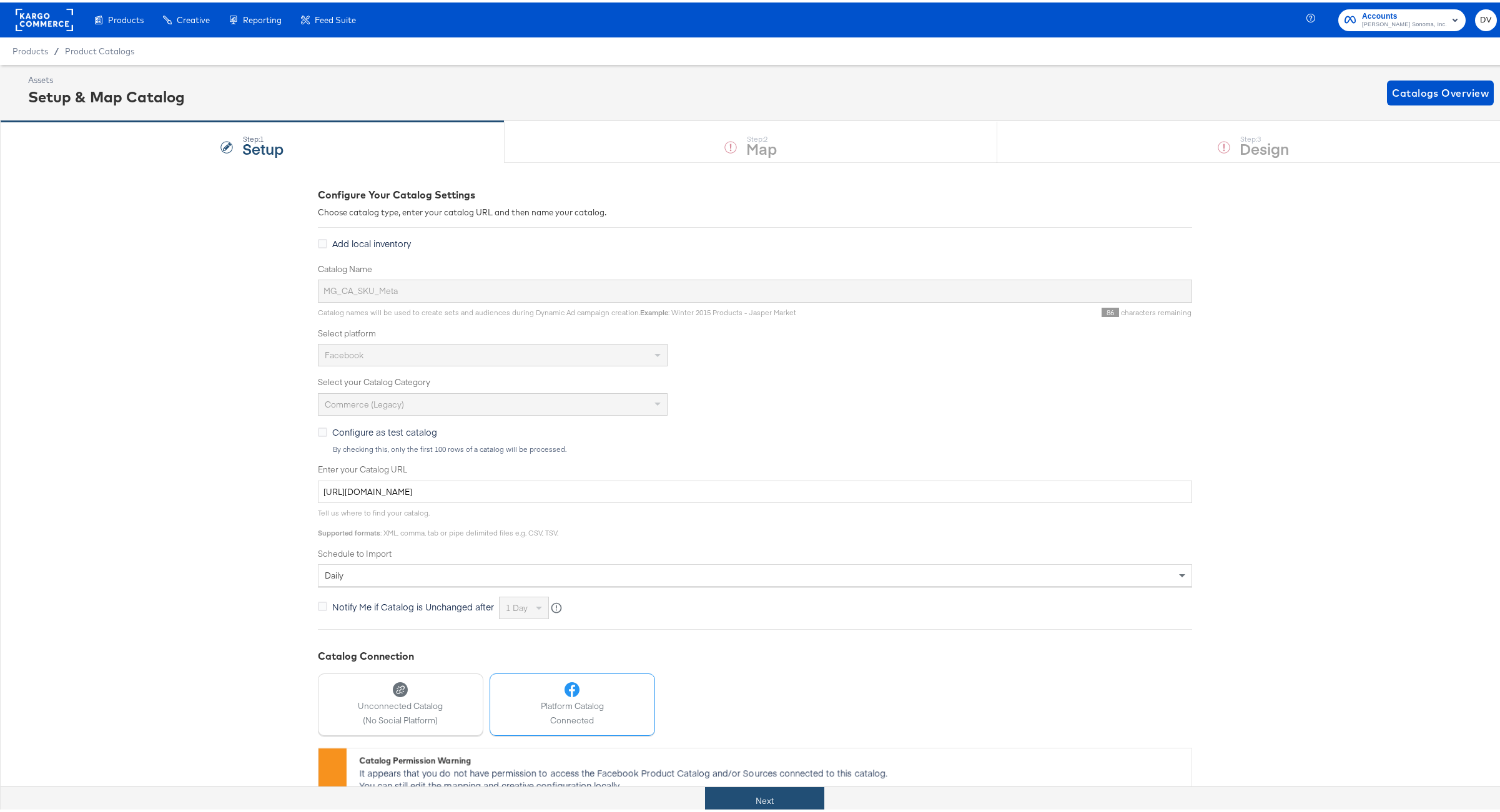
click at [763, 798] on button "Next" at bounding box center [764, 798] width 119 height 28
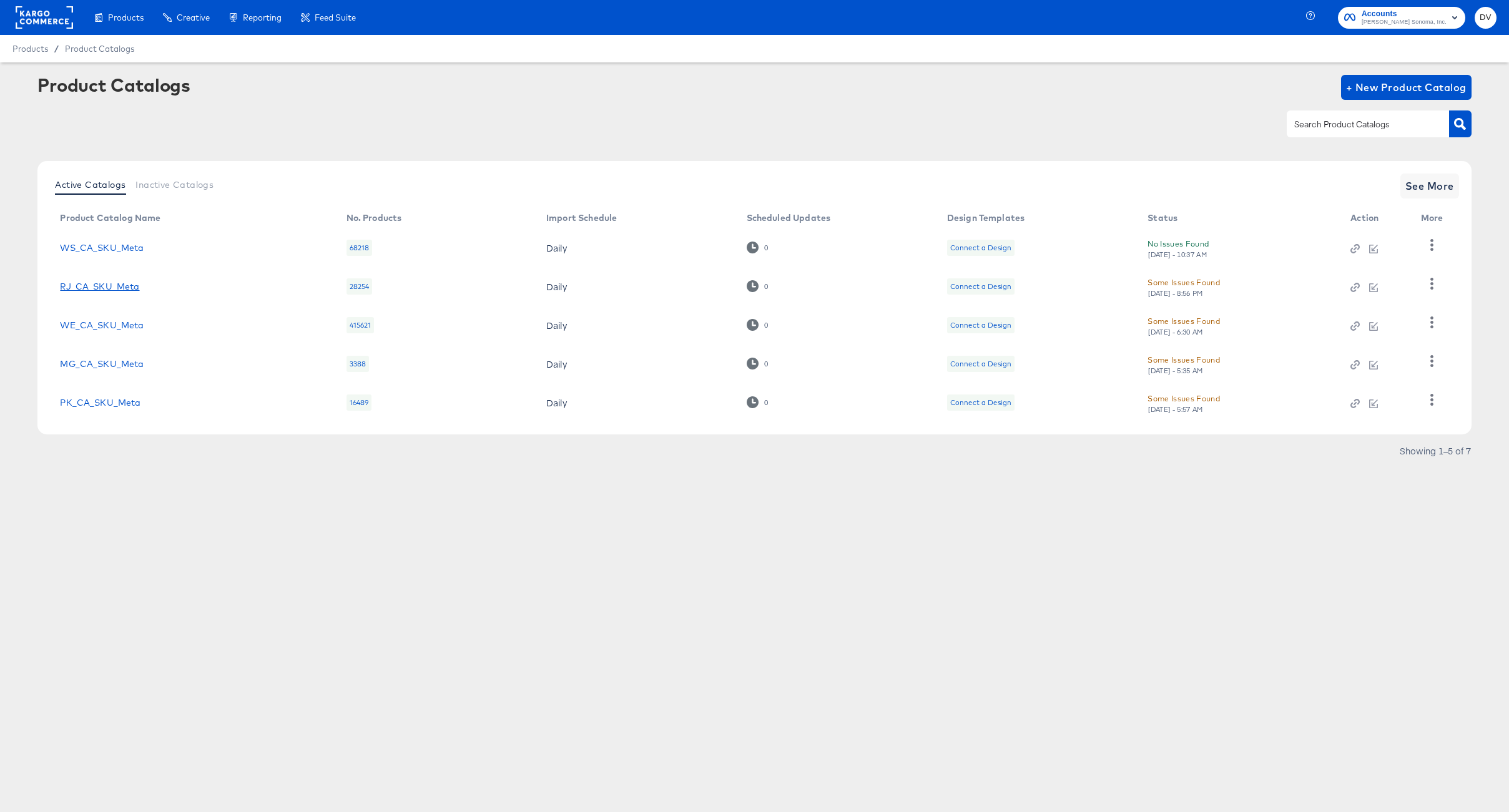
click at [102, 287] on link "RJ_CA_SKU_Meta" at bounding box center [100, 286] width 79 height 10
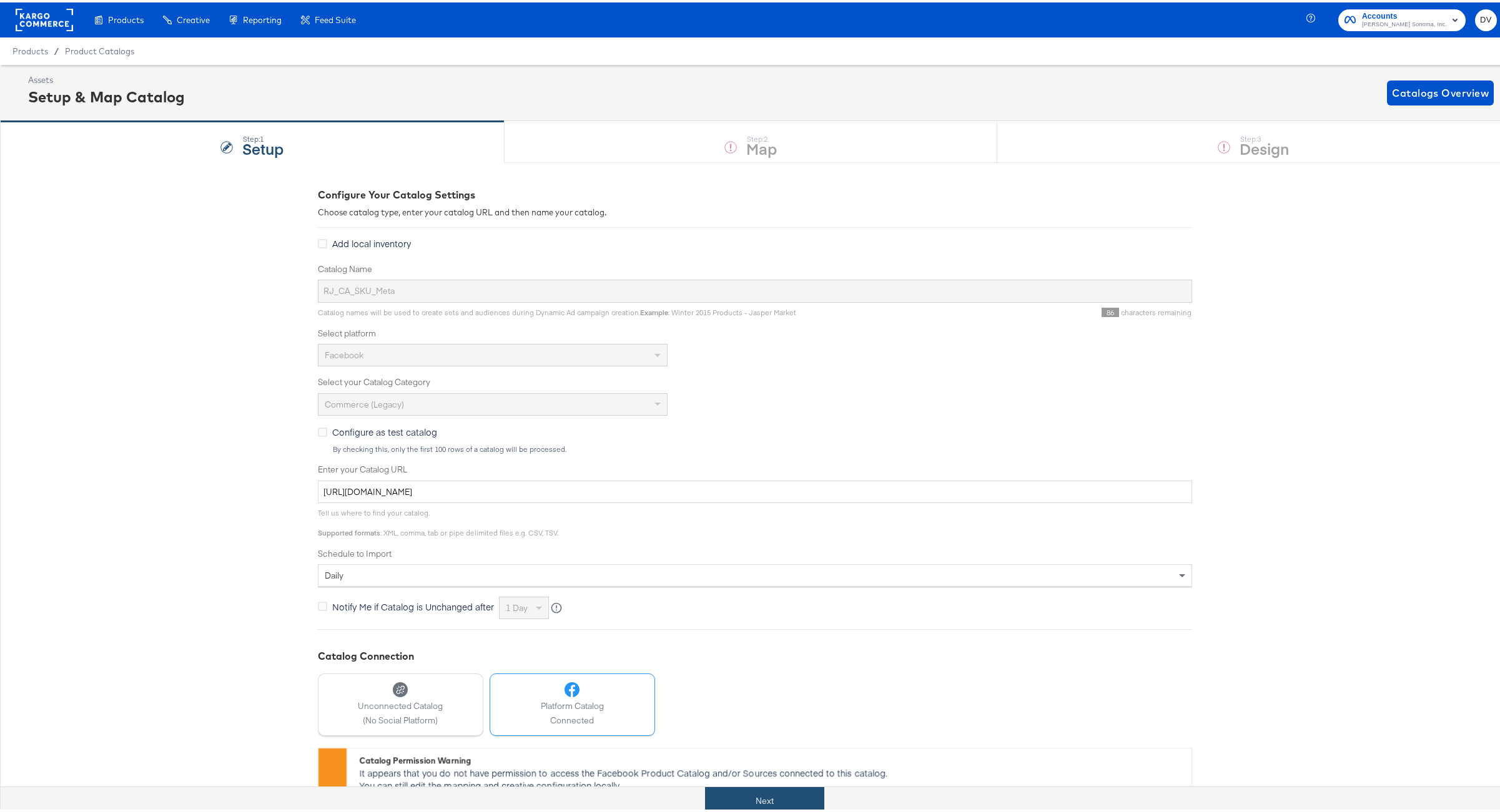
click at [801, 786] on button "Next" at bounding box center [764, 798] width 119 height 28
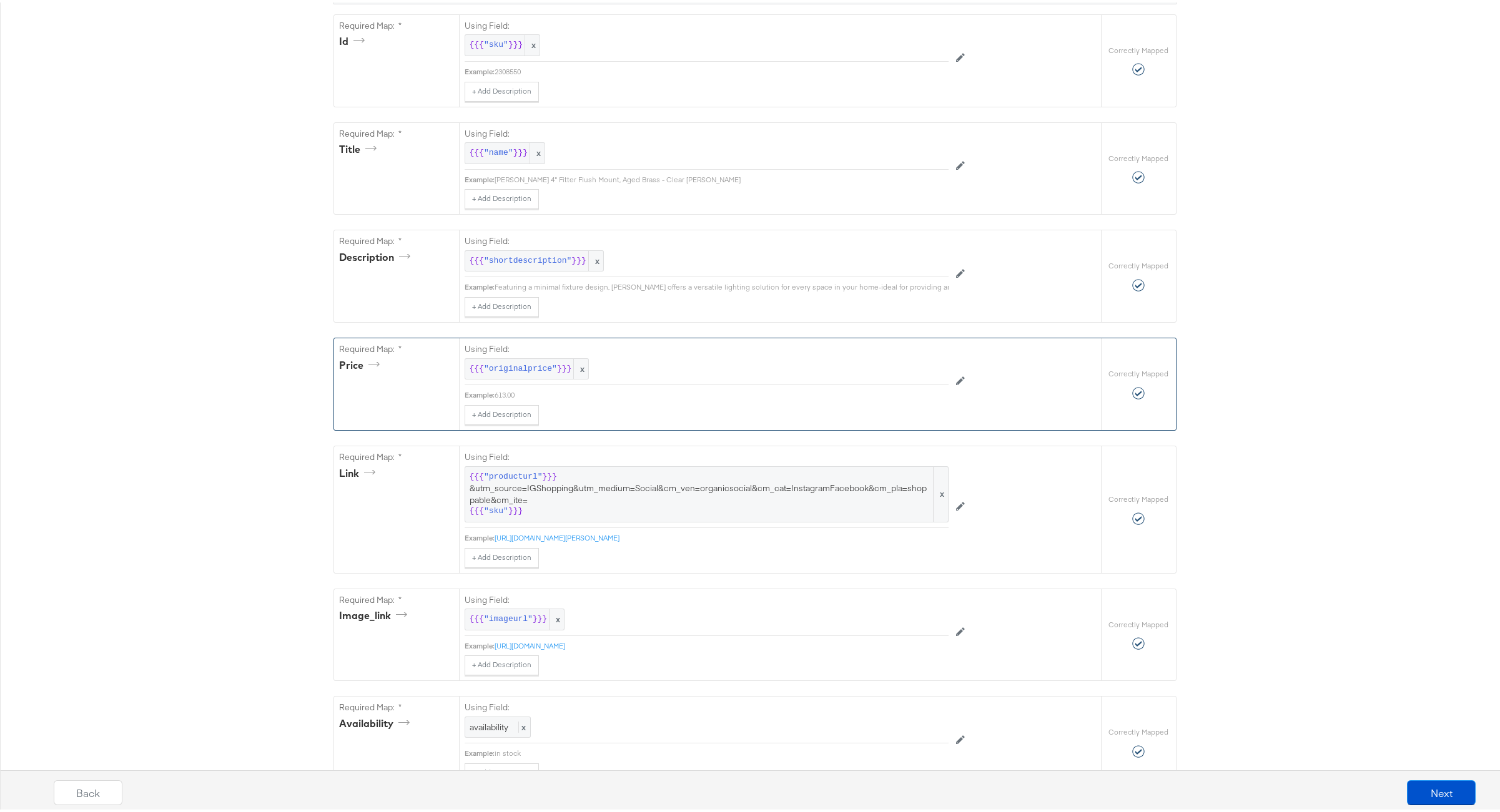
scroll to position [340, 0]
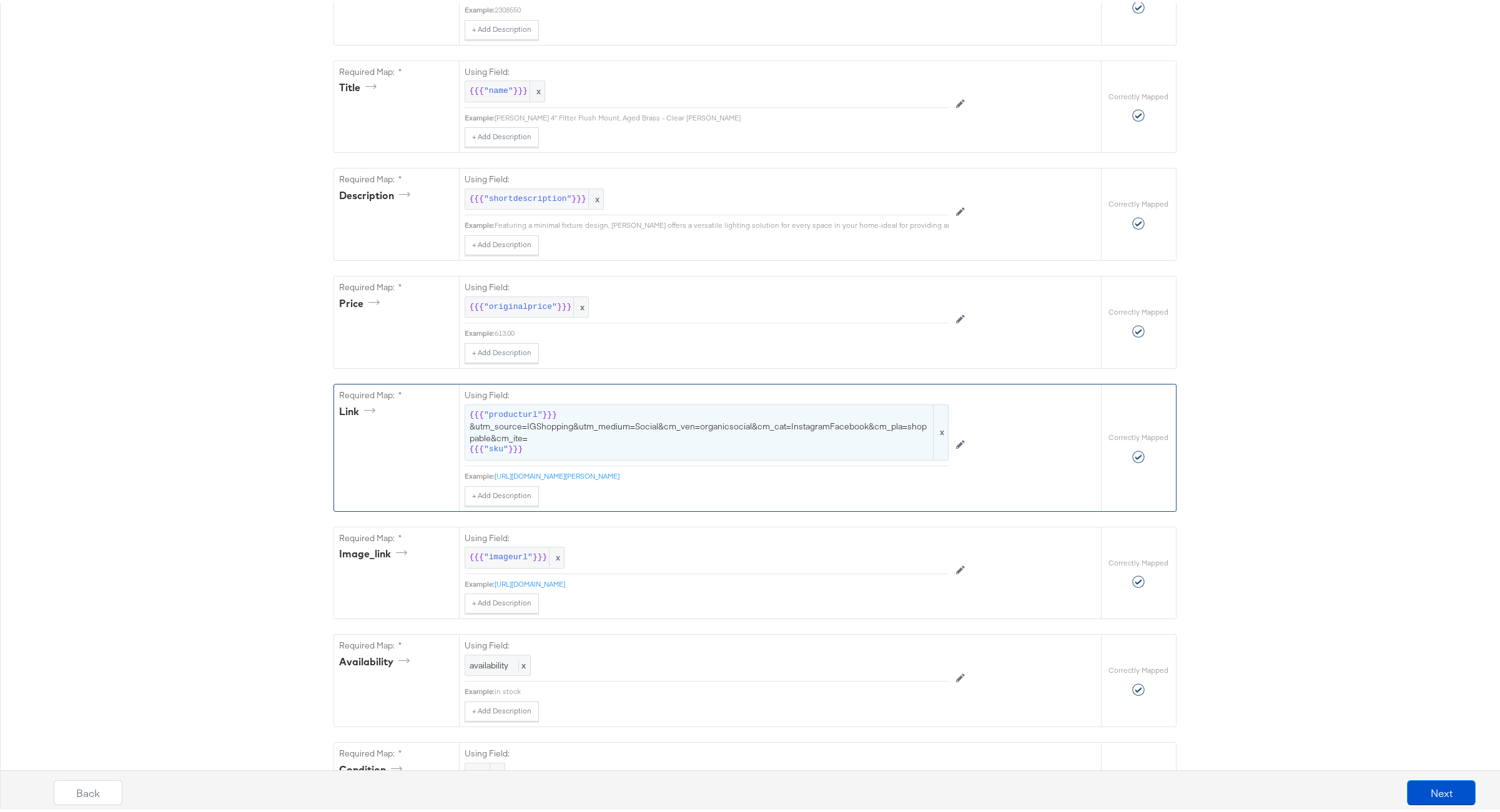
click at [606, 447] on span "{{{ "producturl" }}} &utm_source=IGShopping&utm_medium=Social&cm_ven=organicsoc…" at bounding box center [706, 430] width 474 height 46
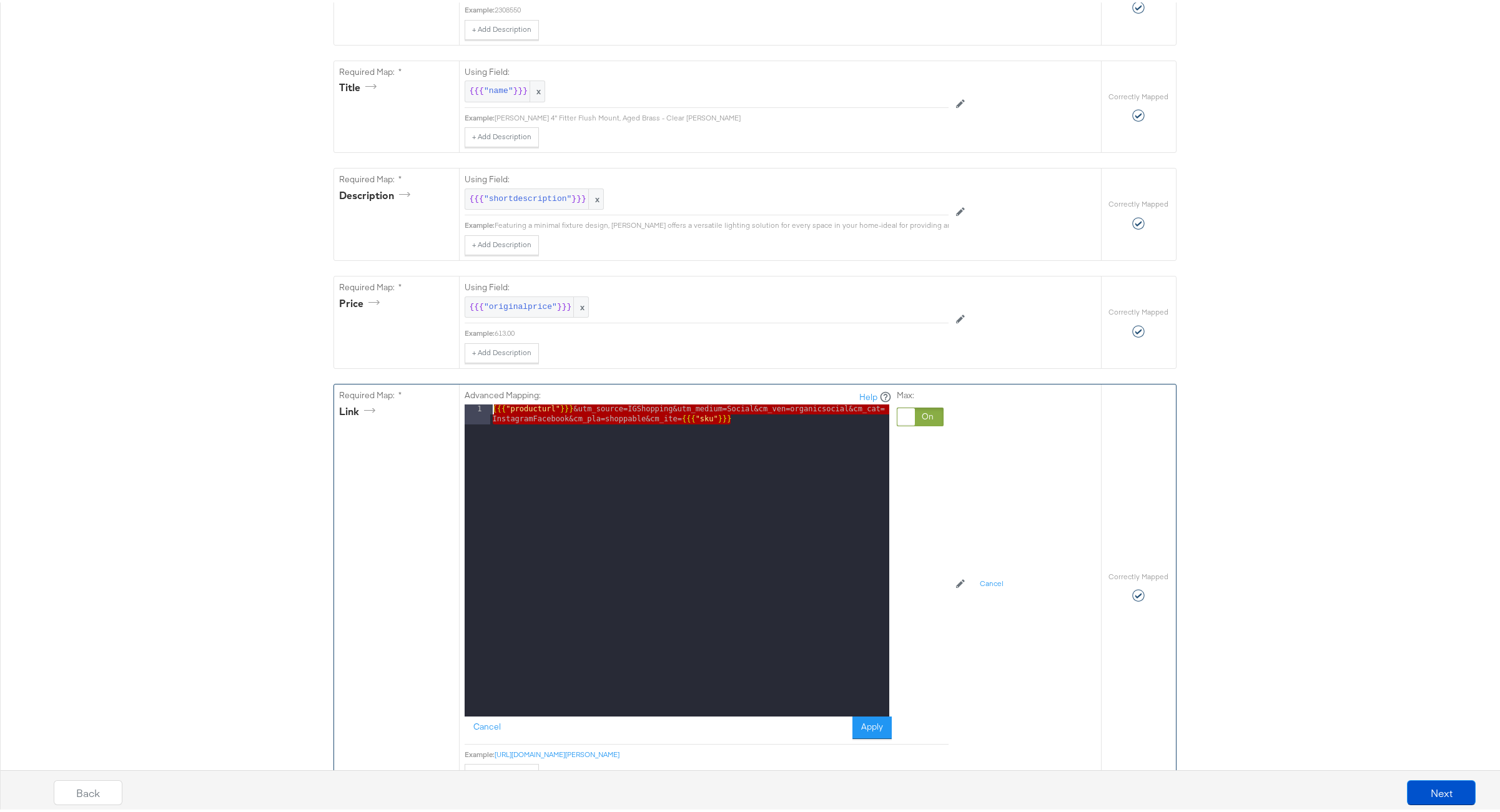
drag, startPoint x: 733, startPoint y: 425, endPoint x: 443, endPoint y: 412, distance: 290.3
click at [443, 412] on div "Required Map: * link Advanced Mapping: Help 1 {{{ "producturl" }}} &utm_source=…" at bounding box center [717, 584] width 767 height 404
click at [489, 731] on button "Cancel" at bounding box center [486, 725] width 45 height 22
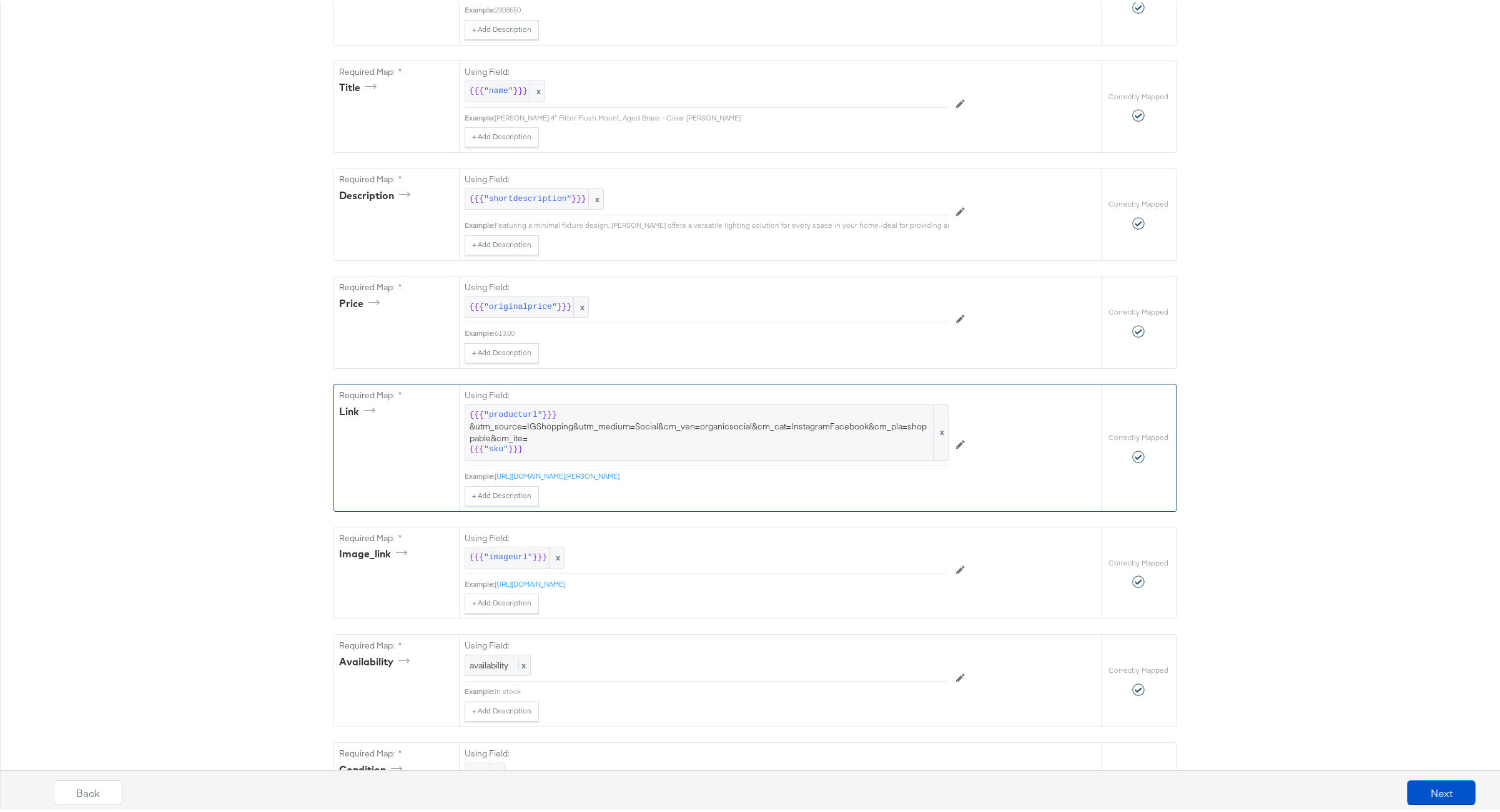
scroll to position [0, 0]
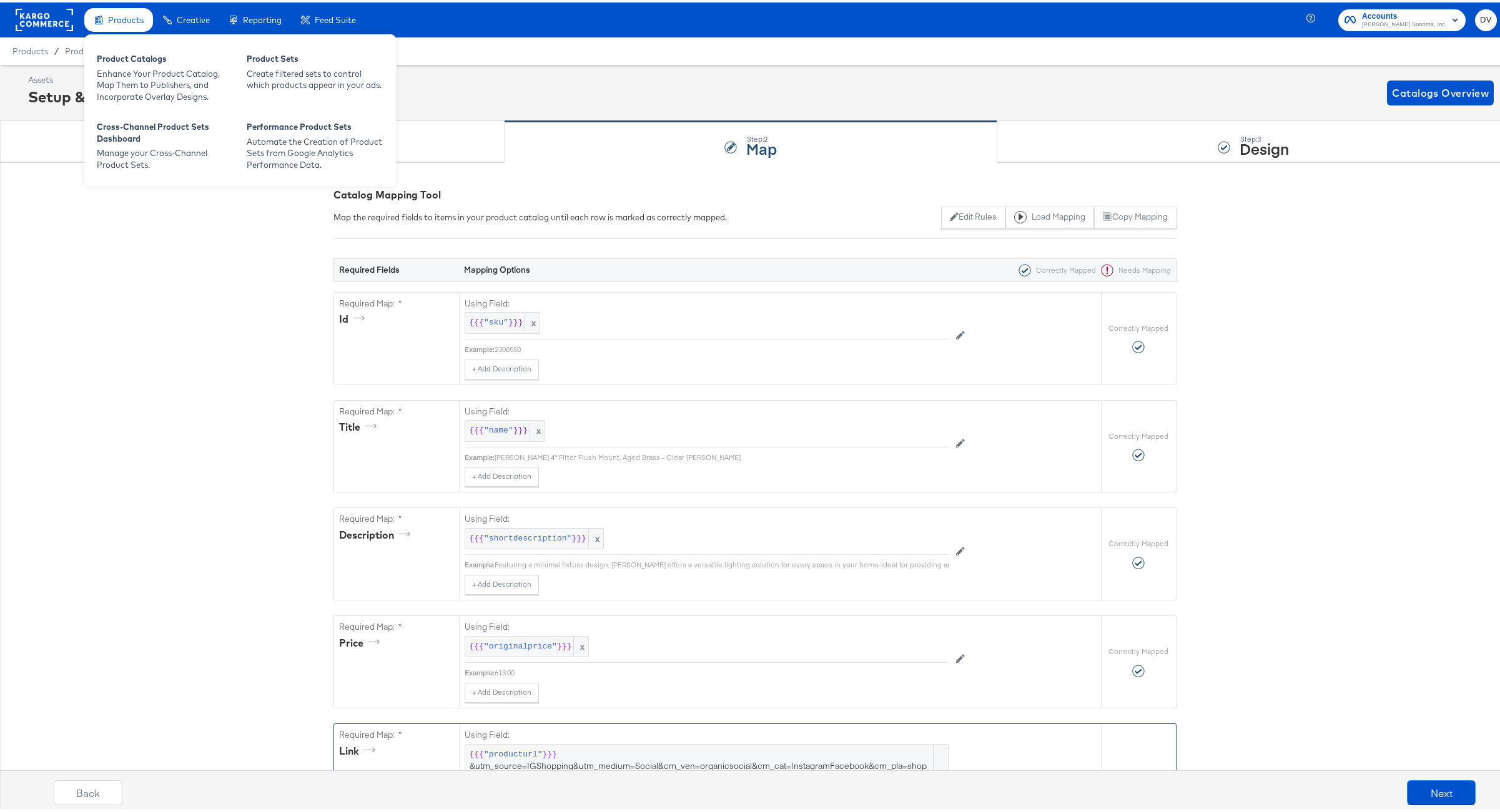
click at [99, 14] on icon at bounding box center [99, 17] width 7 height 8
click at [111, 15] on span "Products" at bounding box center [126, 18] width 36 height 10
click at [132, 67] on div "Enhance Your Product Catalog, Map Them to Publishers, and Incorporate Overlay D…" at bounding box center [165, 83] width 138 height 35
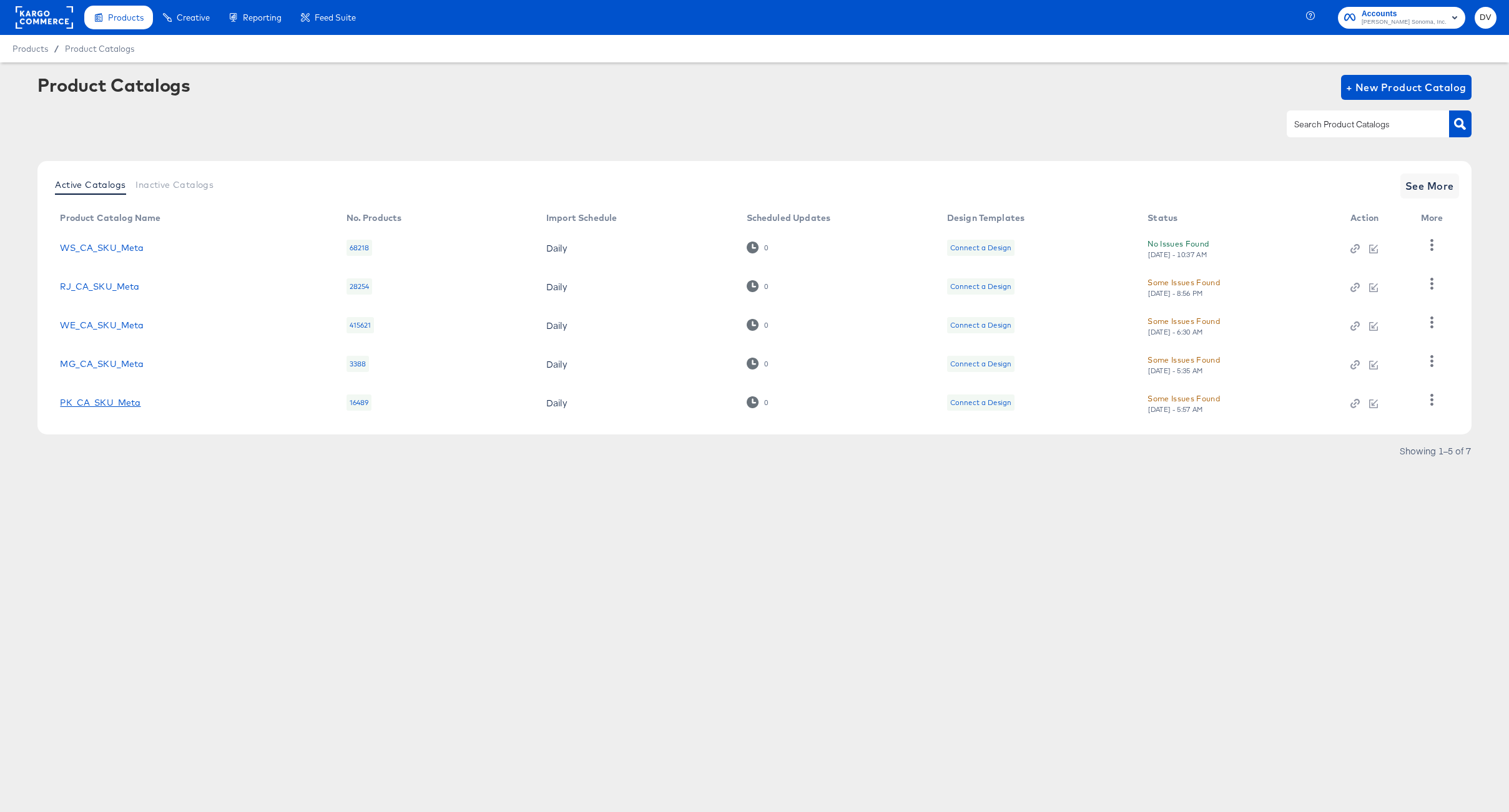
click at [130, 404] on link "PK_CA_SKU_Meta" at bounding box center [100, 402] width 80 height 10
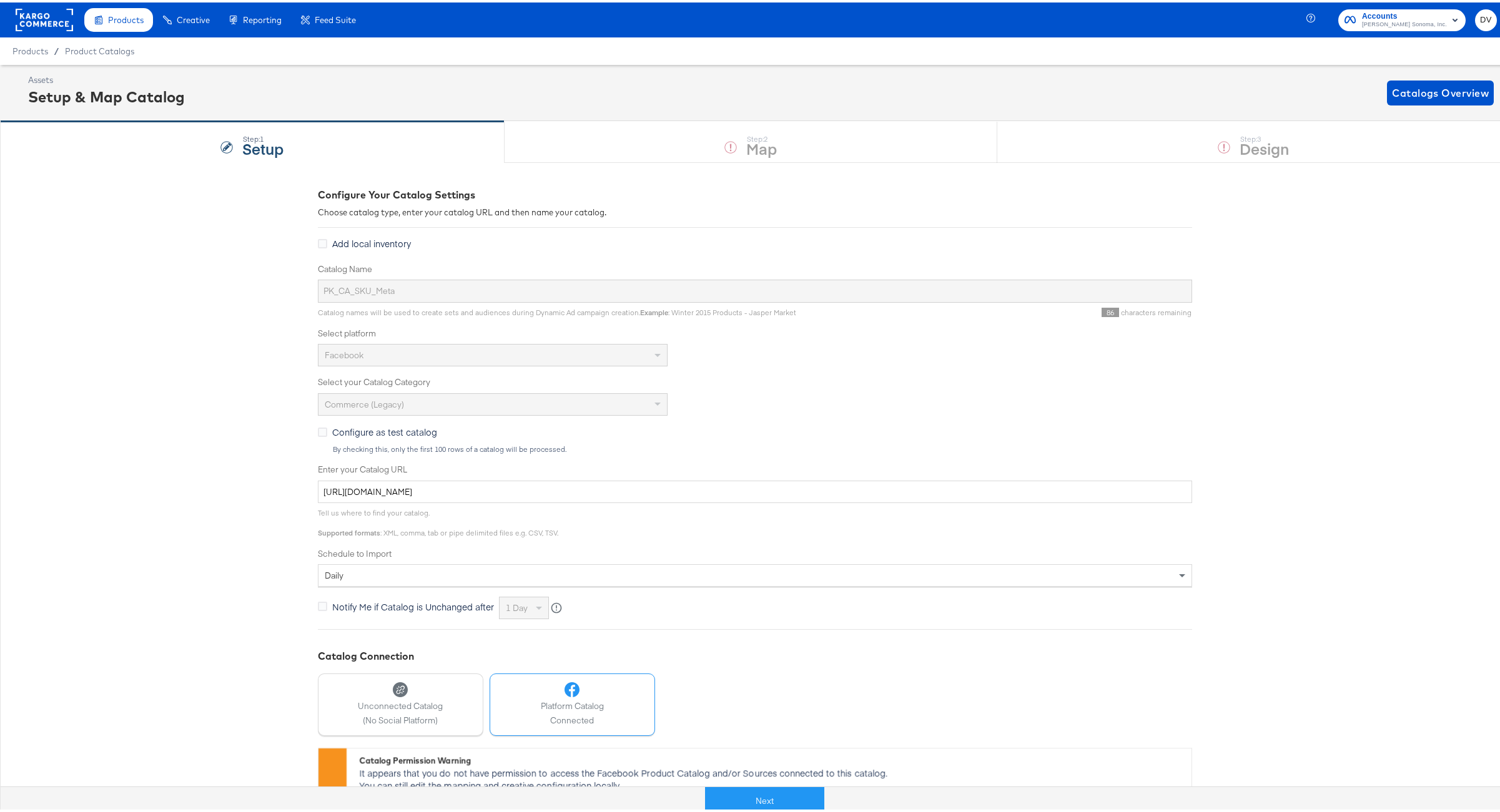
click at [738, 779] on div "Next" at bounding box center [764, 793] width 1509 height 38
click at [745, 795] on button "Next" at bounding box center [764, 798] width 119 height 28
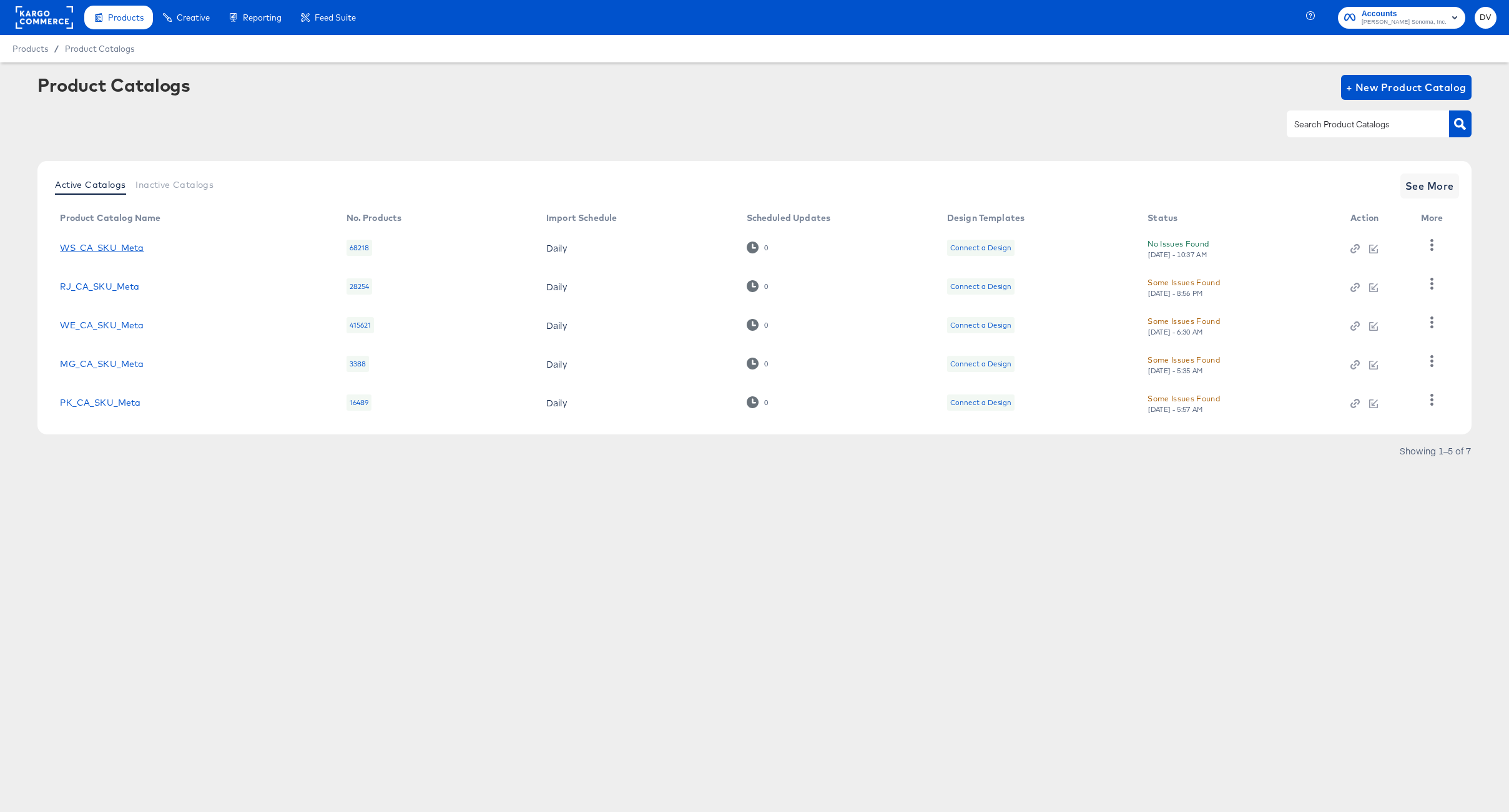
click at [121, 250] on link "WS_CA_SKU_Meta" at bounding box center [102, 247] width 84 height 10
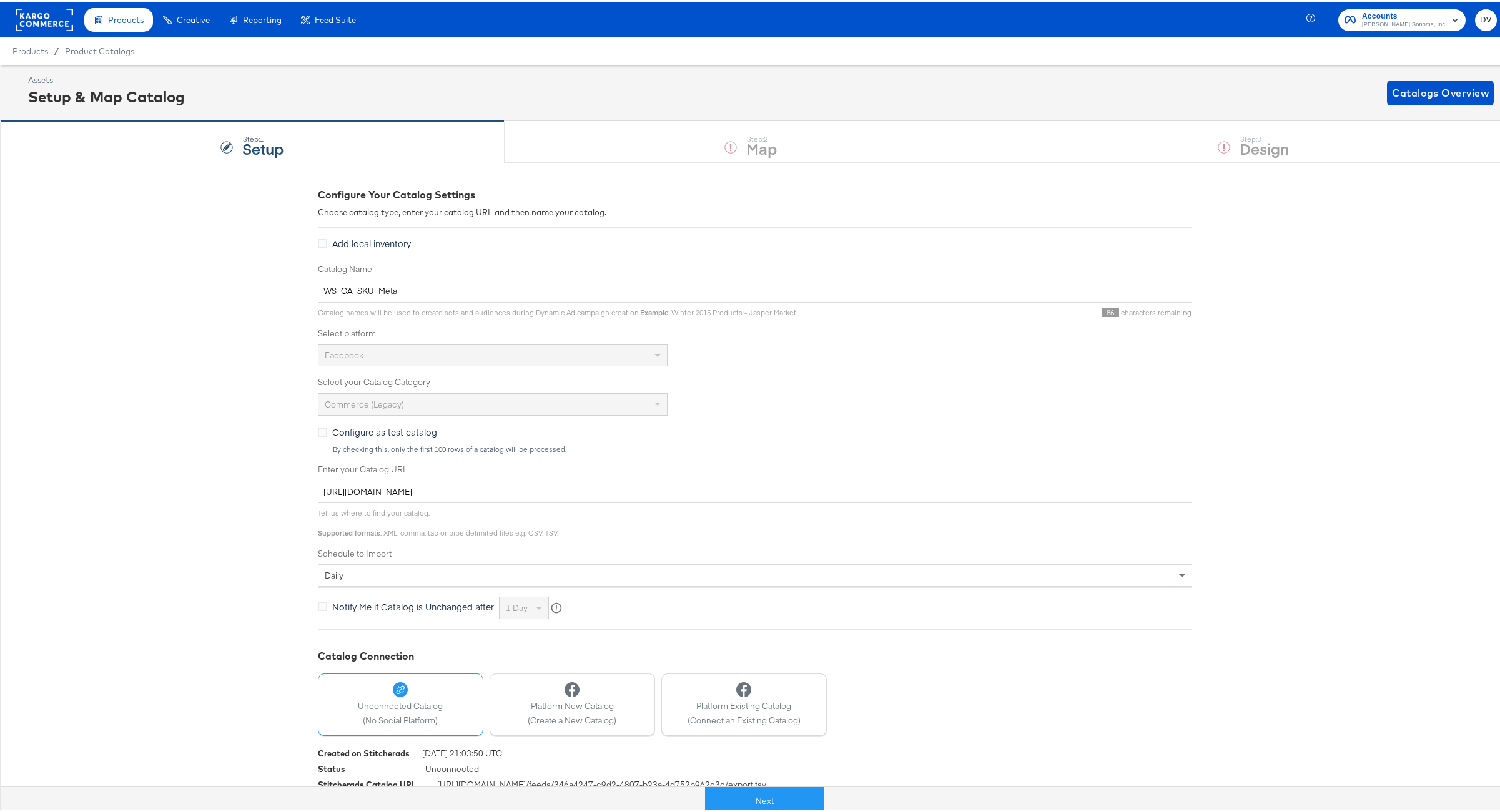
click at [756, 782] on div "Next" at bounding box center [764, 793] width 1509 height 38
click at [762, 790] on button "Next" at bounding box center [764, 798] width 119 height 28
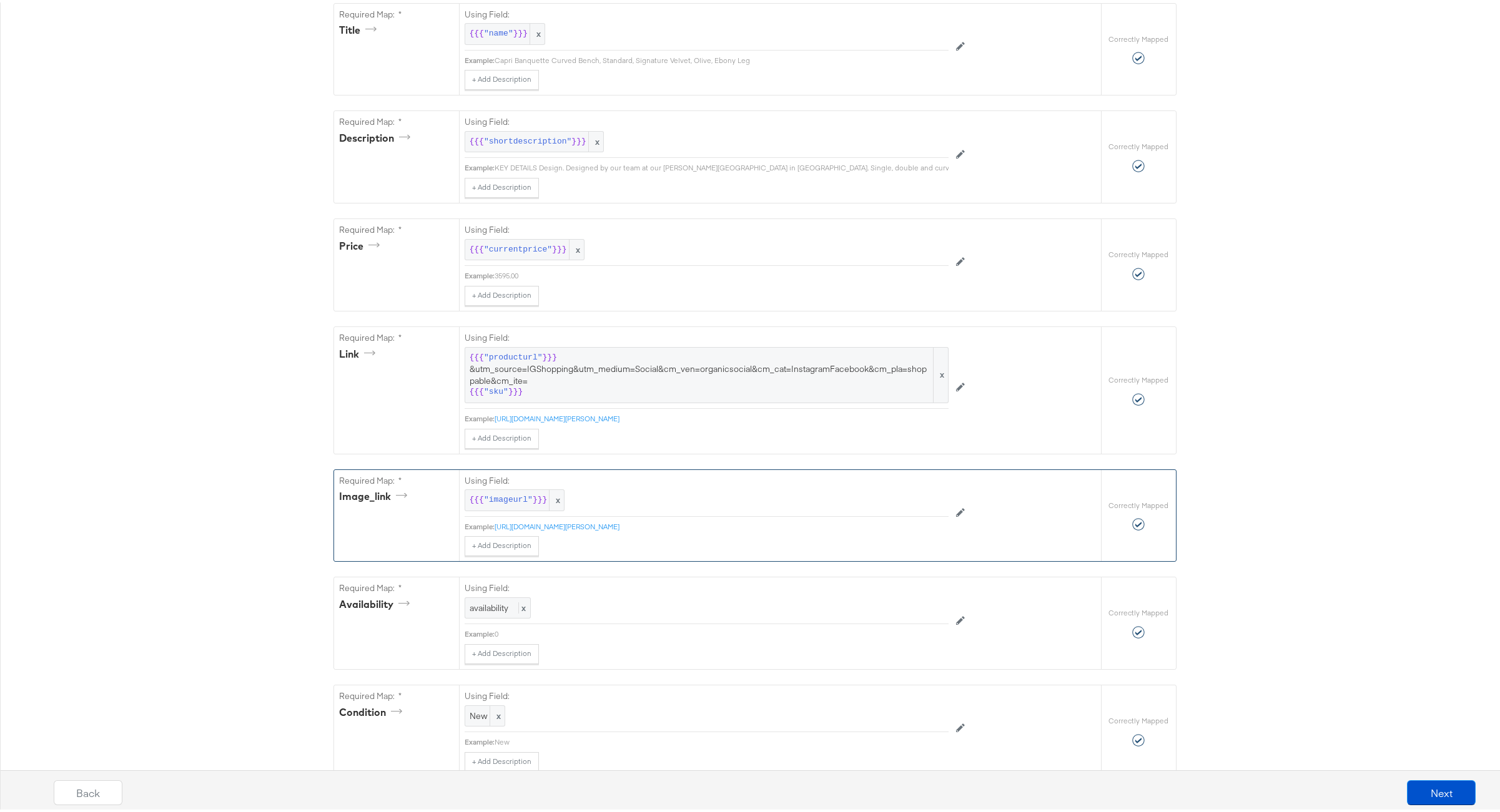
scroll to position [1113, 0]
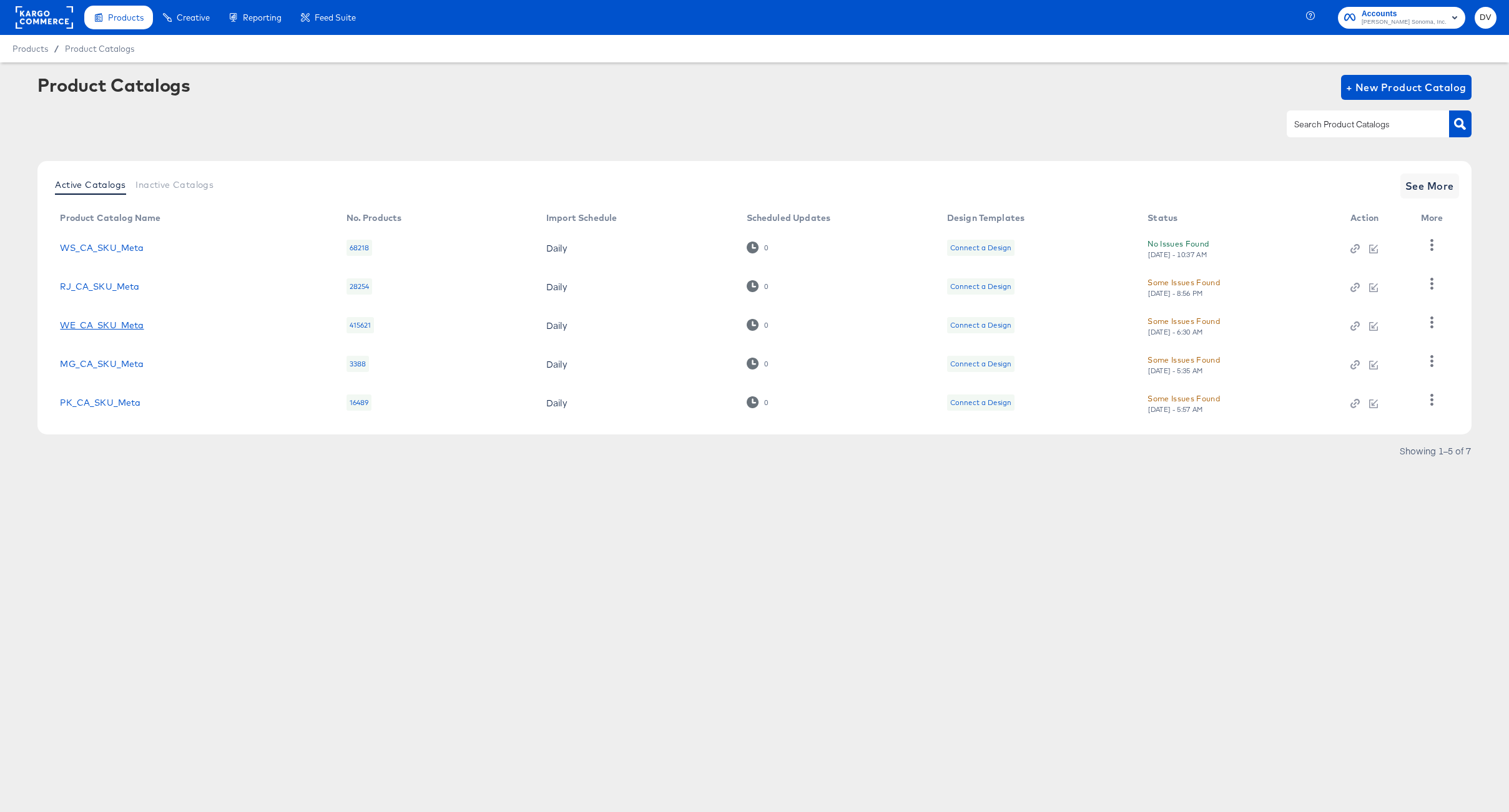
click at [102, 325] on link "WE_CA_SKU_Meta" at bounding box center [102, 325] width 84 height 10
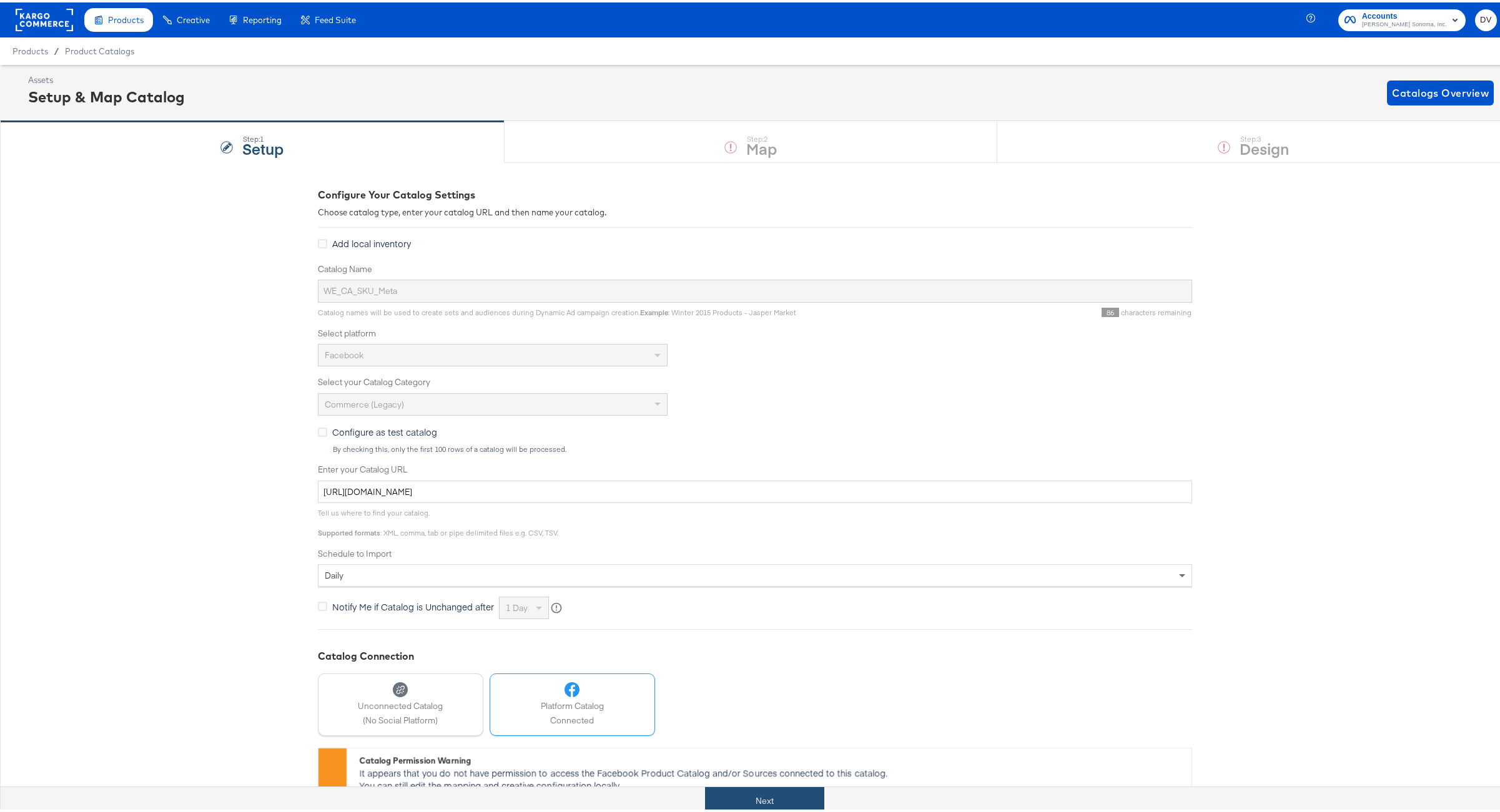
click at [803, 796] on button "Next" at bounding box center [764, 798] width 119 height 28
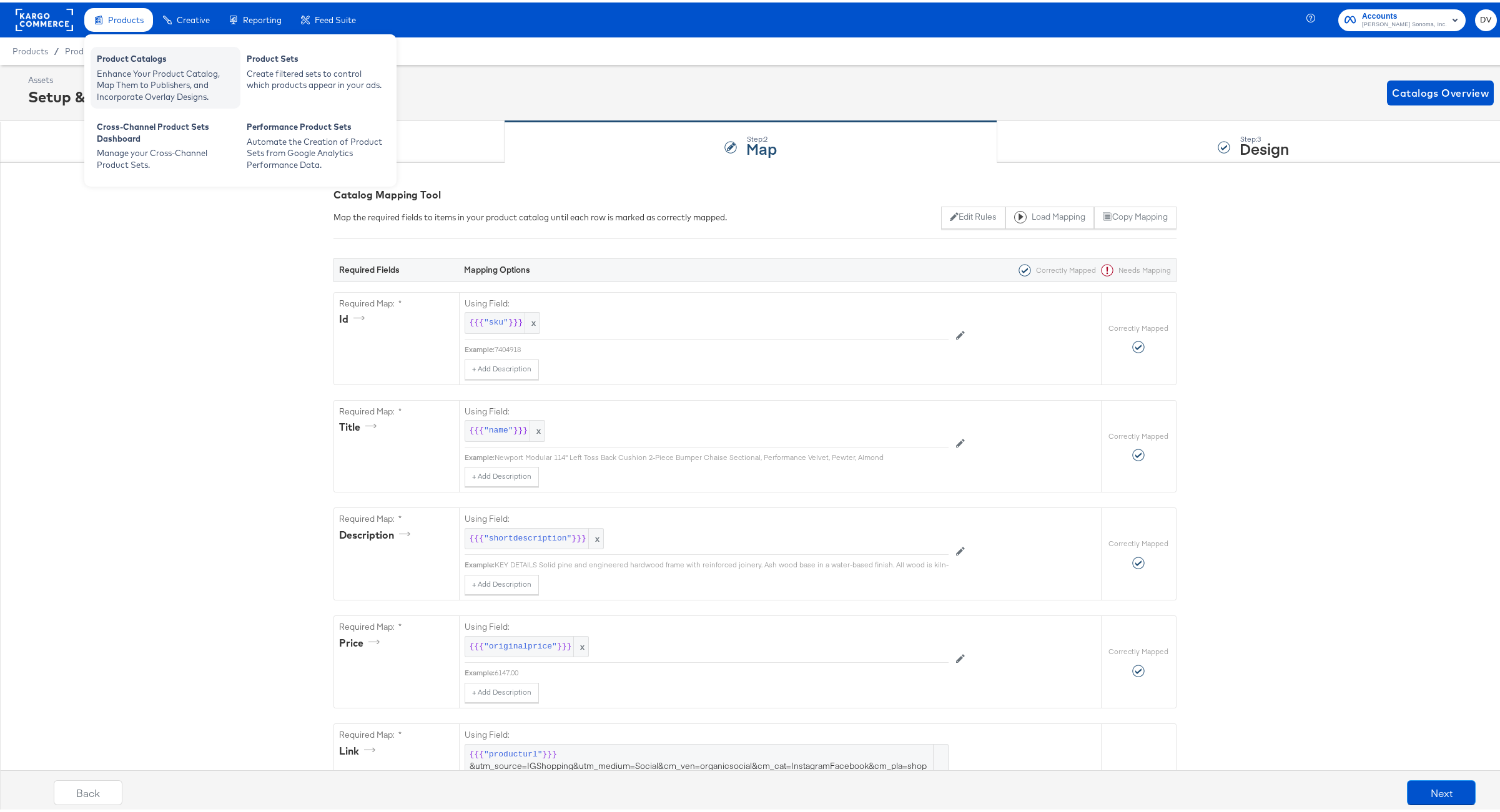
click at [136, 74] on div "Enhance Your Product Catalog, Map Them to Publishers, and Incorporate Overlay D…" at bounding box center [165, 83] width 138 height 35
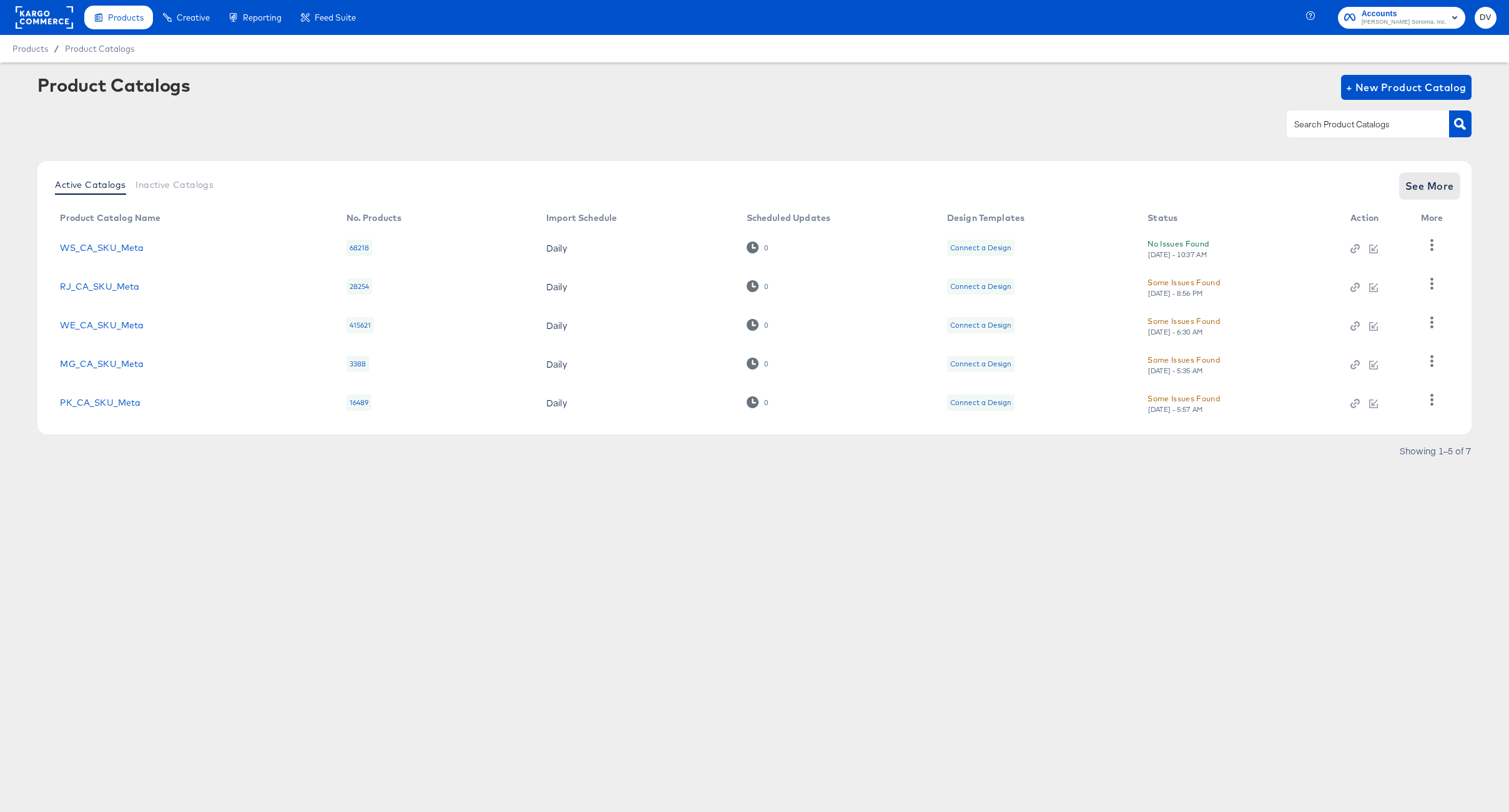
click at [1424, 195] on button "See More" at bounding box center [1430, 185] width 59 height 25
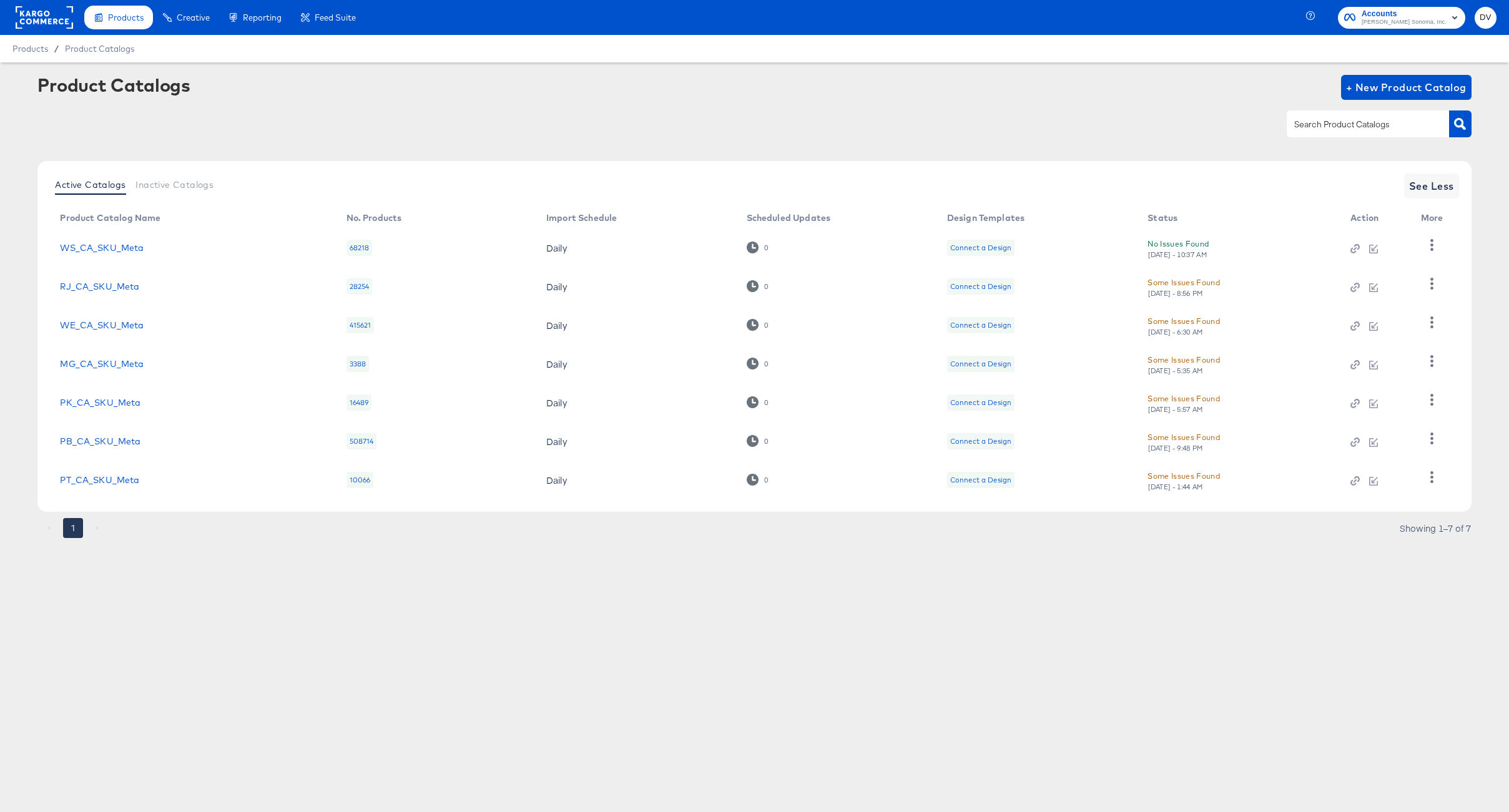
click at [597, 601] on div "Products Creative Reporting Feed Suite Accounts [PERSON_NAME] Sonoma, Inc. DV P…" at bounding box center [754, 406] width 1509 height 812
click at [114, 364] on link "MG_CA_SKU_Meta" at bounding box center [102, 364] width 84 height 10
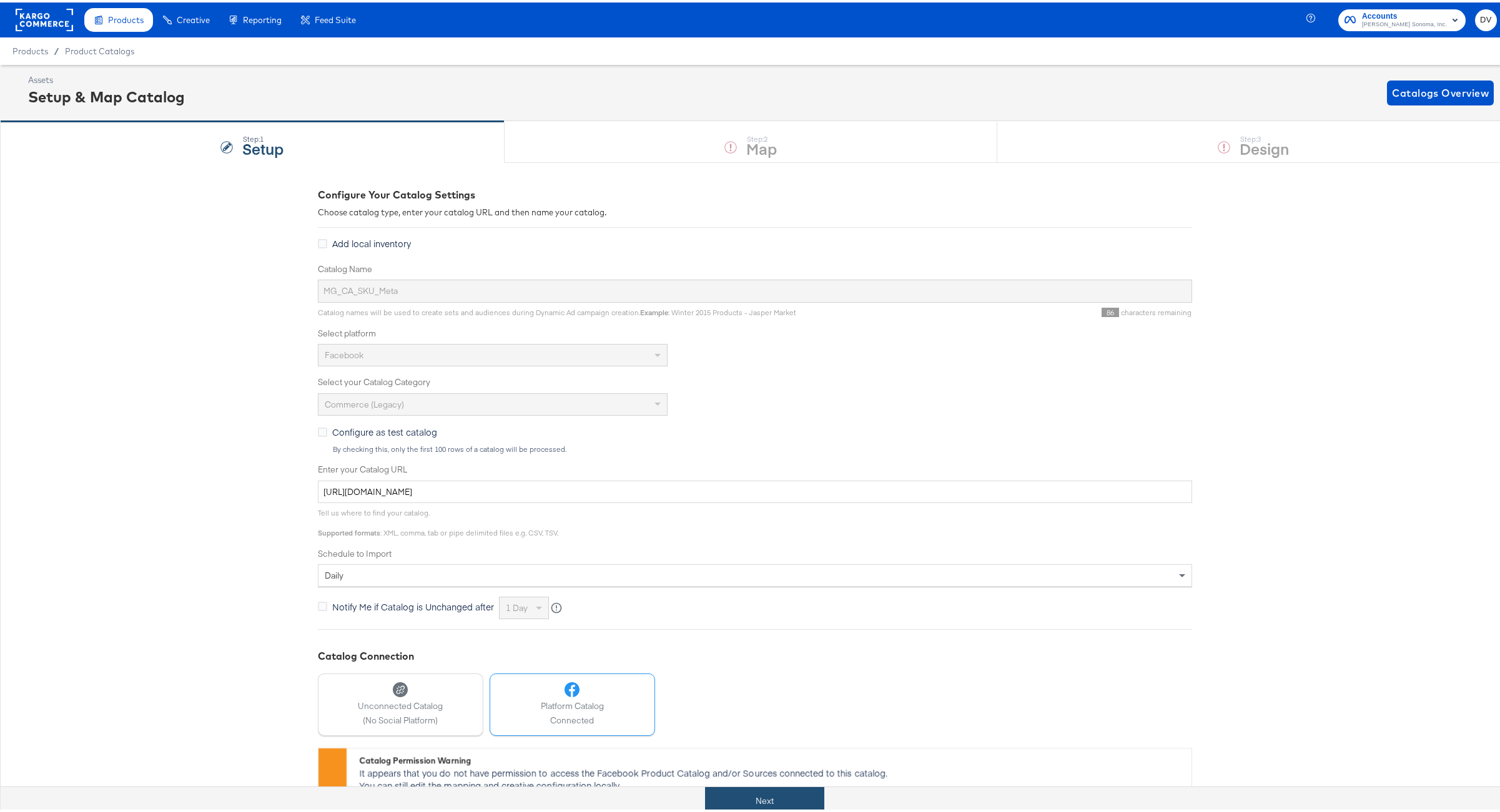
click at [801, 795] on button "Next" at bounding box center [764, 798] width 119 height 28
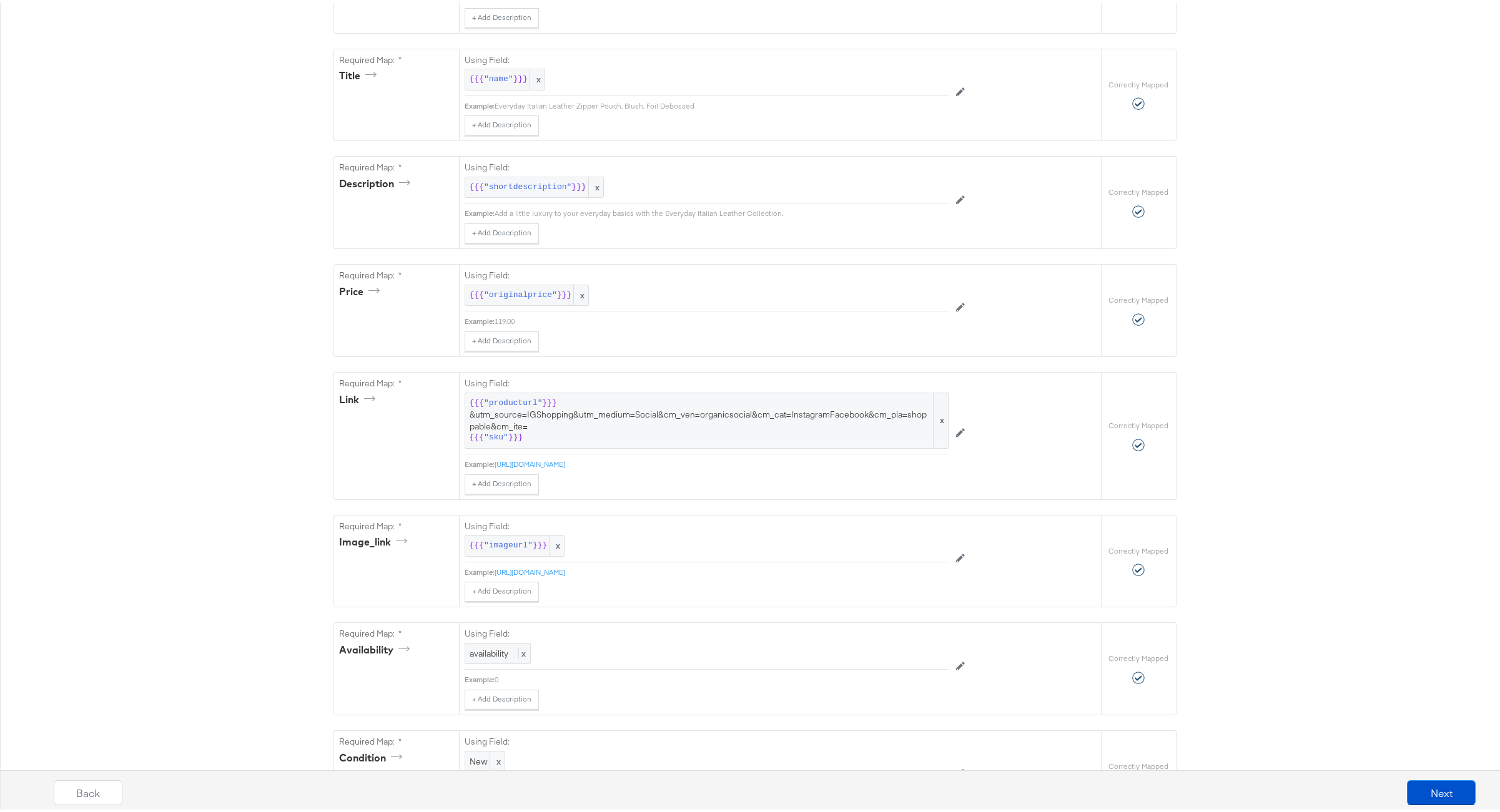
scroll to position [566, 0]
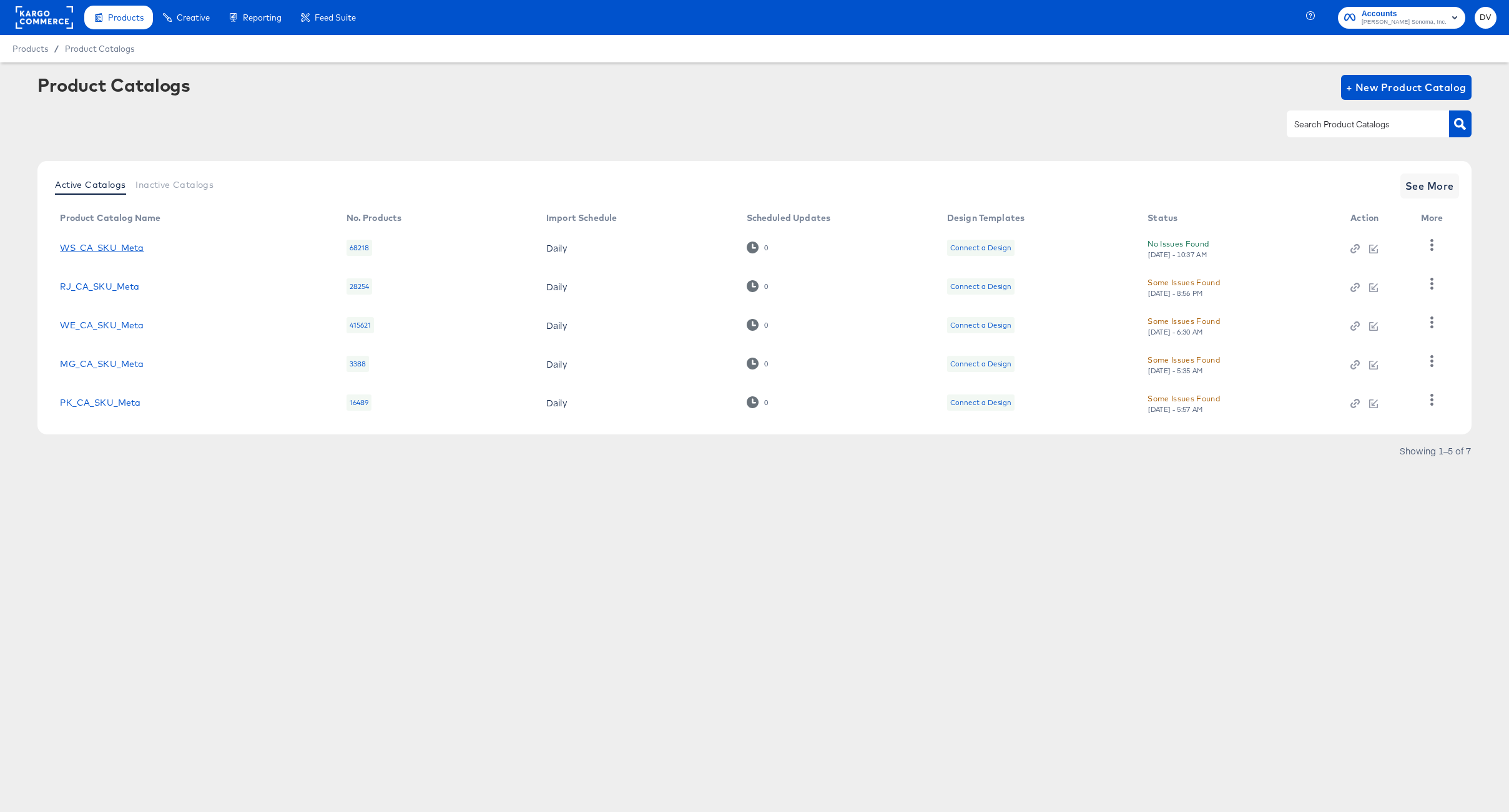
click at [105, 250] on link "WS_CA_SKU_Meta" at bounding box center [102, 247] width 84 height 10
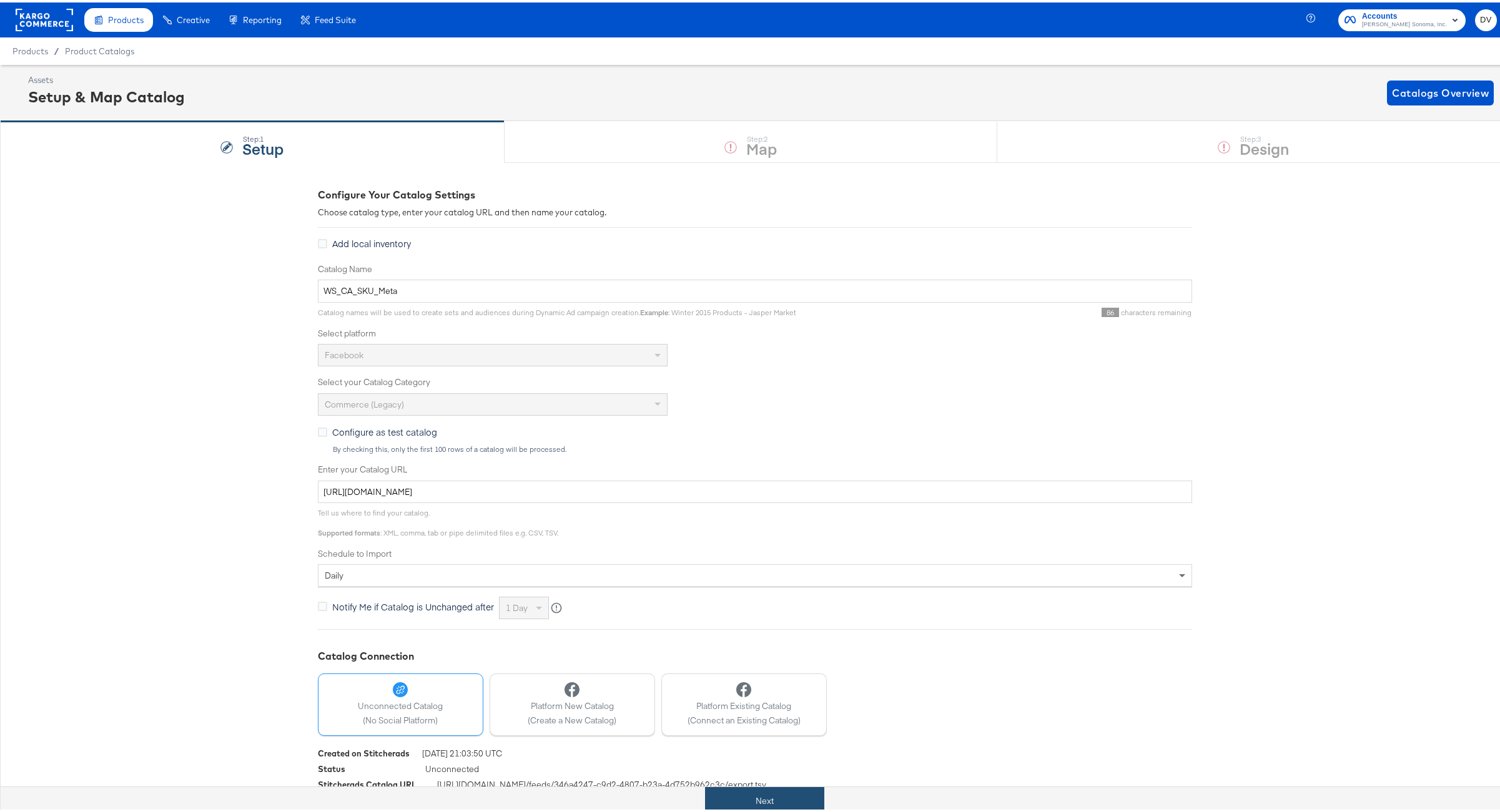
click at [798, 795] on button "Next" at bounding box center [764, 798] width 119 height 28
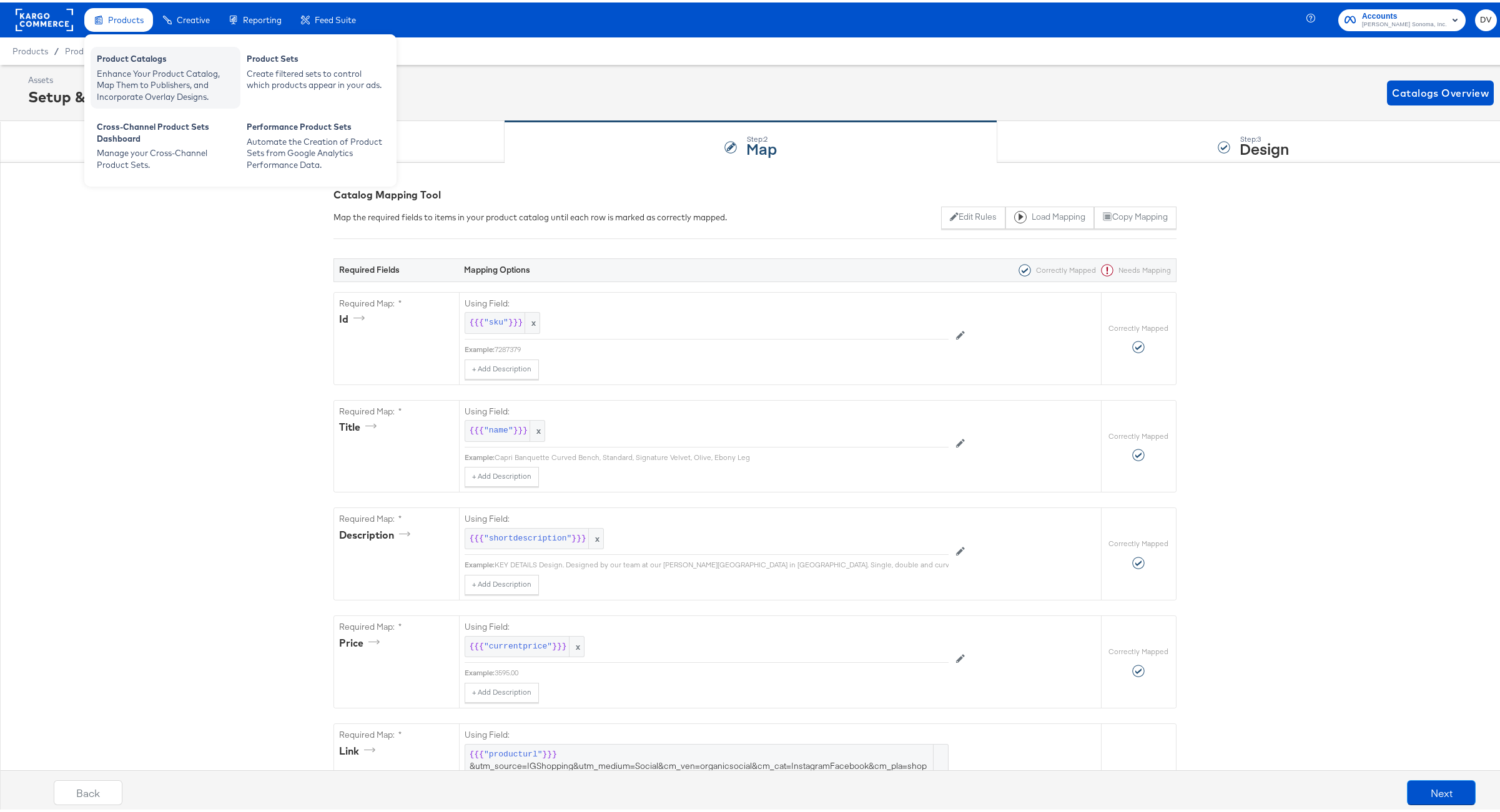
click at [126, 59] on div "Product Catalogs" at bounding box center [165, 58] width 138 height 15
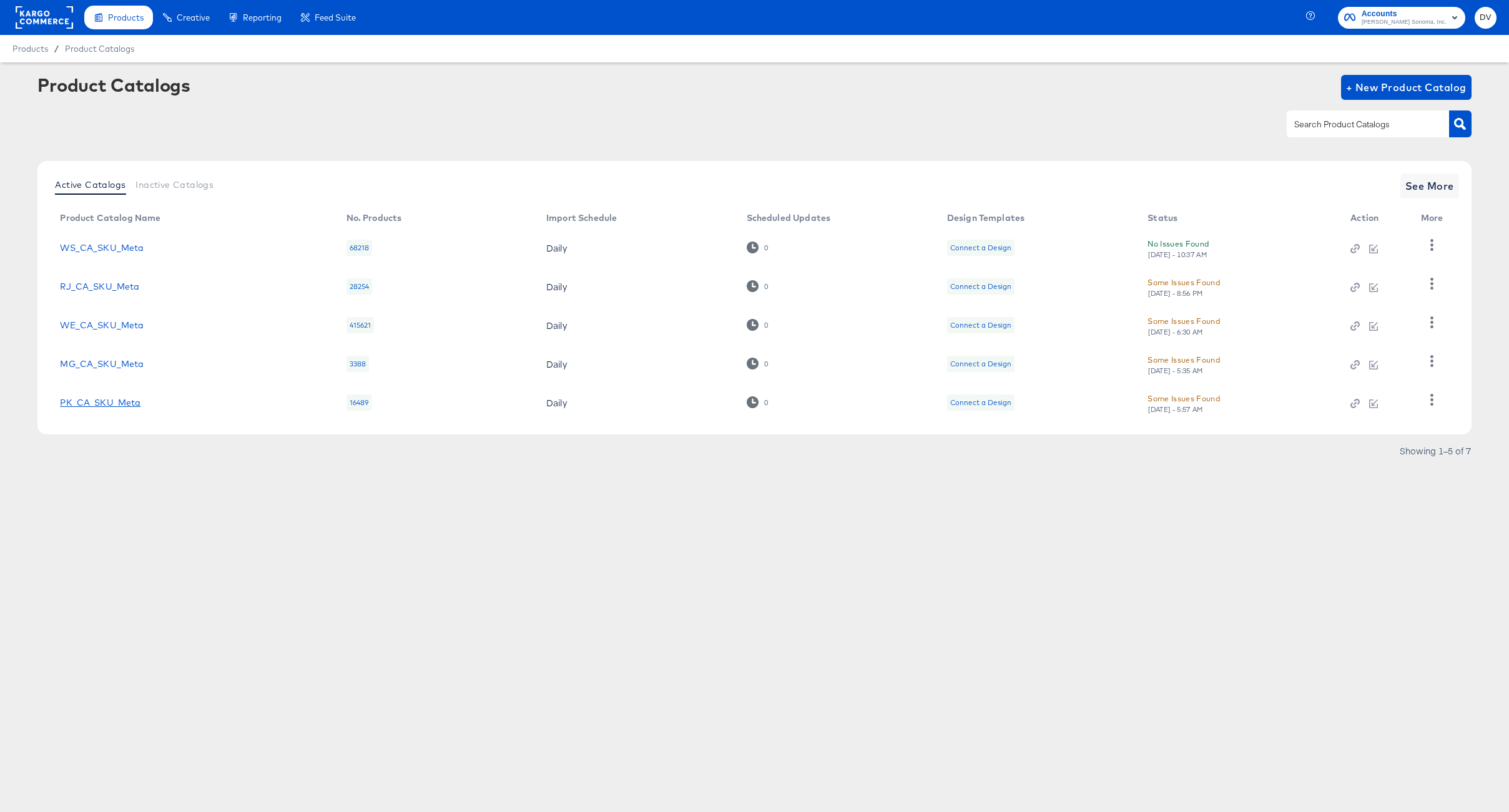
click at [125, 401] on link "PK_CA_SKU_Meta" at bounding box center [100, 402] width 80 height 10
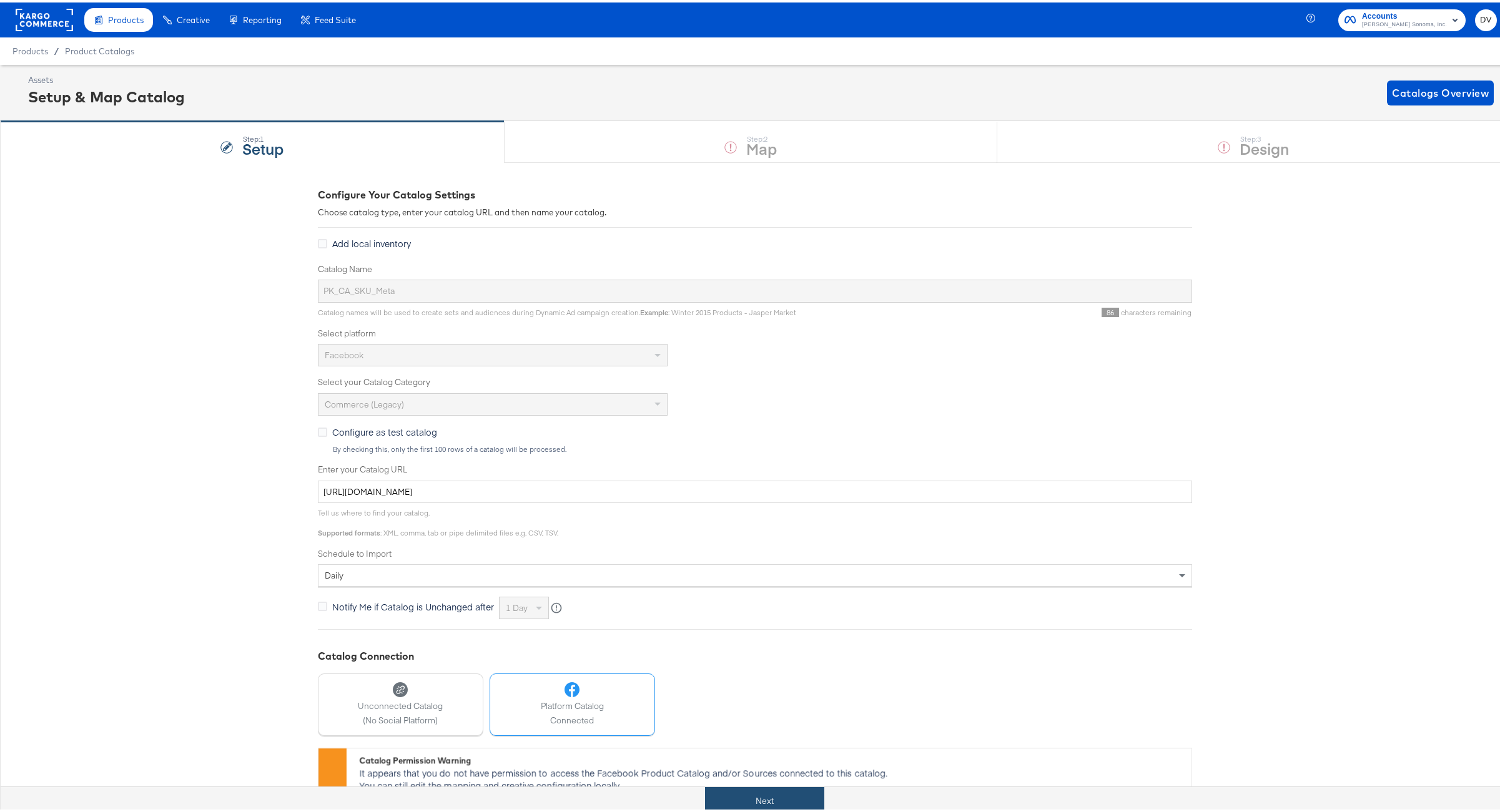
click at [800, 797] on button "Next" at bounding box center [764, 798] width 119 height 28
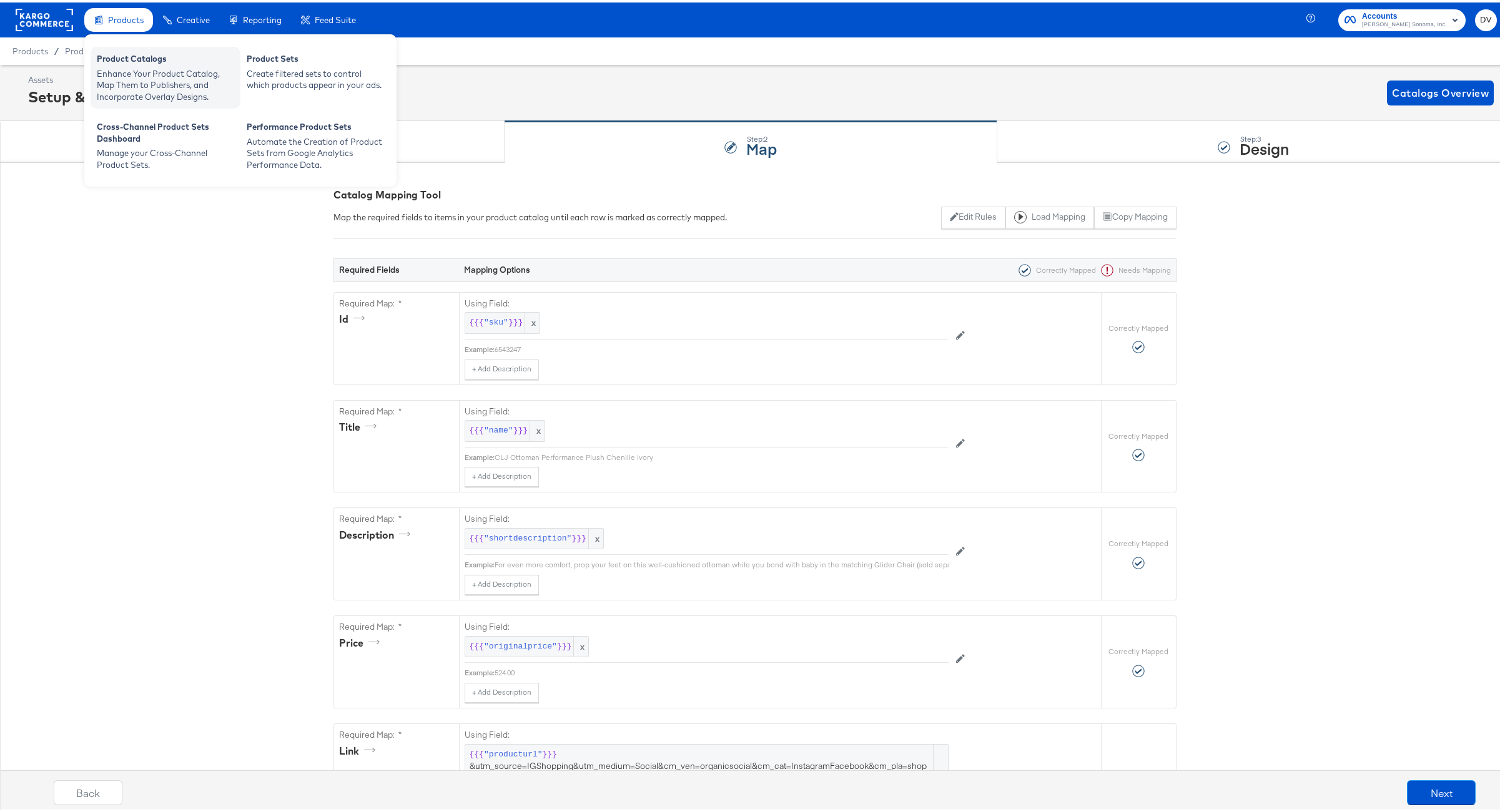
click at [136, 55] on div "Product Catalogs" at bounding box center [165, 58] width 138 height 15
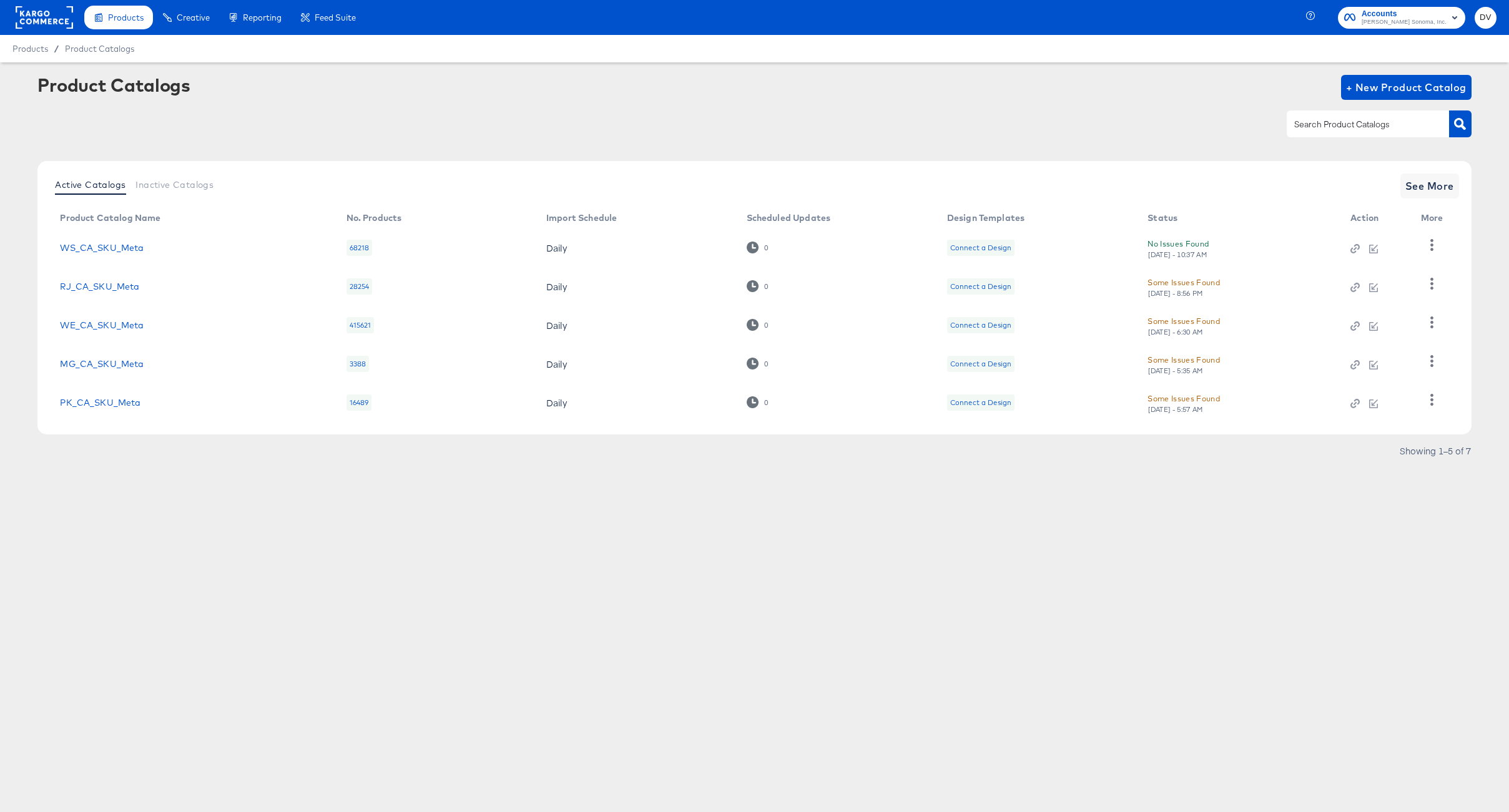
click at [389, 555] on div "Products Creative Reporting Feed Suite Accounts [PERSON_NAME] Sonoma, Inc. DV P…" at bounding box center [754, 406] width 1509 height 812
click at [1428, 362] on icon "button" at bounding box center [1431, 361] width 12 height 12
click at [1387, 300] on div "Business Manager" at bounding box center [1380, 304] width 125 height 20
click at [635, 578] on div "Products Creative Reporting Feed Suite Accounts [PERSON_NAME] Sonoma, Inc. DV P…" at bounding box center [754, 406] width 1509 height 812
click at [85, 403] on link "PK_CA_SKU_Meta" at bounding box center [100, 402] width 80 height 10
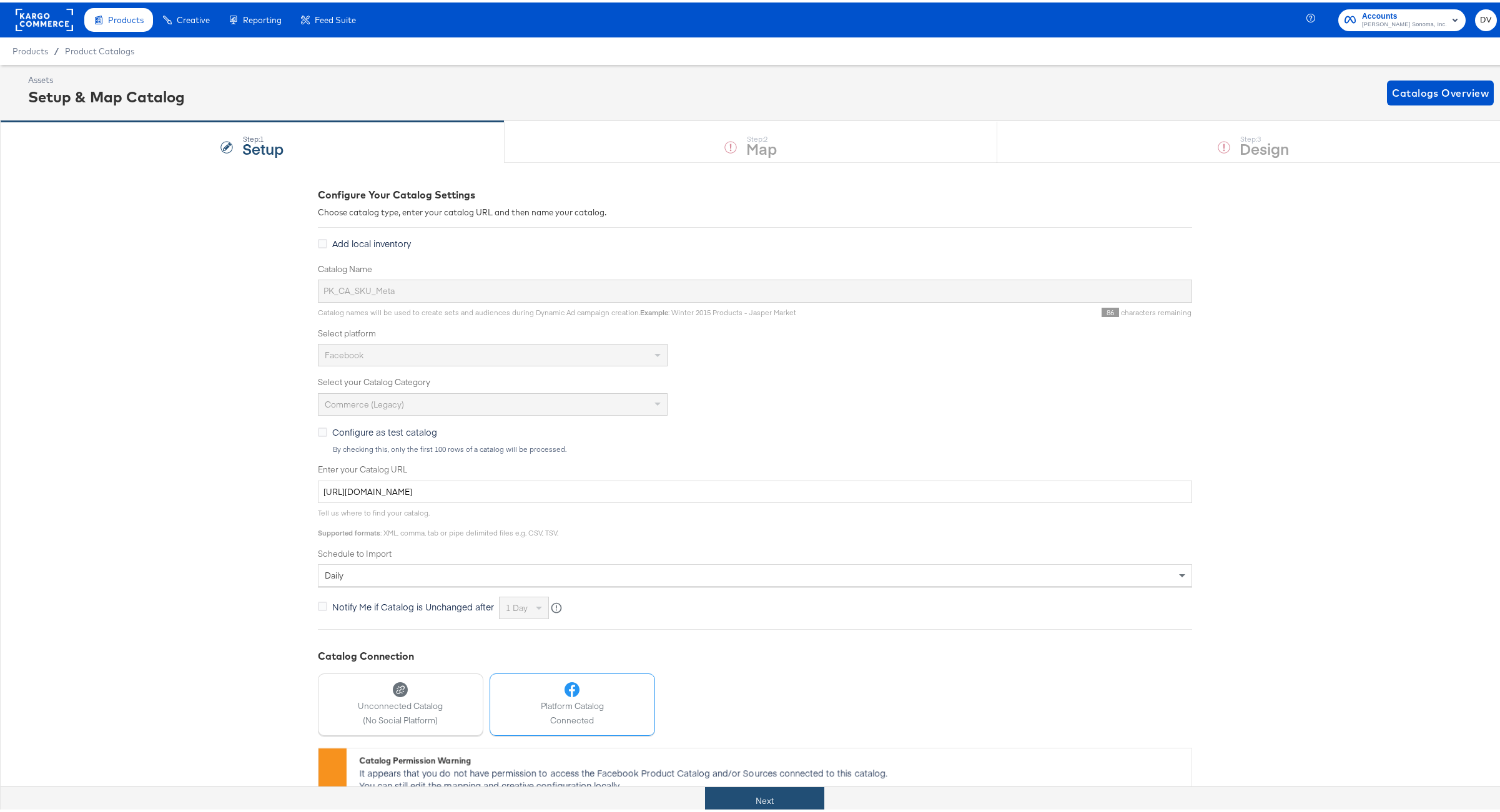
click at [803, 790] on button "Next" at bounding box center [764, 798] width 119 height 28
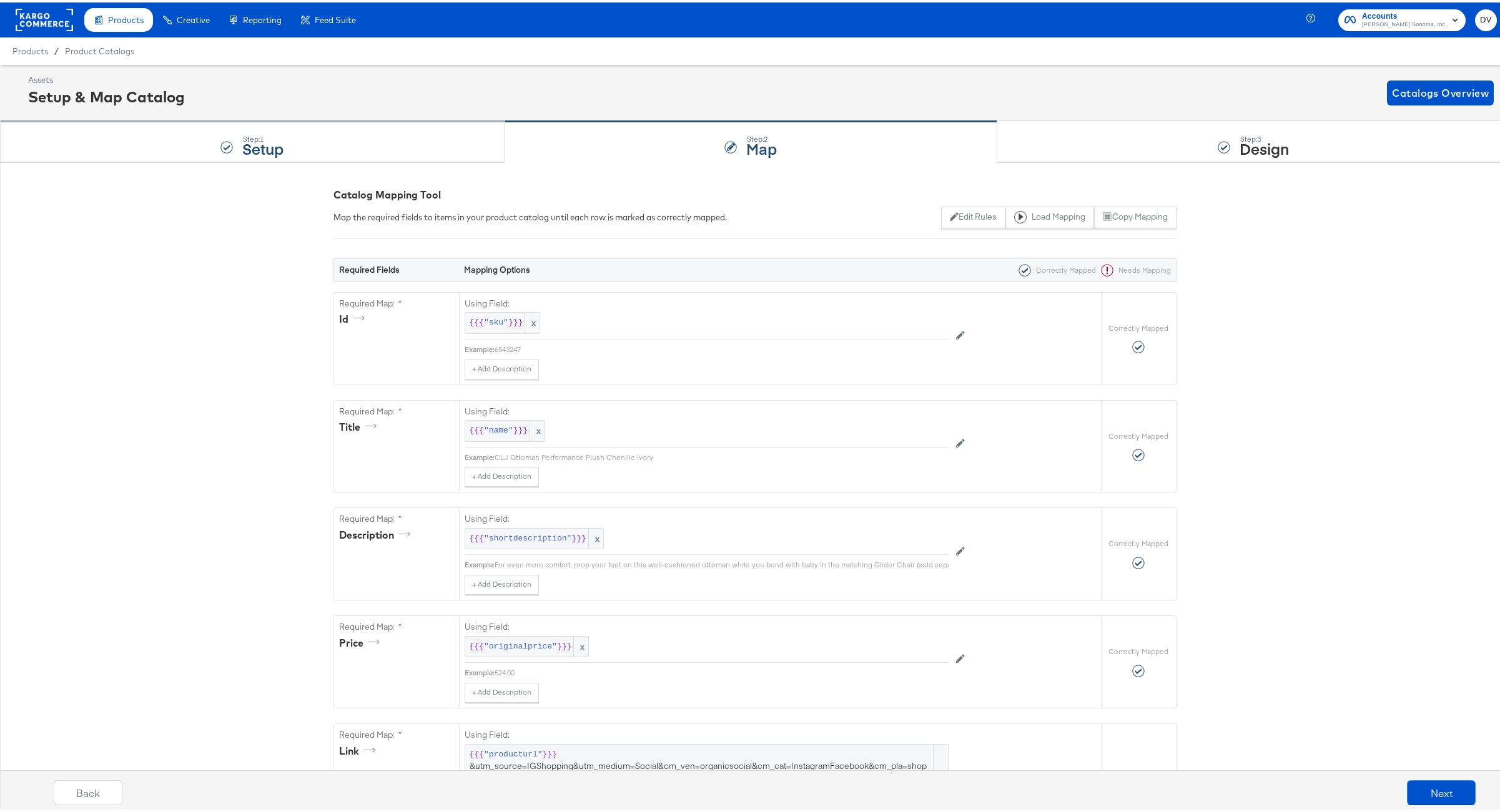
click at [314, 141] on div "Step: 1 Setup" at bounding box center [252, 139] width 505 height 42
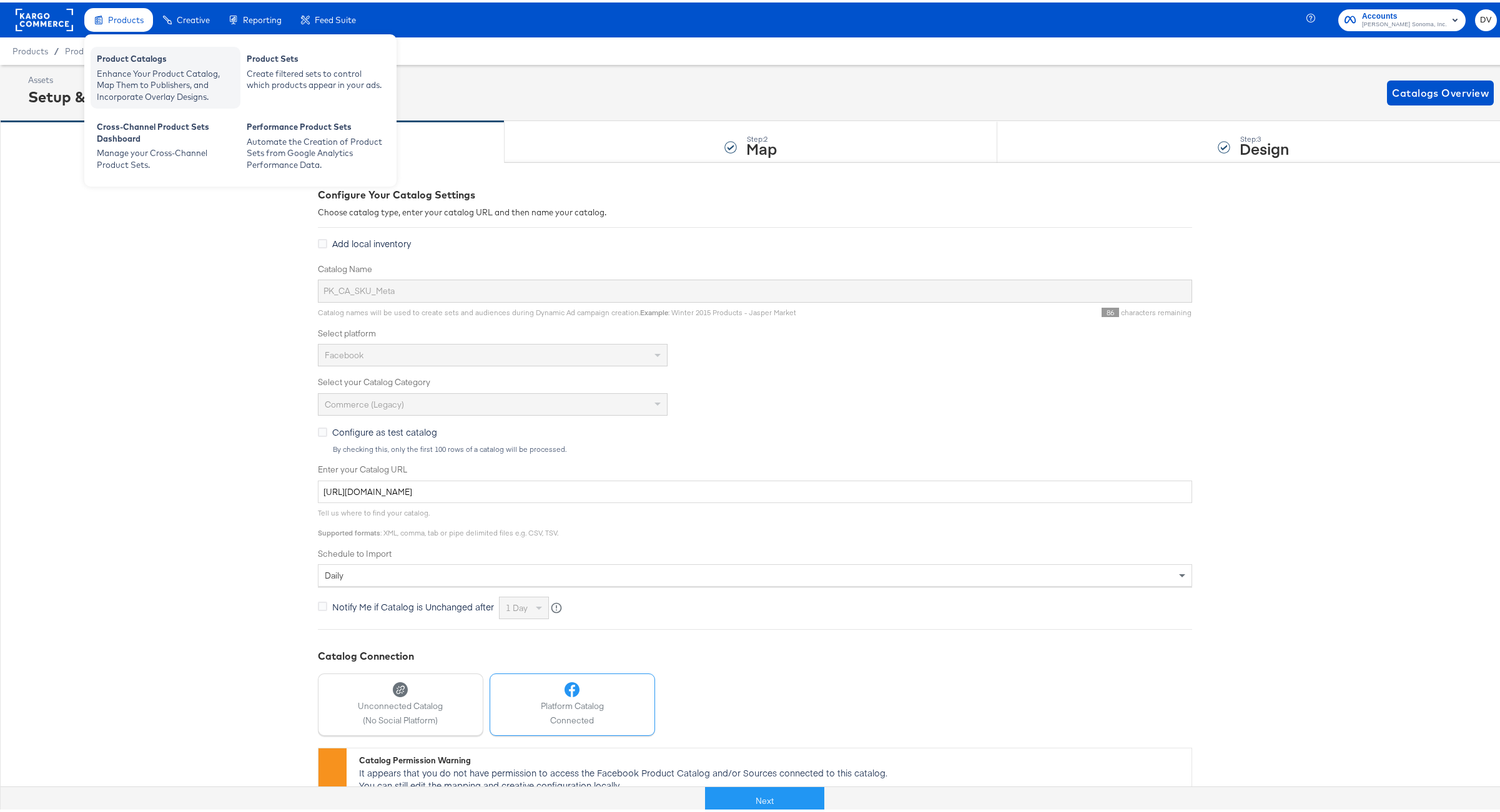
click at [141, 68] on div "Enhance Your Product Catalog, Map Them to Publishers, and Incorporate Overlay D…" at bounding box center [165, 83] width 138 height 35
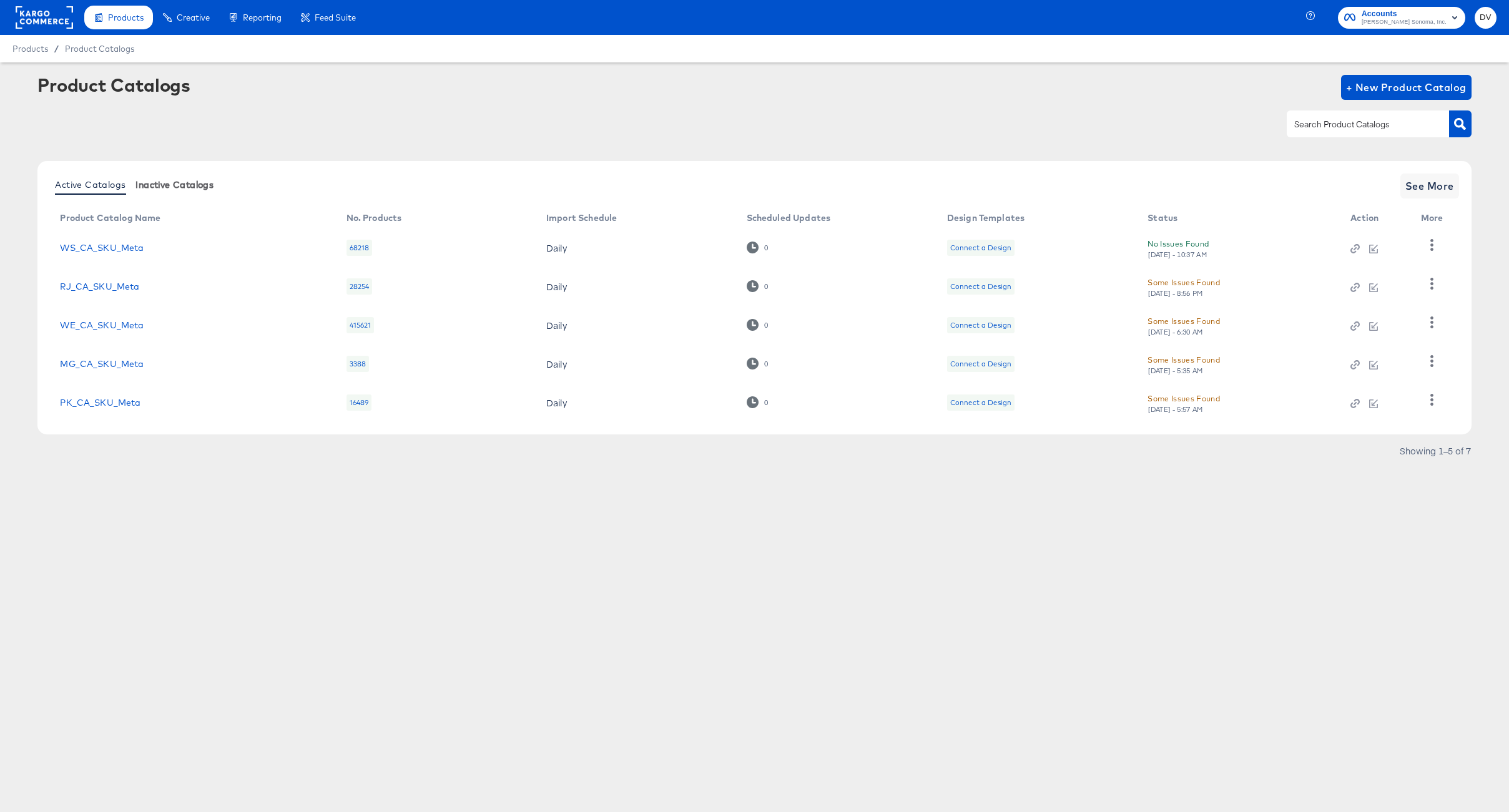
click at [204, 188] on span "Inactive Catalogs" at bounding box center [174, 185] width 78 height 10
click at [1346, 126] on input "text" at bounding box center [1358, 125] width 133 height 15
type input "PB"
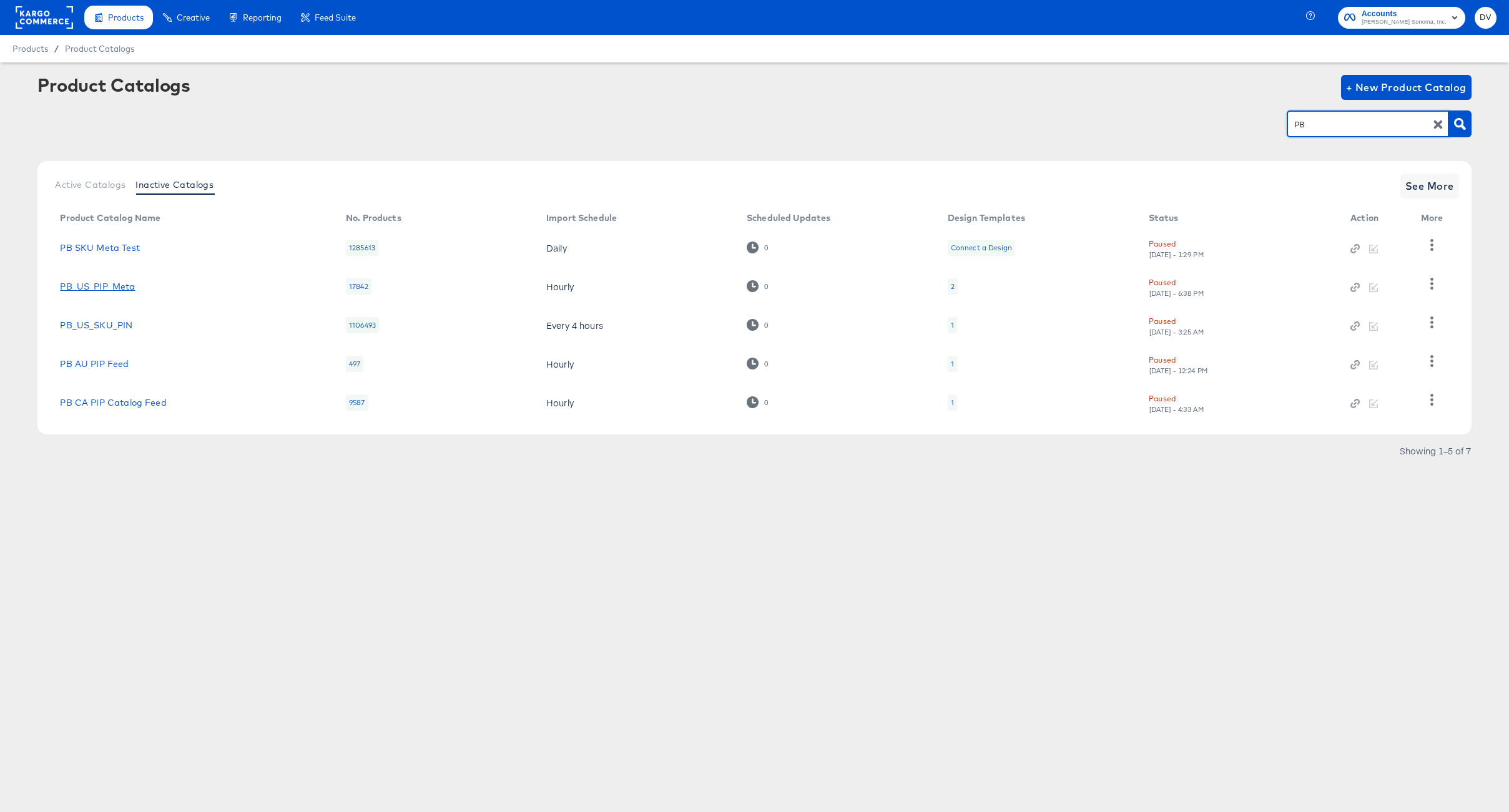
click at [112, 284] on link "PB_US_PIP_Meta" at bounding box center [97, 286] width 75 height 10
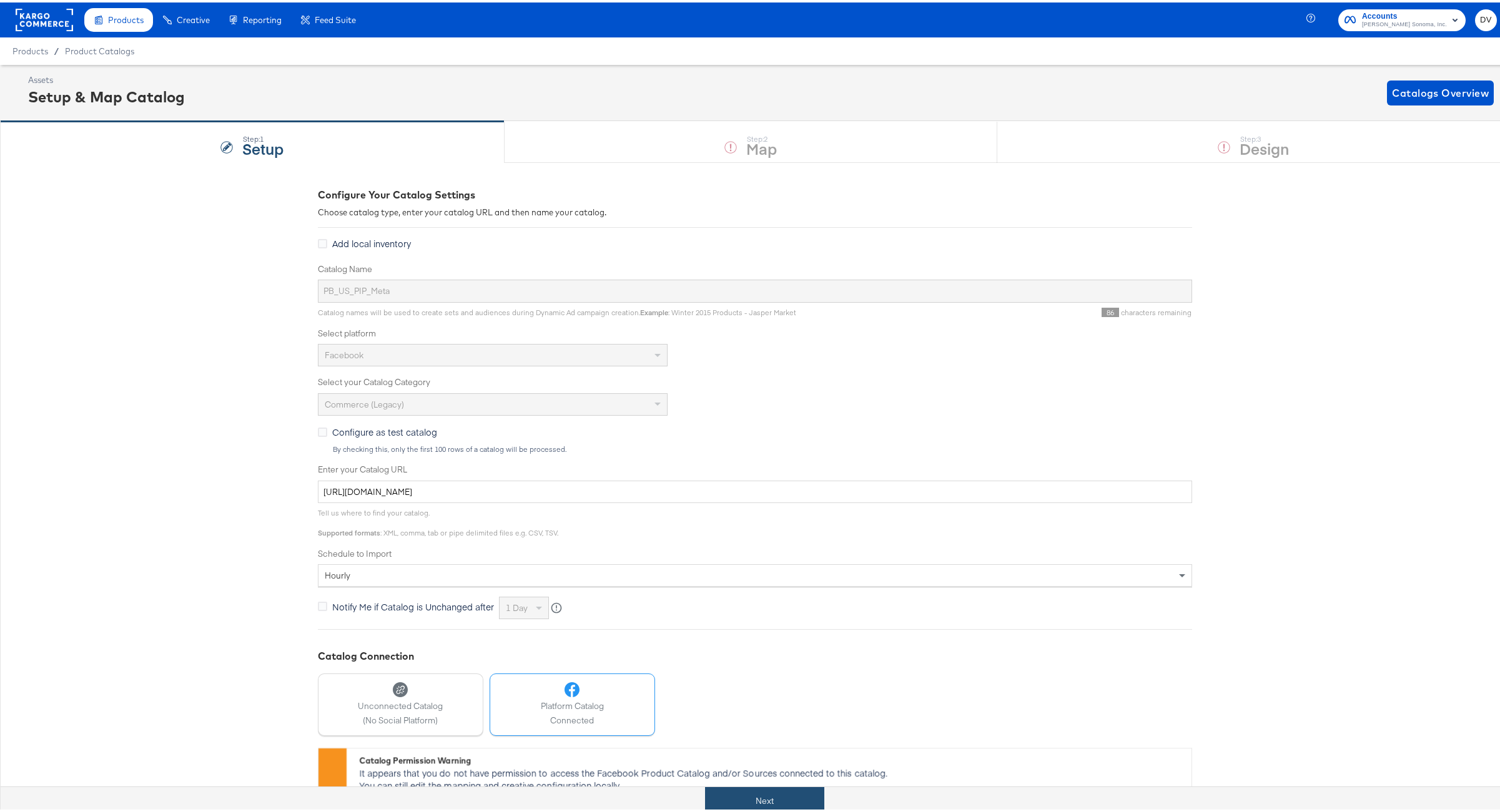
click at [795, 796] on button "Next" at bounding box center [764, 798] width 119 height 28
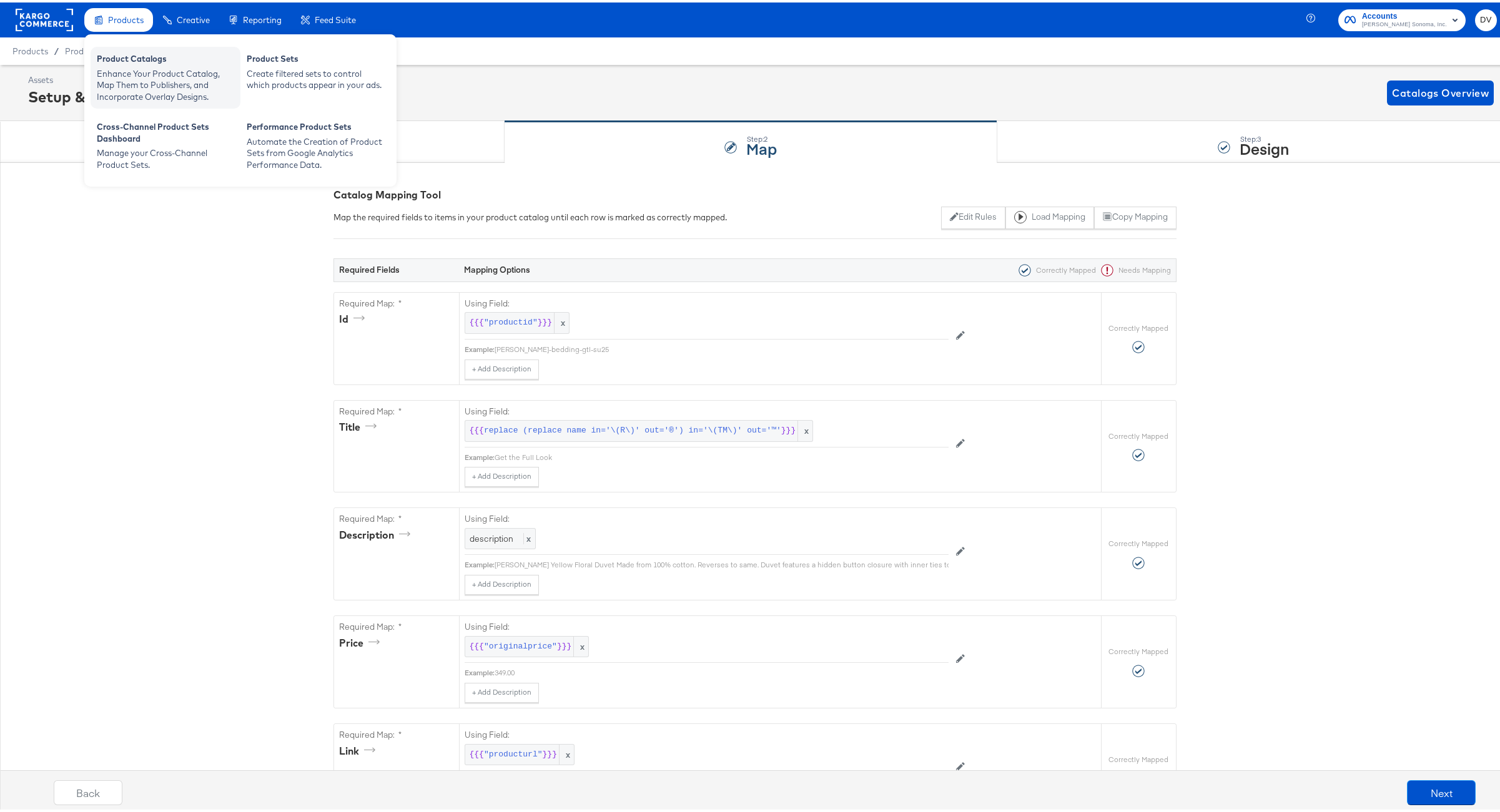
click at [119, 57] on div "Product Catalogs" at bounding box center [165, 58] width 138 height 15
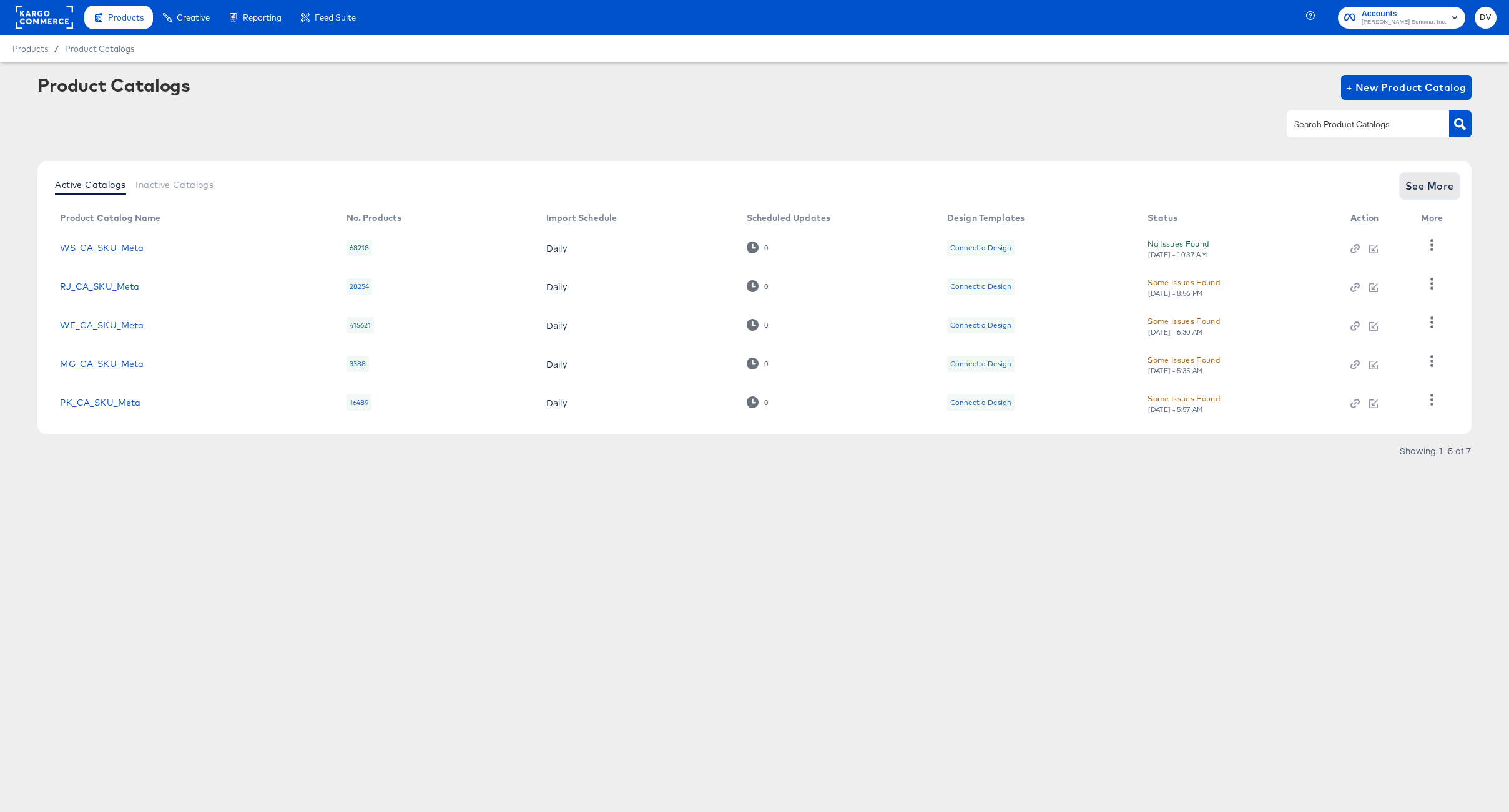
click at [1413, 184] on span "See More" at bounding box center [1430, 185] width 49 height 18
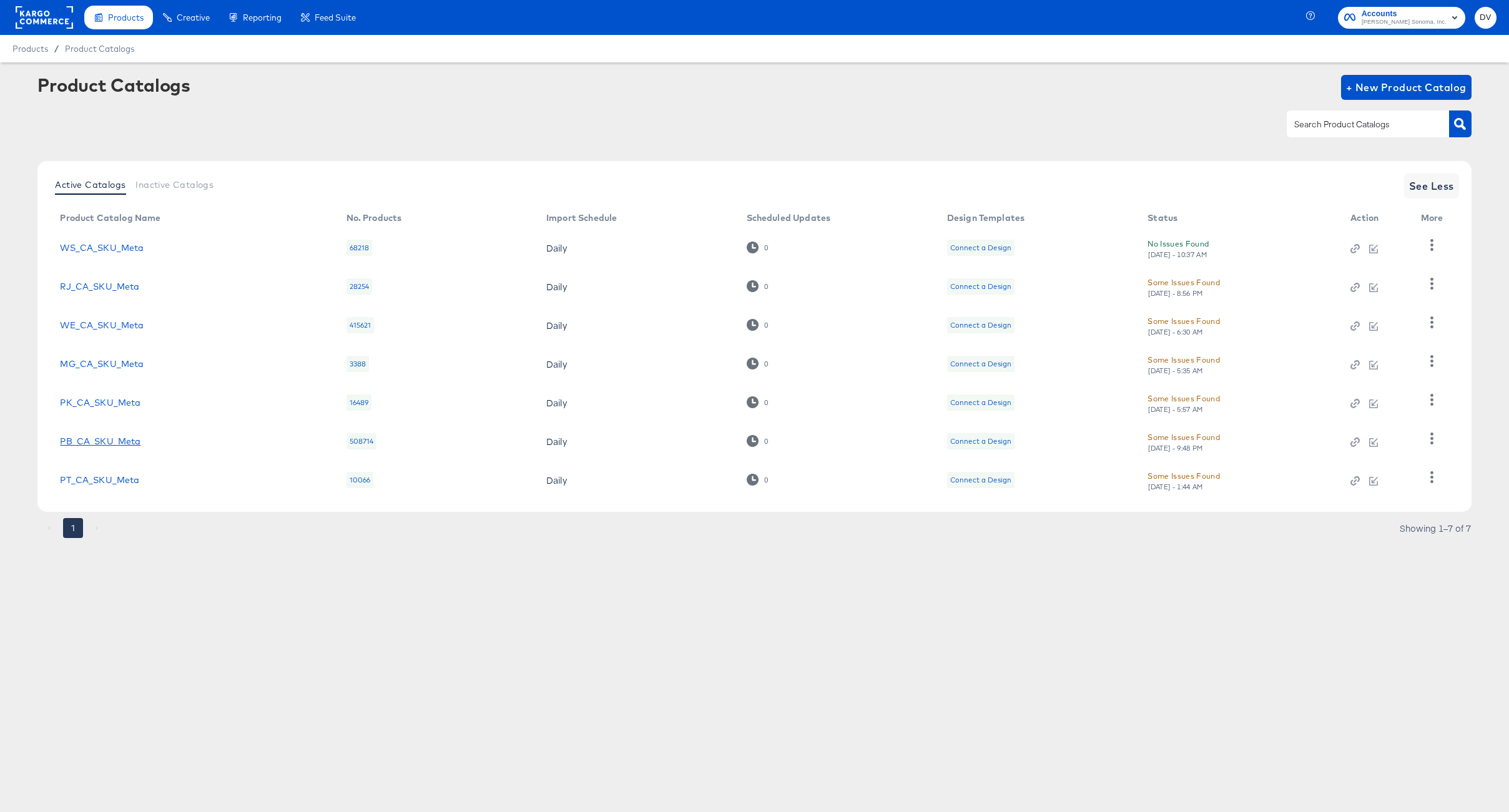
click at [127, 436] on link "PB_CA_SKU_Meta" at bounding box center [100, 441] width 80 height 10
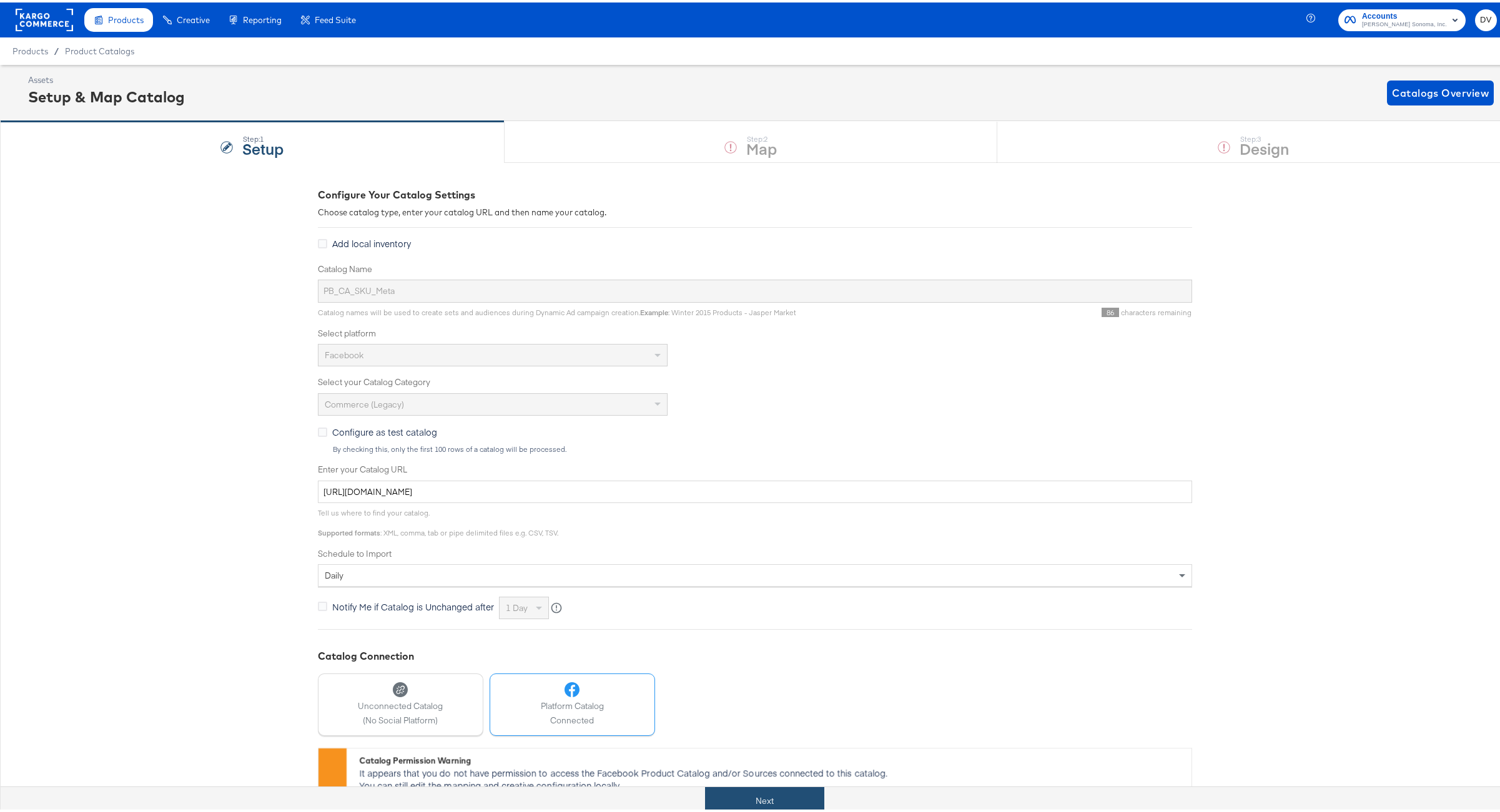
click at [786, 794] on button "Next" at bounding box center [764, 798] width 119 height 28
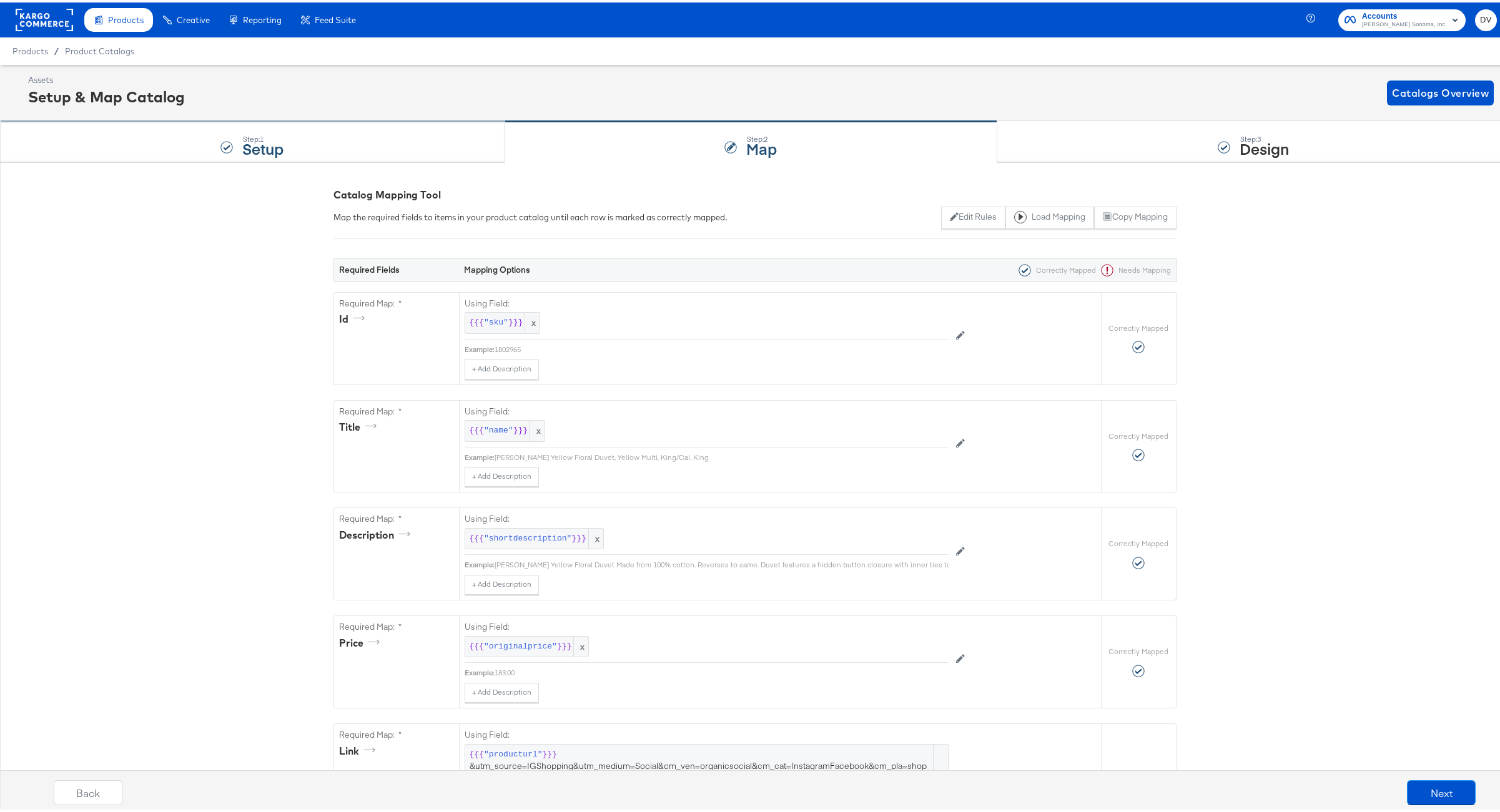
click at [343, 135] on div "Step: 1 Setup" at bounding box center [252, 139] width 505 height 42
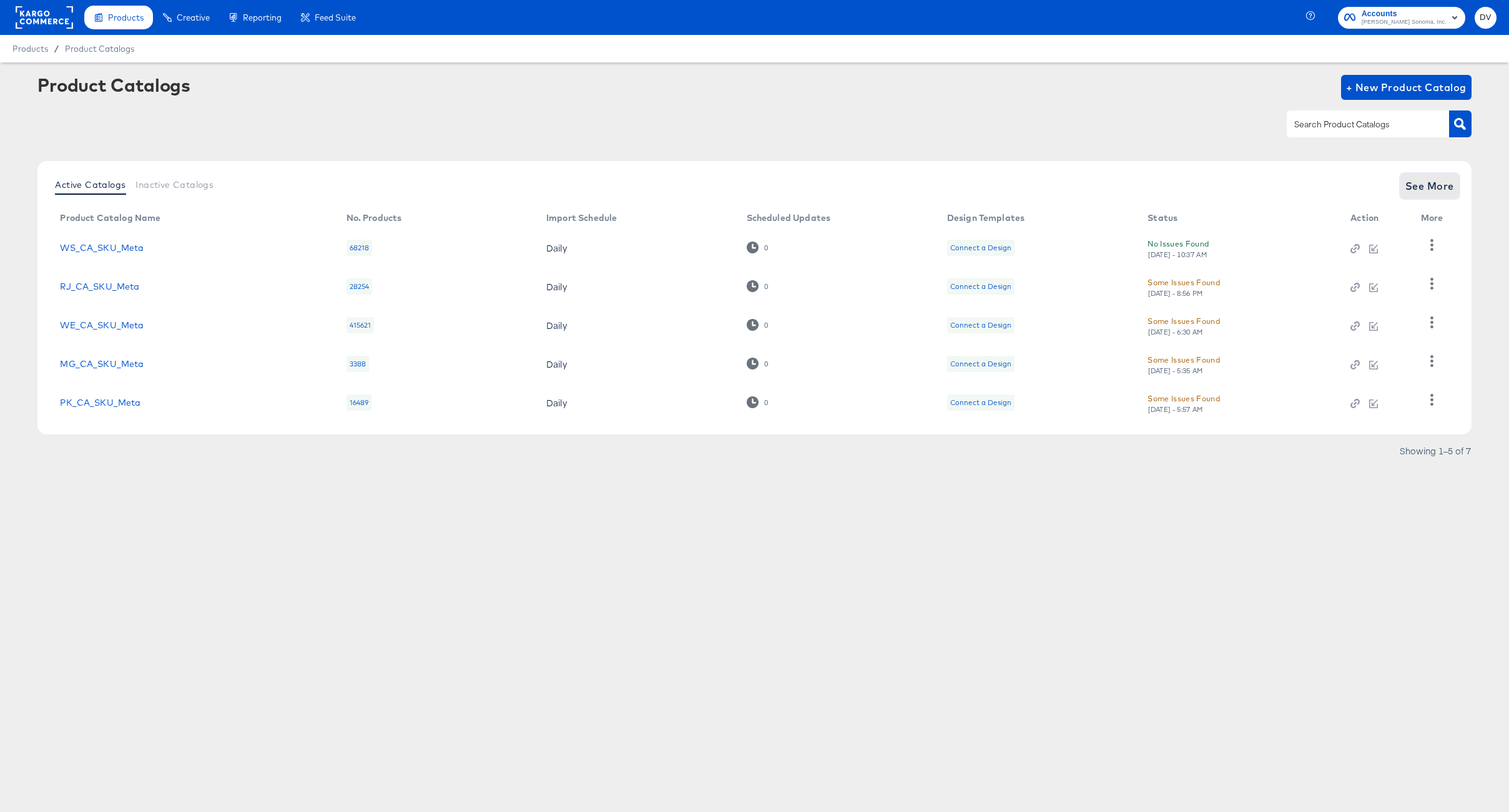
click at [1438, 178] on span "See More" at bounding box center [1430, 185] width 49 height 18
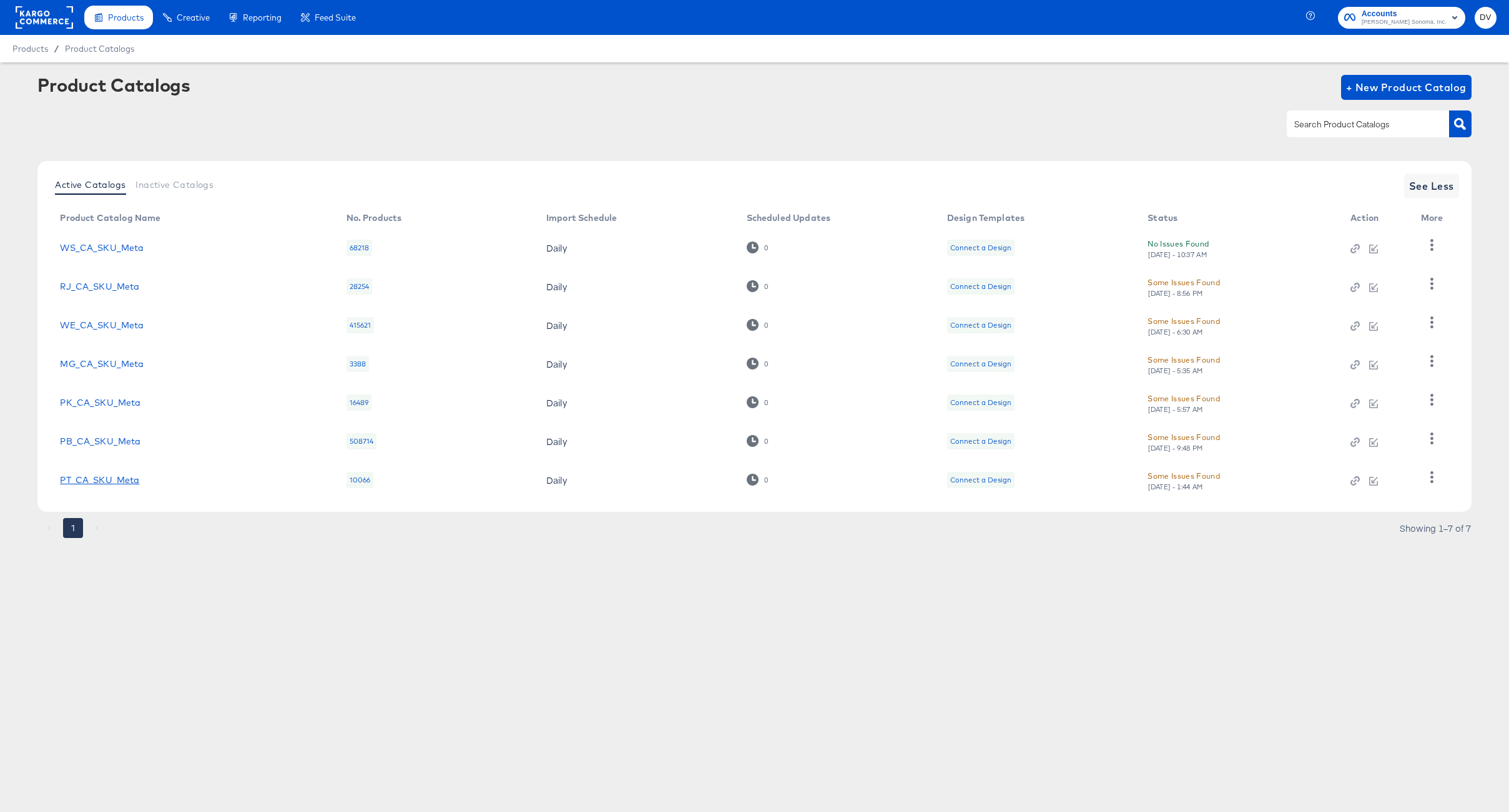
click at [103, 481] on link "PT_CA_SKU_Meta" at bounding box center [100, 480] width 79 height 10
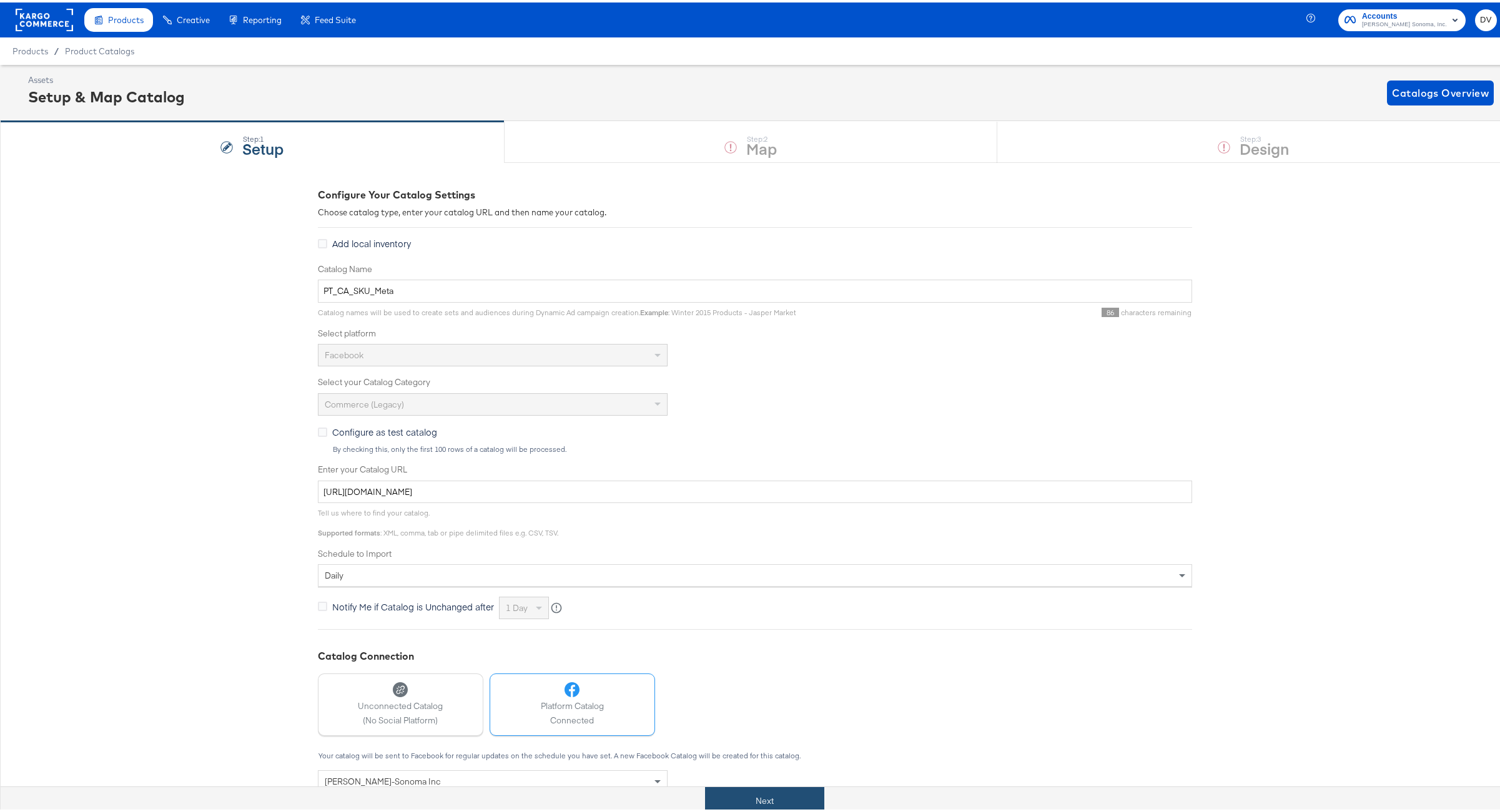
click at [808, 792] on button "Next" at bounding box center [764, 798] width 119 height 28
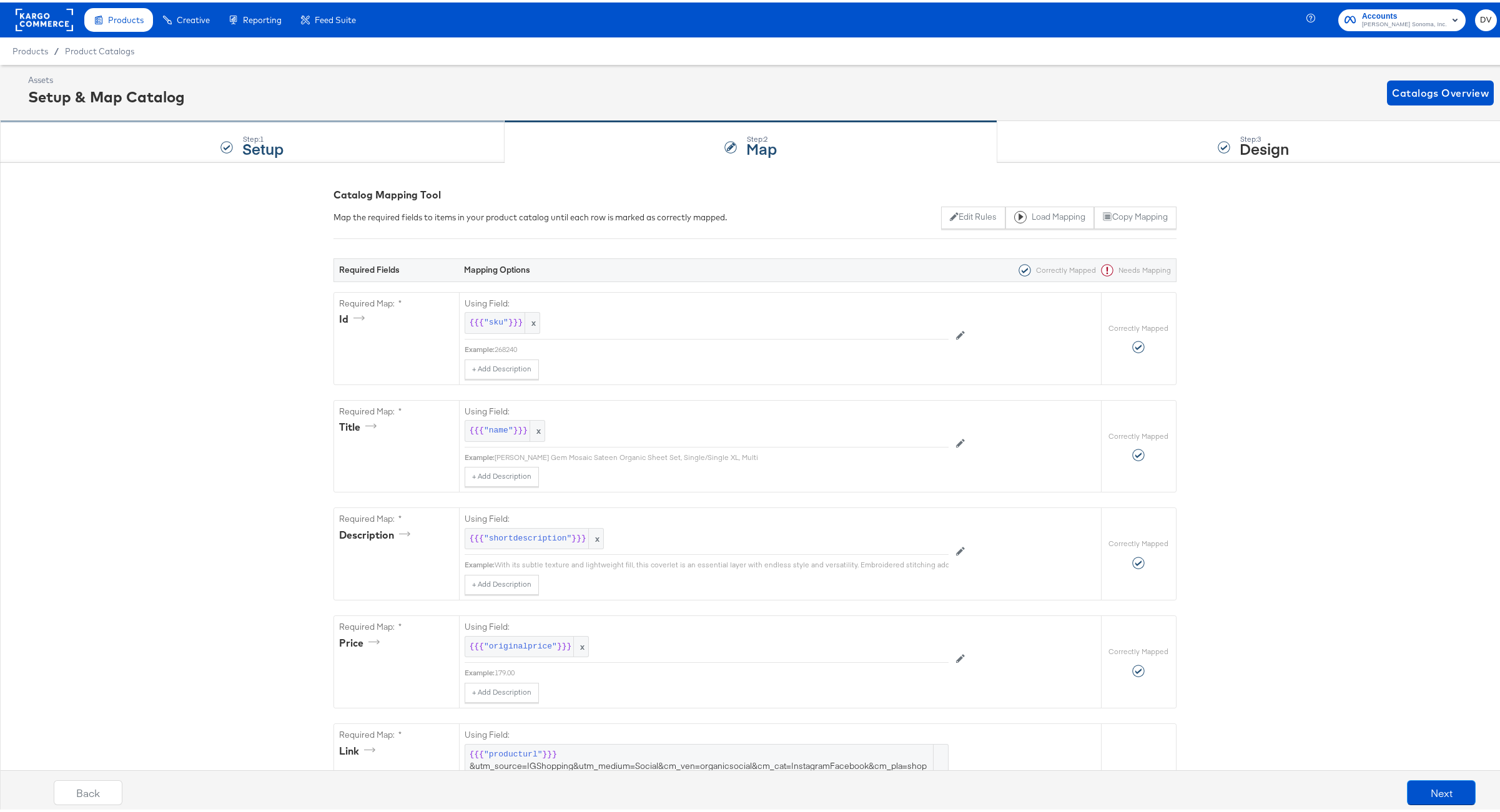
click at [408, 149] on div "Step: 1 Setup" at bounding box center [252, 139] width 505 height 42
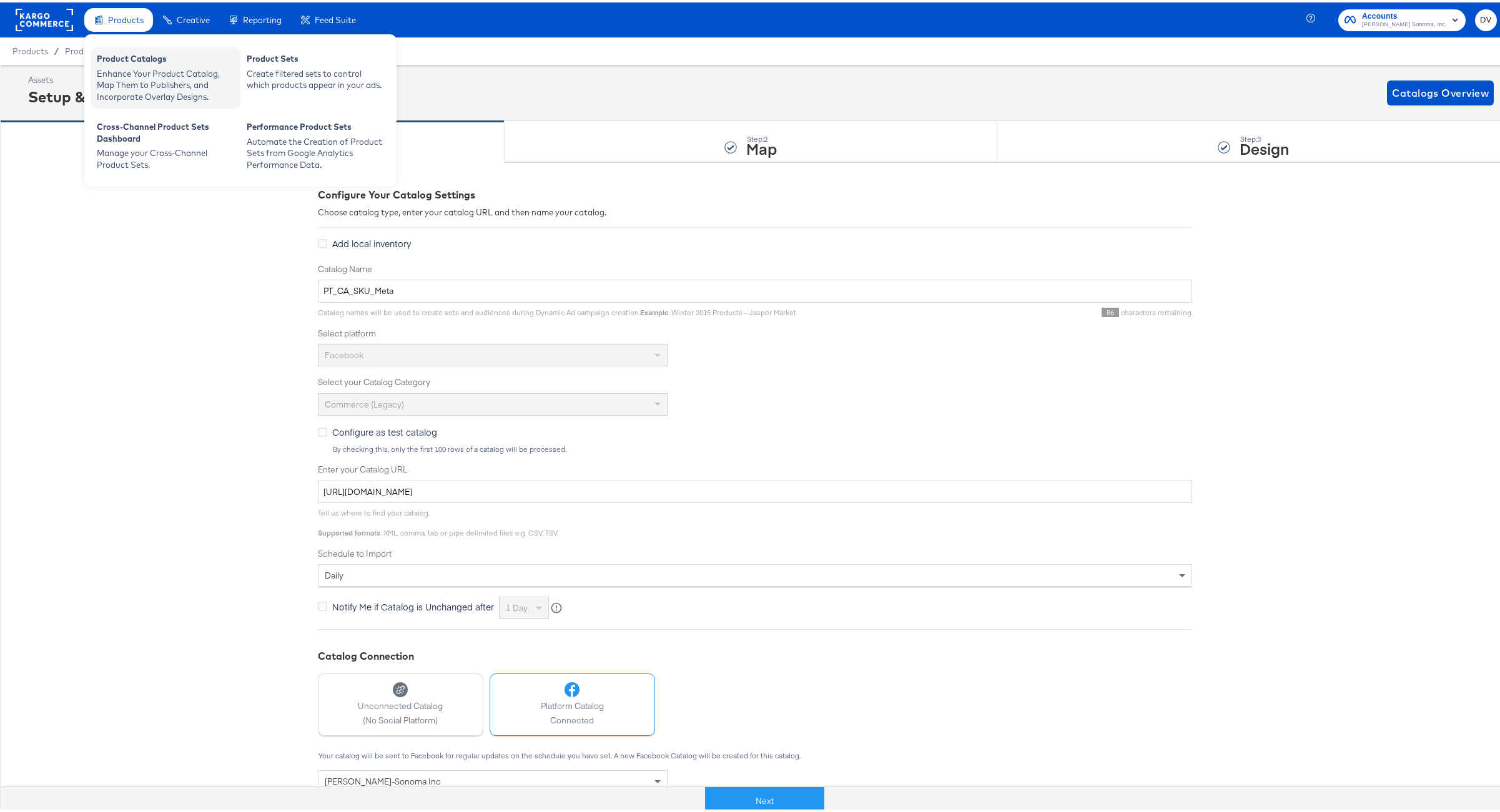
click at [128, 60] on div "Product Catalogs" at bounding box center [165, 58] width 138 height 15
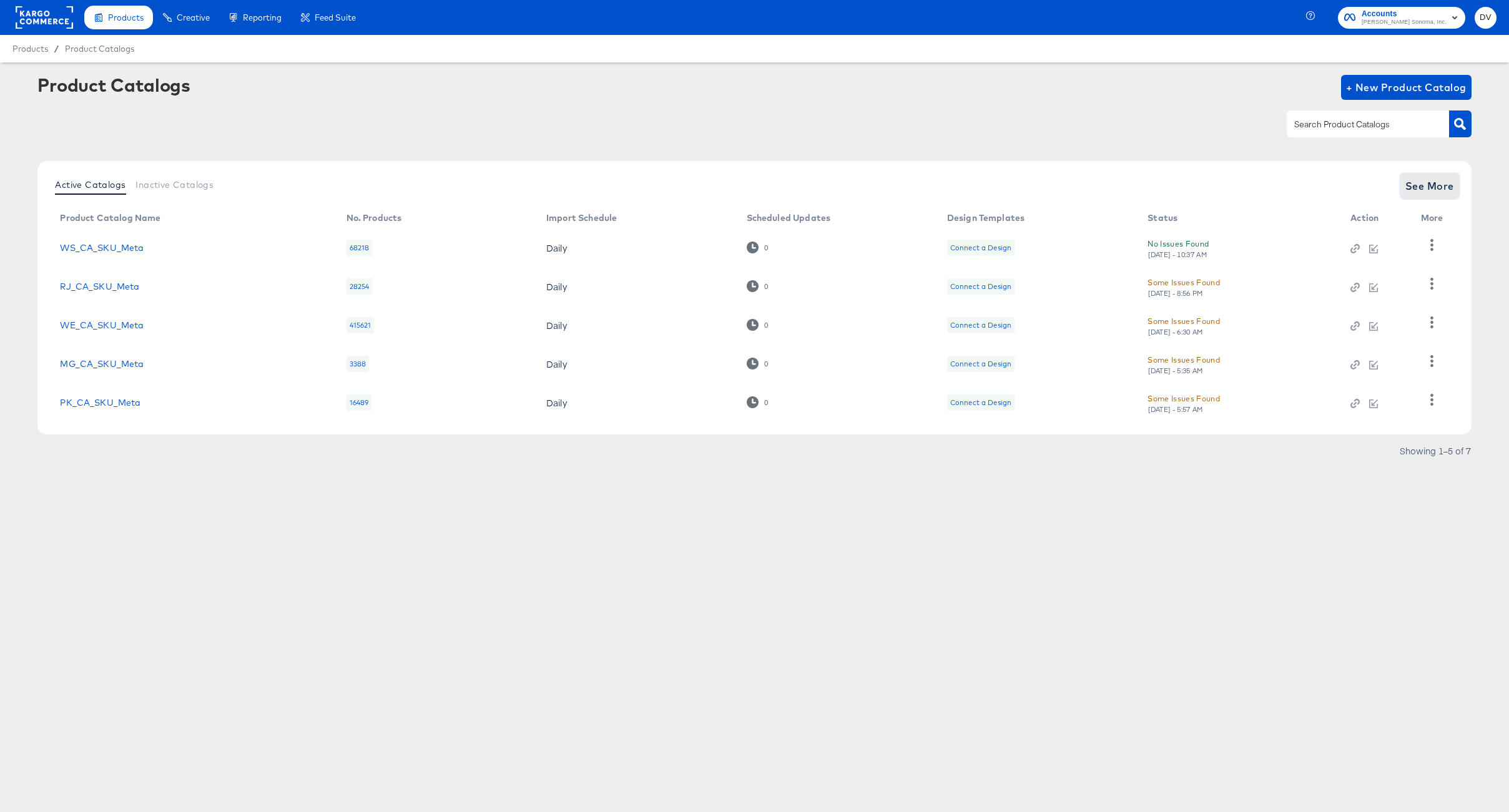
click at [1414, 186] on span "See More" at bounding box center [1430, 185] width 49 height 18
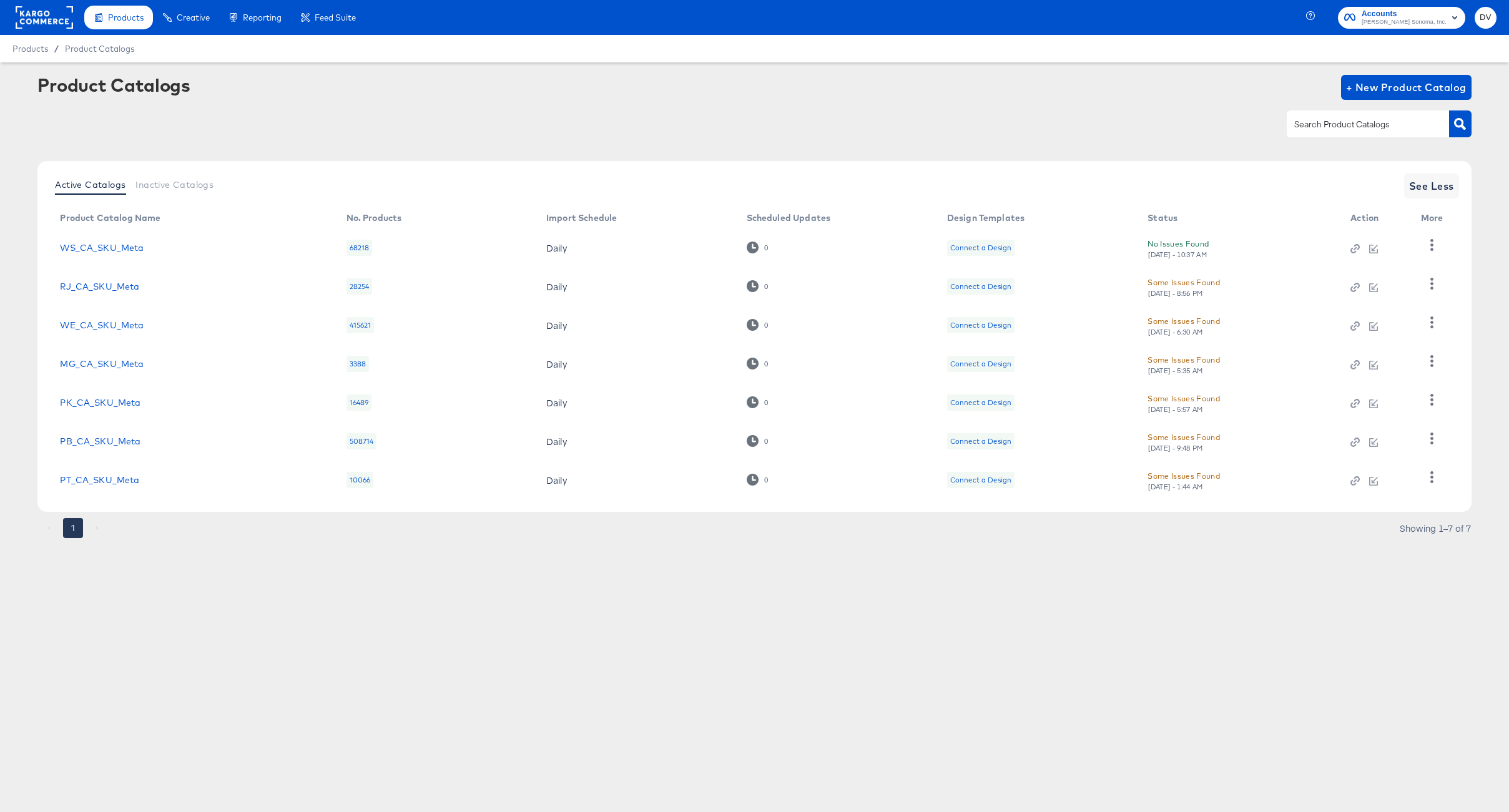
click at [394, 142] on div "Product Catalogs + New Product Catalog" at bounding box center [754, 113] width 1433 height 77
